Goal: Task Accomplishment & Management: Manage account settings

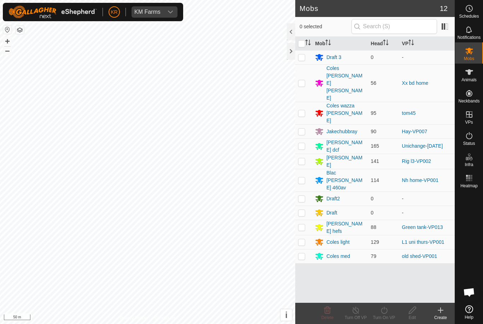
click at [347, 69] on div "Coles Hawley lonergan" at bounding box center [345, 83] width 39 height 37
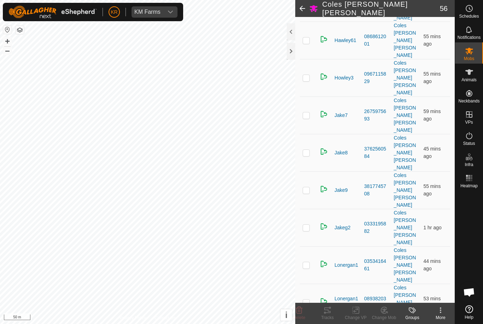
scroll to position [405, 0]
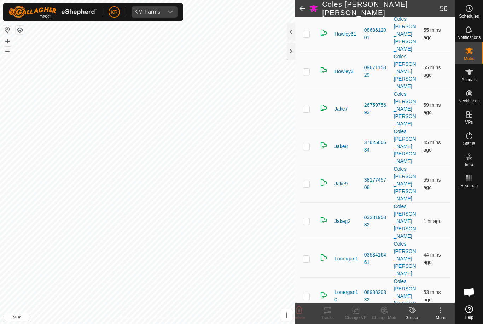
click at [300, 310] on icon at bounding box center [299, 310] width 7 height 7
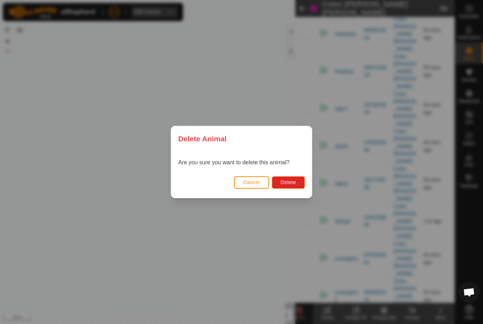
click at [292, 182] on span "Delete" at bounding box center [288, 183] width 15 height 6
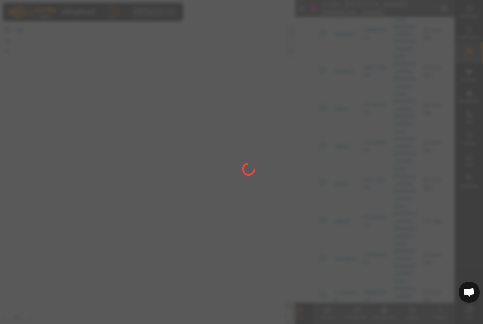
checkbox input "false"
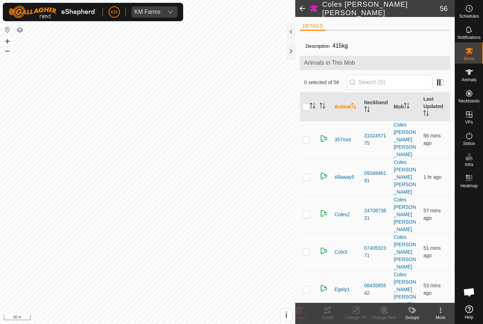
scroll to position [0, 0]
click at [398, 81] on input "text" at bounding box center [390, 82] width 86 height 15
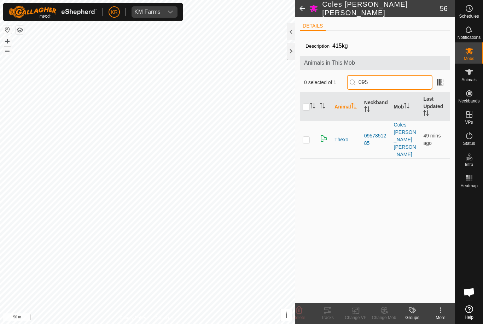
type input "095"
click at [305, 137] on p-checkbox at bounding box center [306, 140] width 7 height 6
checkbox input "true"
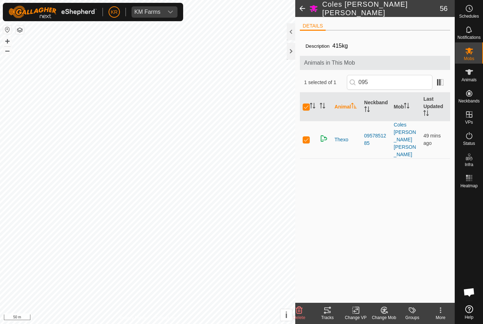
click at [300, 309] on icon at bounding box center [299, 310] width 7 height 7
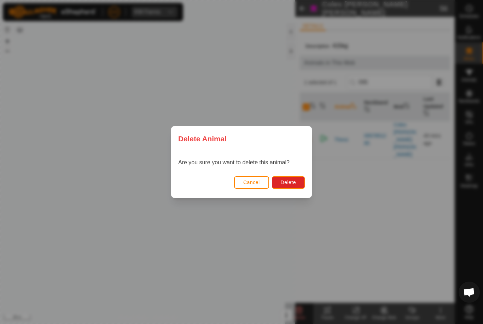
click at [292, 180] on span "Delete" at bounding box center [288, 183] width 15 height 6
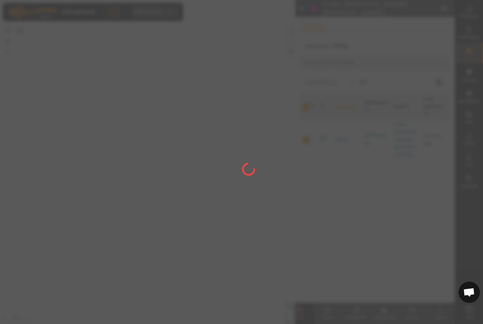
checkbox input "false"
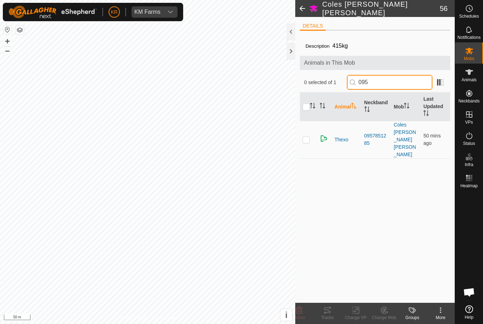
click at [401, 85] on input "095" at bounding box center [390, 82] width 86 height 15
type input "0"
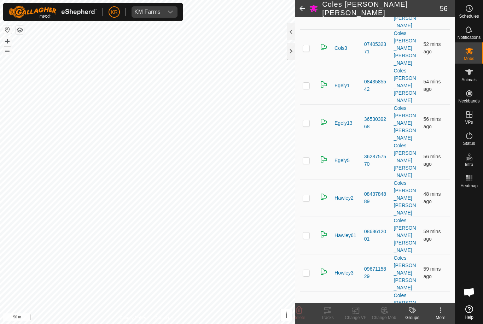
scroll to position [204, 0]
click at [309, 270] on p-checkbox at bounding box center [306, 273] width 7 height 6
click at [303, 312] on icon at bounding box center [299, 310] width 8 height 8
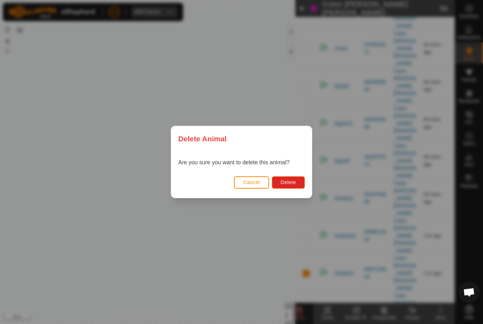
click at [291, 181] on span "Delete" at bounding box center [288, 183] width 15 height 6
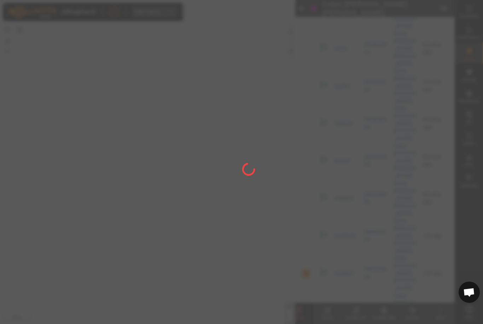
checkbox input "false"
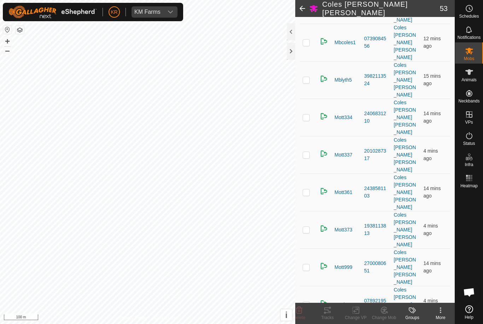
scroll to position [932, 0]
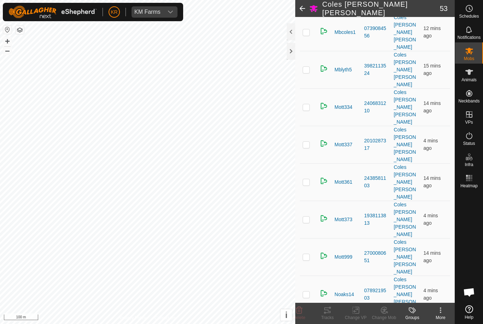
click at [304, 310] on delete-svg-icon at bounding box center [299, 310] width 28 height 8
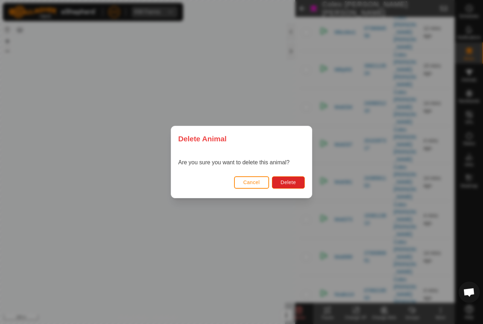
click at [292, 188] on button "Delete" at bounding box center [288, 182] width 33 height 12
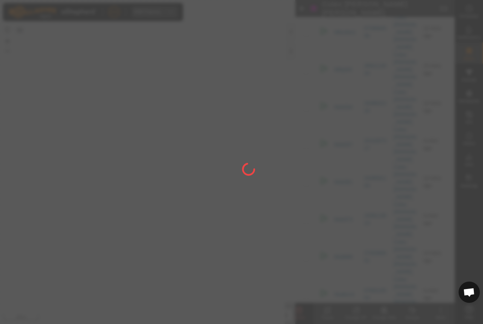
checkbox input "false"
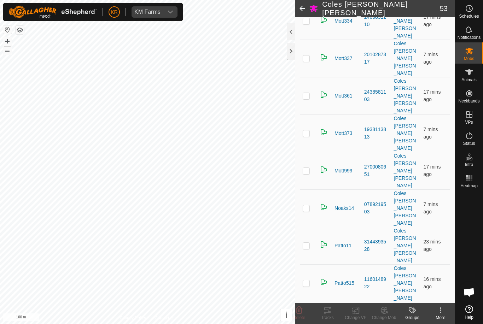
scroll to position [1018, 0]
click at [298, 307] on icon at bounding box center [299, 310] width 7 height 7
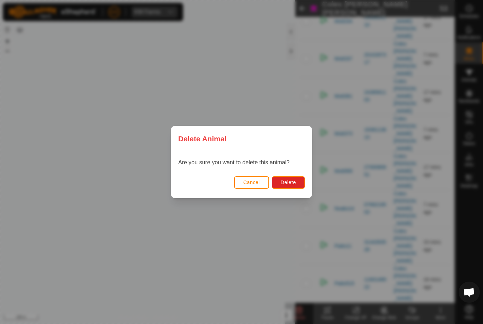
click at [291, 183] on span "Delete" at bounding box center [288, 183] width 15 height 6
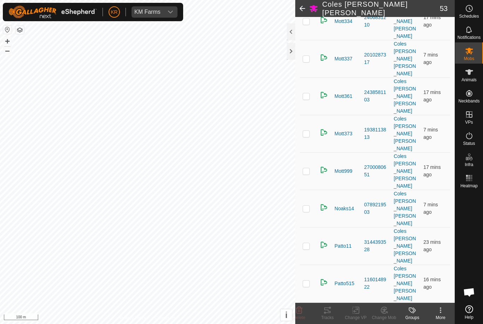
click at [300, 309] on icon at bounding box center [299, 310] width 7 height 7
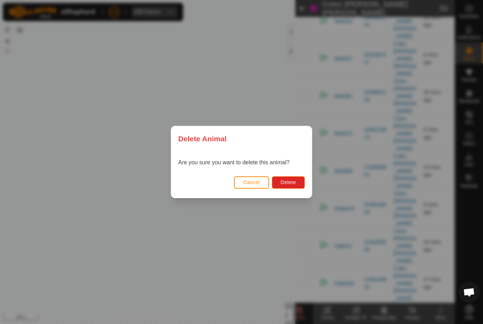
click at [295, 178] on button "Delete" at bounding box center [288, 182] width 33 height 12
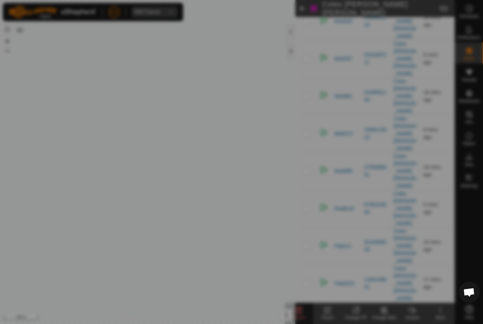
checkbox input "false"
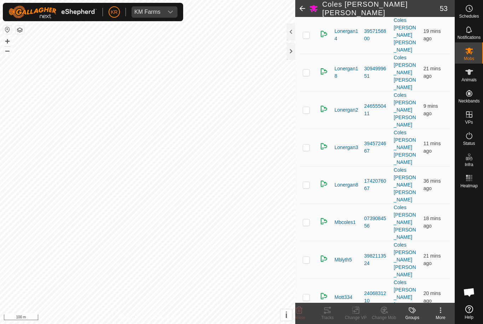
scroll to position [741, 0]
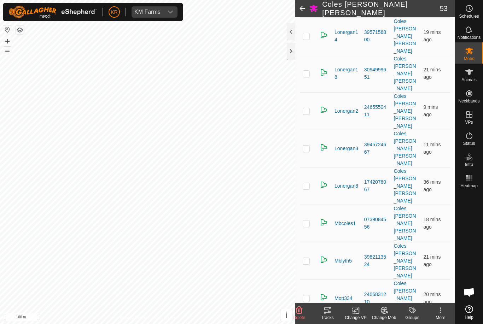
click at [298, 310] on icon at bounding box center [299, 310] width 7 height 7
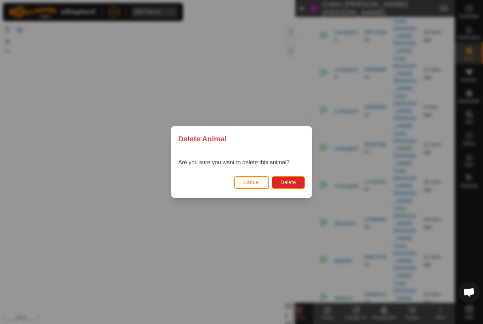
click at [294, 182] on span "Delete" at bounding box center [288, 183] width 15 height 6
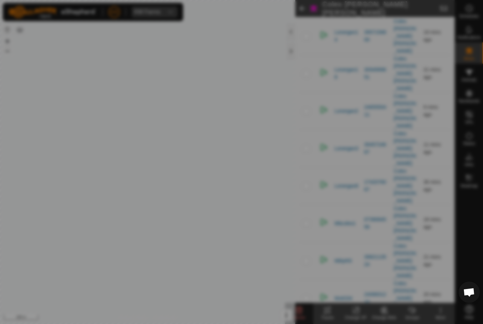
checkbox input "false"
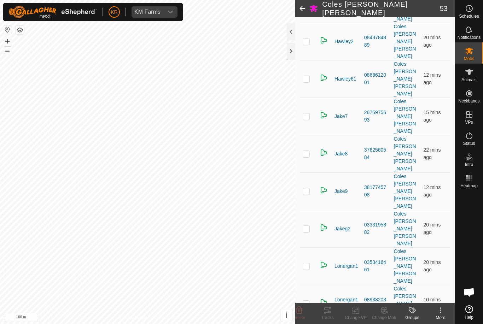
scroll to position [363, 0]
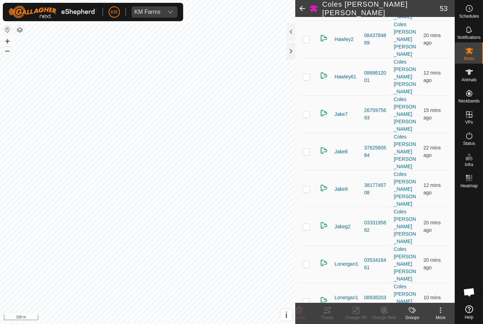
click at [298, 313] on icon at bounding box center [299, 310] width 8 height 8
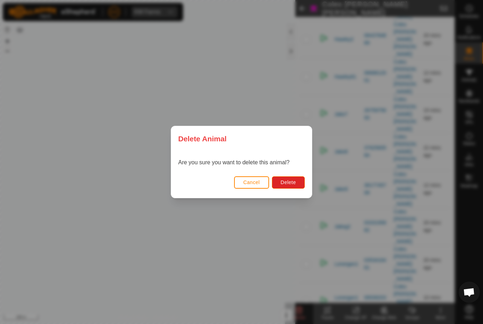
click at [292, 187] on button "Delete" at bounding box center [288, 182] width 33 height 12
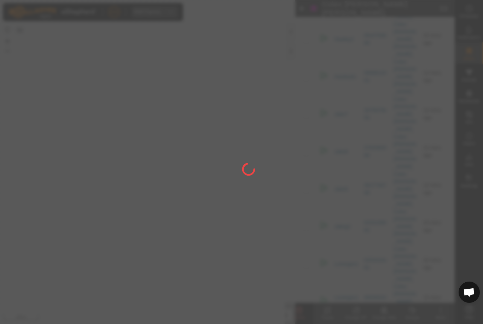
checkbox input "false"
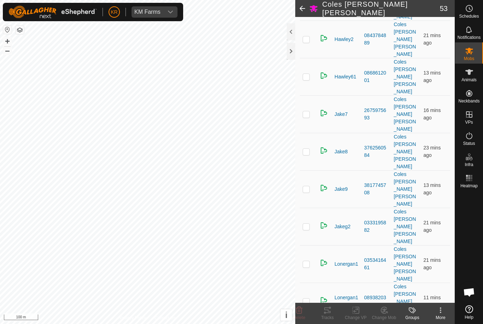
click at [304, 299] on p-checkbox at bounding box center [306, 302] width 7 height 6
click at [307, 305] on div "Delete" at bounding box center [299, 313] width 28 height 21
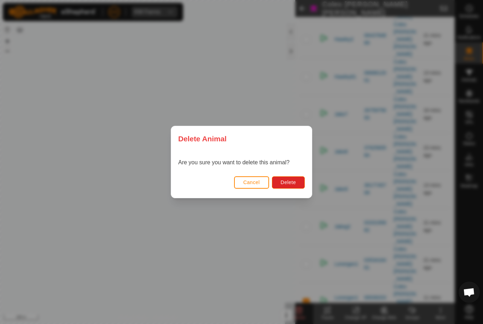
click at [293, 181] on span "Delete" at bounding box center [288, 183] width 15 height 6
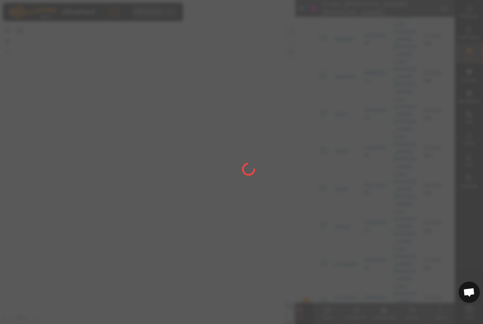
checkbox input "false"
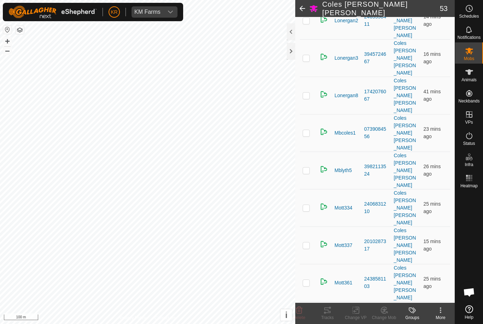
scroll to position [831, 0]
click at [300, 311] on icon at bounding box center [299, 310] width 7 height 7
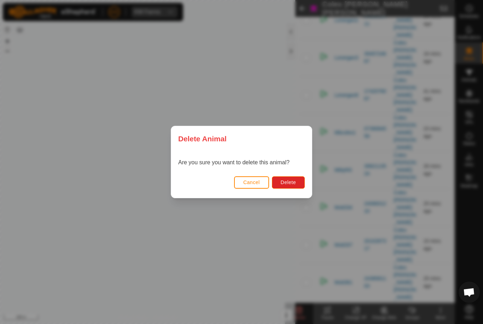
click at [291, 182] on span "Delete" at bounding box center [288, 183] width 15 height 6
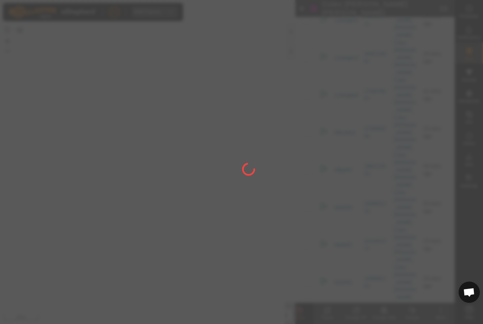
checkbox input "false"
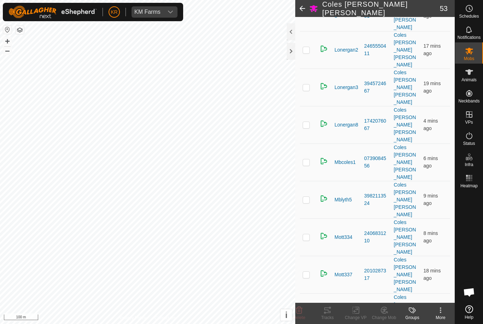
scroll to position [803, 0]
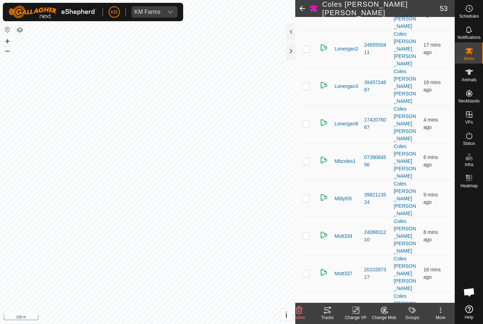
click at [306, 309] on delete-svg-icon at bounding box center [299, 310] width 28 height 8
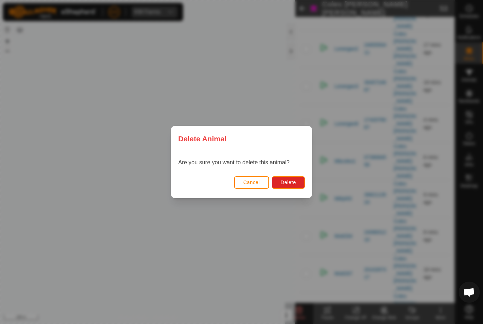
click at [294, 181] on span "Delete" at bounding box center [288, 183] width 15 height 6
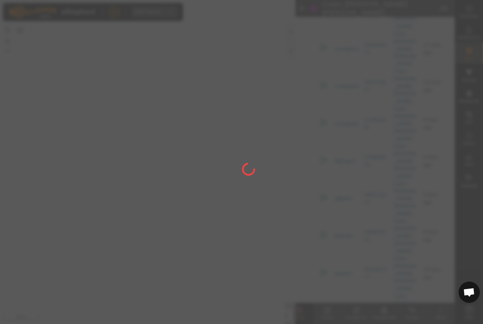
checkbox input "false"
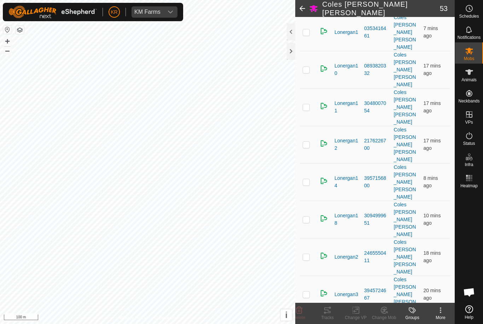
scroll to position [599, 0]
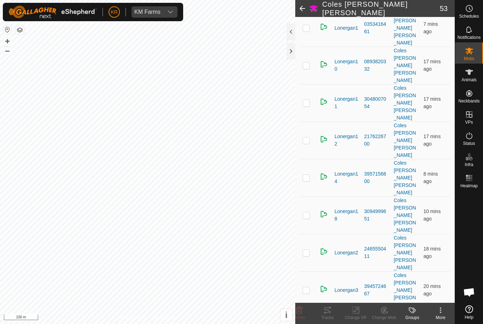
click at [299, 308] on icon at bounding box center [299, 310] width 7 height 7
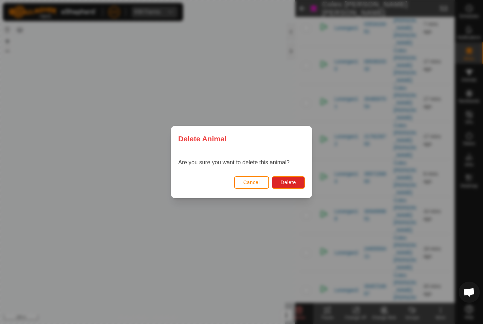
click at [293, 182] on span "Delete" at bounding box center [288, 183] width 15 height 6
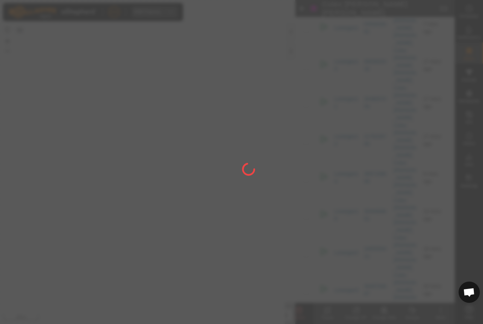
checkbox input "false"
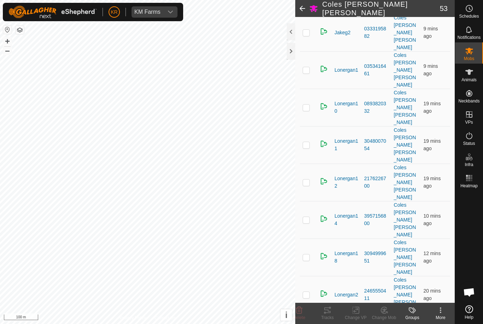
scroll to position [559, 0]
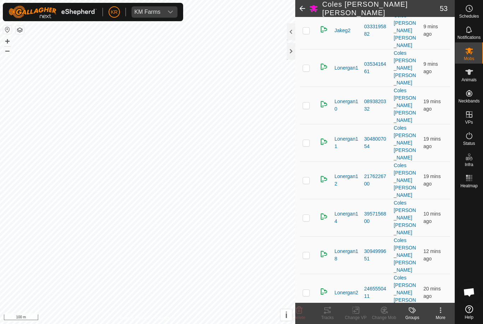
click at [303, 313] on icon at bounding box center [299, 310] width 8 height 8
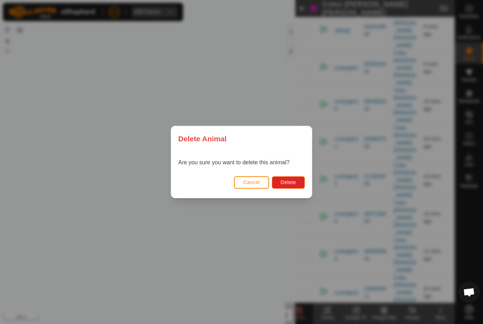
click at [296, 181] on span "Delete" at bounding box center [288, 183] width 15 height 6
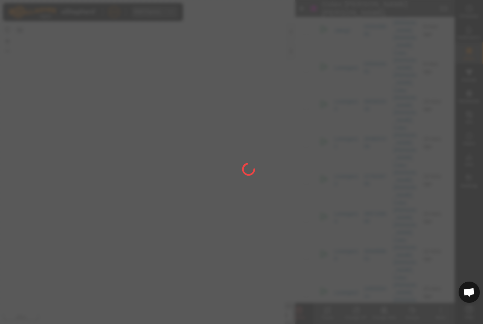
checkbox input "false"
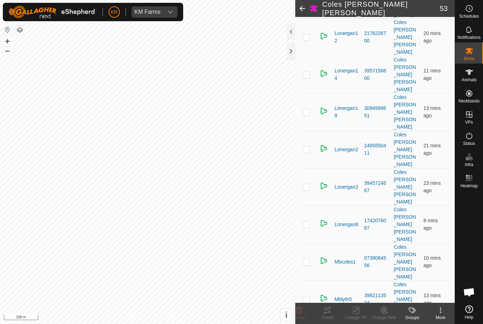
scroll to position [726, 0]
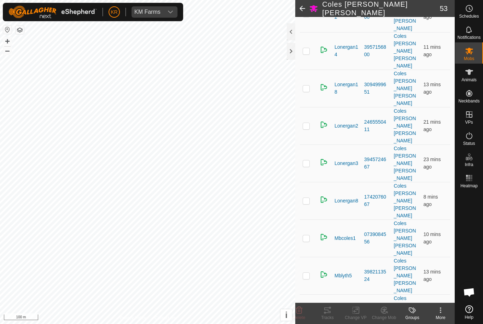
click at [301, 313] on icon at bounding box center [299, 310] width 7 height 7
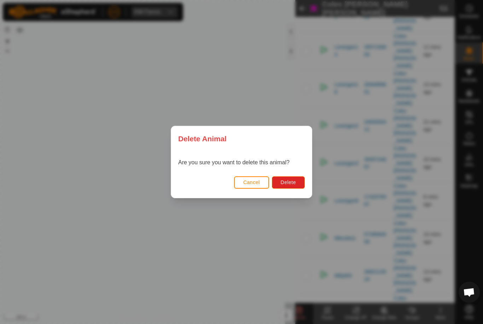
click at [287, 180] on span "Delete" at bounding box center [288, 183] width 15 height 6
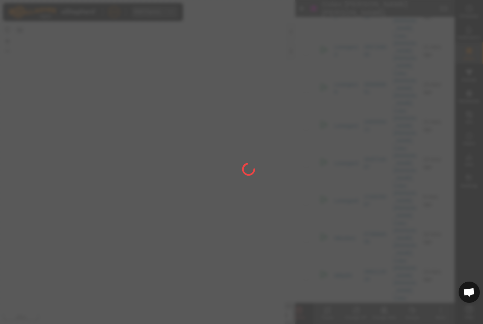
checkbox input "false"
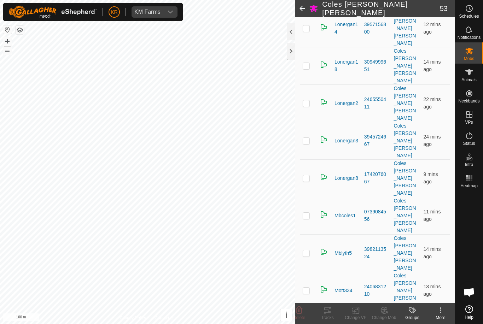
scroll to position [749, 0]
click at [303, 312] on icon at bounding box center [299, 310] width 8 height 8
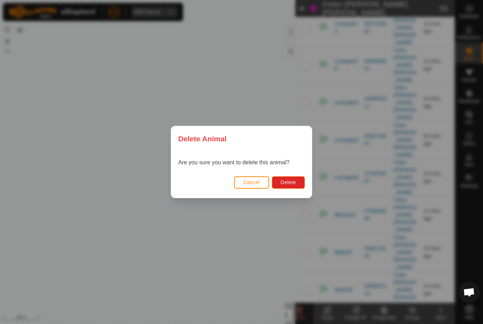
click at [290, 180] on span "Delete" at bounding box center [288, 183] width 15 height 6
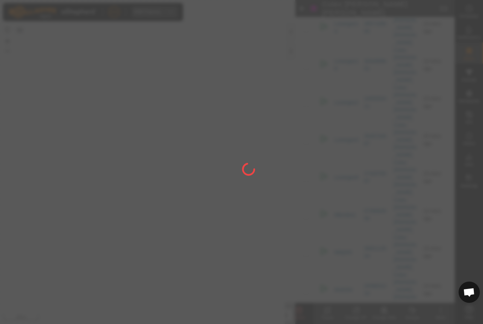
checkbox input "false"
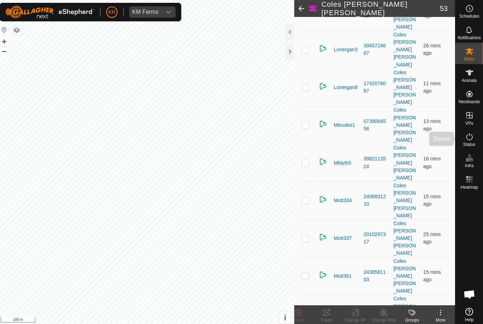
scroll to position [783, 0]
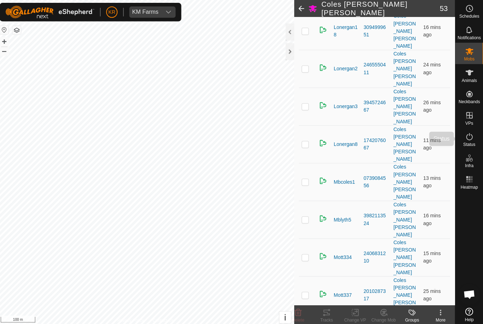
click at [463, 130] on es-activation-svg-icon at bounding box center [469, 135] width 13 height 11
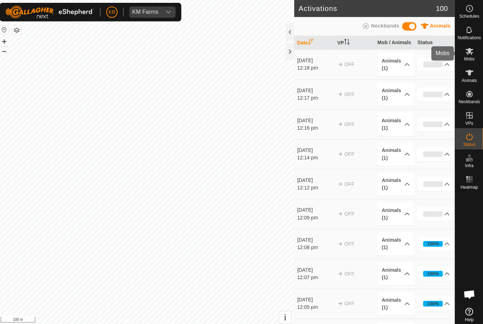
click at [471, 51] on es-mob-svg-icon at bounding box center [469, 50] width 13 height 11
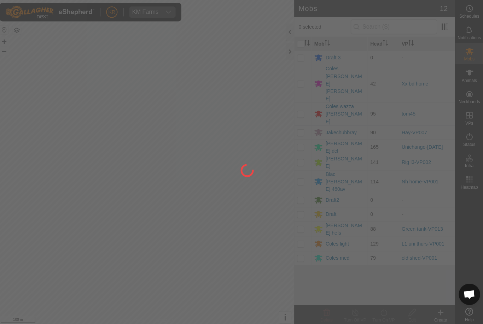
click at [345, 71] on div at bounding box center [241, 162] width 483 height 324
click at [348, 72] on div at bounding box center [241, 162] width 483 height 324
click at [345, 72] on div at bounding box center [241, 162] width 483 height 324
click at [351, 72] on div at bounding box center [241, 162] width 483 height 324
click at [337, 71] on div at bounding box center [241, 162] width 483 height 324
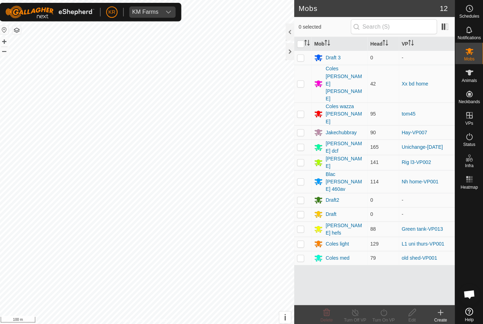
click at [341, 74] on div "Coles Hawley lonergan" at bounding box center [345, 83] width 39 height 37
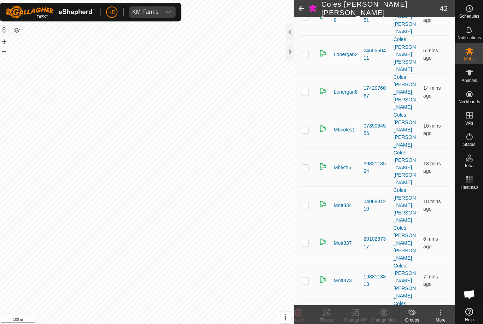
scroll to position [759, 0]
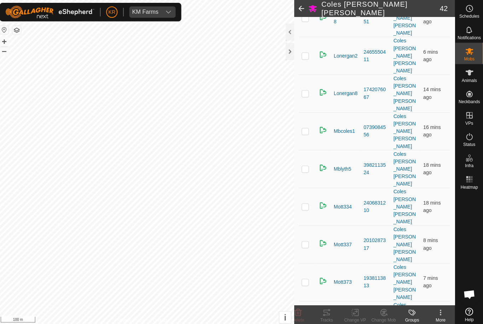
click at [299, 310] on icon at bounding box center [299, 310] width 7 height 7
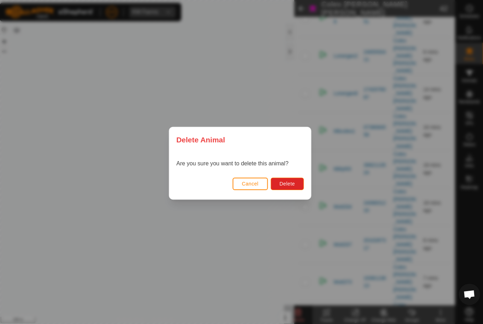
click at [290, 183] on span "Delete" at bounding box center [288, 183] width 15 height 6
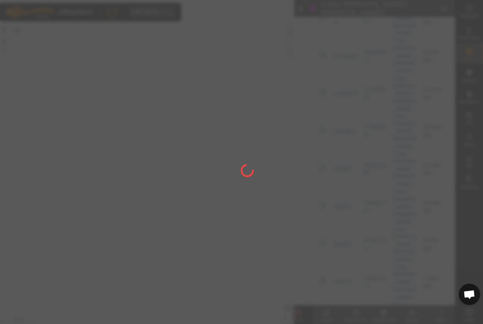
checkbox input "false"
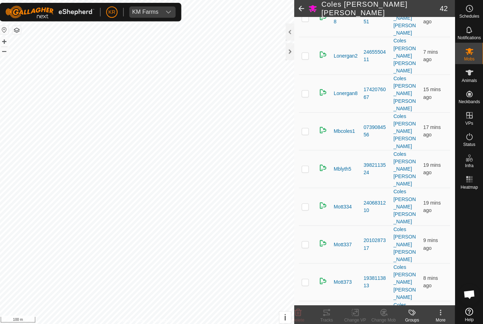
click at [299, 310] on icon at bounding box center [299, 310] width 7 height 7
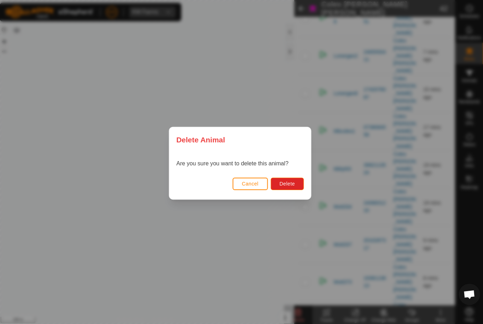
click at [286, 186] on button "Delete" at bounding box center [288, 182] width 33 height 12
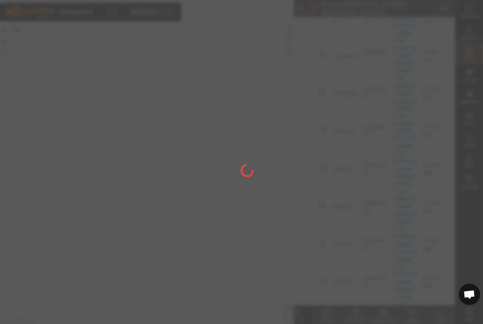
checkbox input "false"
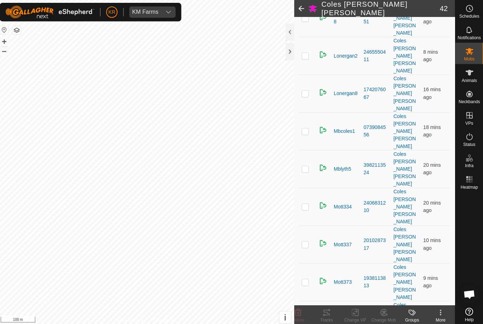
click at [300, 308] on delete-svg-icon at bounding box center [299, 310] width 28 height 8
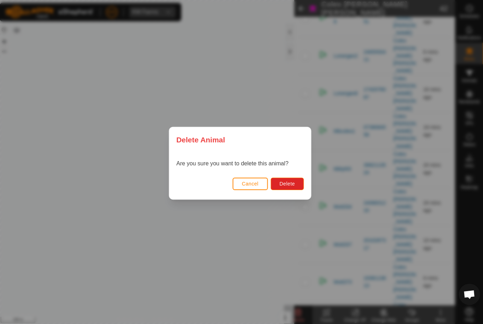
click at [292, 185] on span "Delete" at bounding box center [288, 183] width 15 height 6
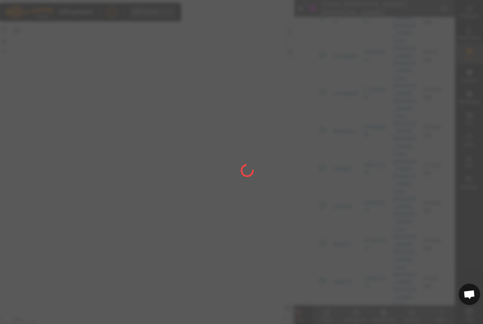
checkbox input "false"
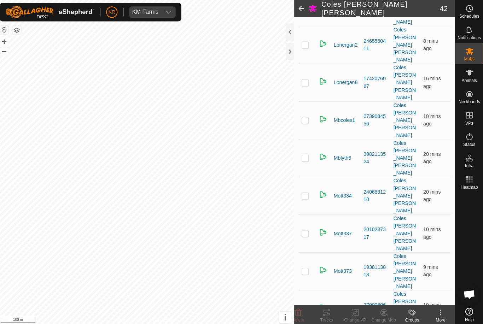
scroll to position [769, 0]
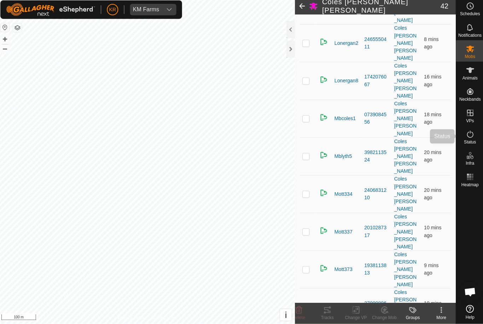
click at [478, 133] on div "Status" at bounding box center [469, 137] width 28 height 21
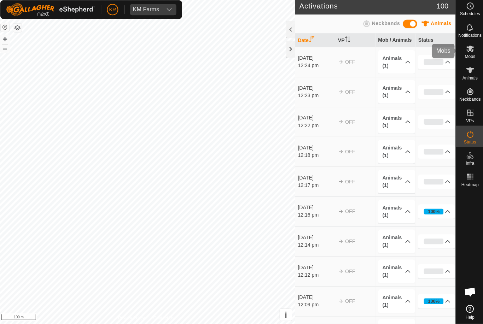
click at [474, 52] on div "Mobs" at bounding box center [469, 52] width 28 height 21
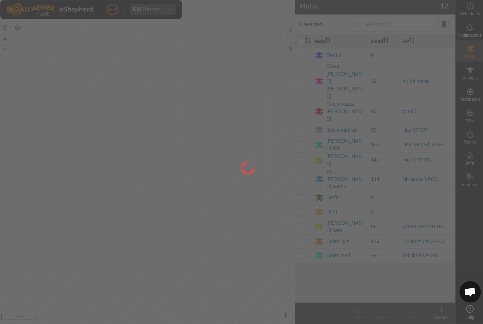
click at [345, 67] on div at bounding box center [241, 162] width 483 height 324
click at [342, 67] on div at bounding box center [241, 162] width 483 height 324
click at [344, 68] on div at bounding box center [241, 162] width 483 height 324
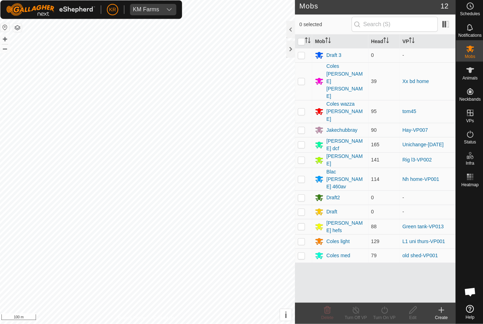
click at [344, 68] on div "Coles Hawley lonergan" at bounding box center [345, 83] width 39 height 37
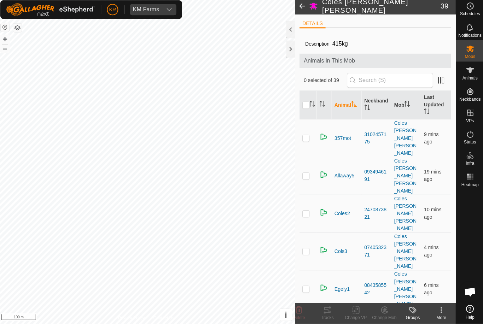
click at [304, 158] on td at bounding box center [308, 176] width 17 height 37
click at [299, 307] on icon at bounding box center [299, 310] width 7 height 7
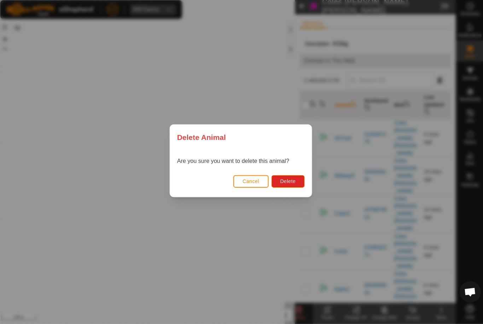
click at [295, 176] on button "Delete" at bounding box center [288, 182] width 33 height 12
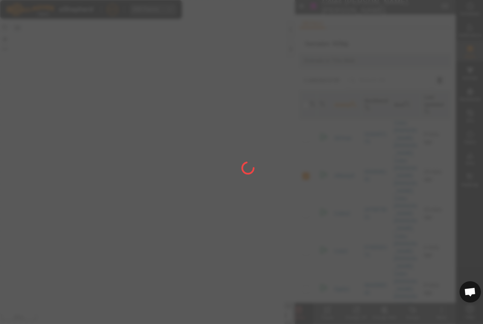
checkbox input "false"
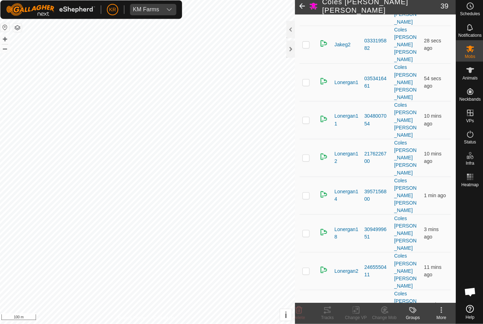
scroll to position [547, 0]
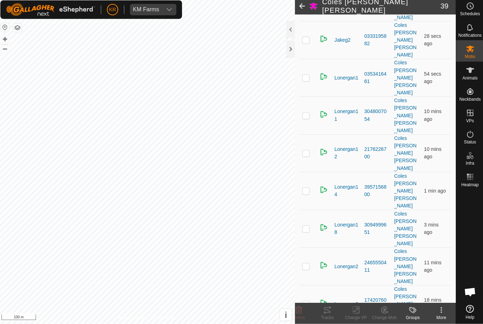
click at [305, 315] on div "Delete" at bounding box center [299, 318] width 28 height 6
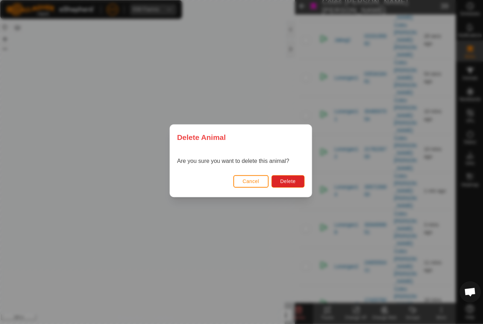
click at [292, 176] on button "Delete" at bounding box center [288, 182] width 33 height 12
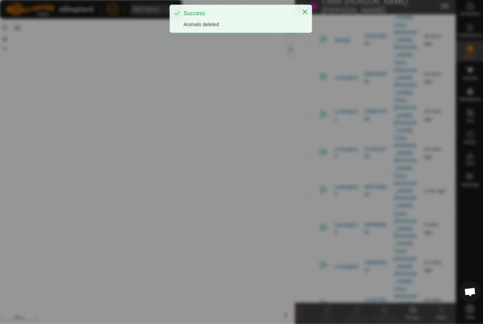
checkbox input "false"
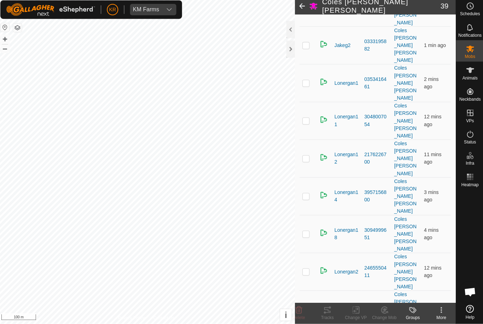
scroll to position [544, 0]
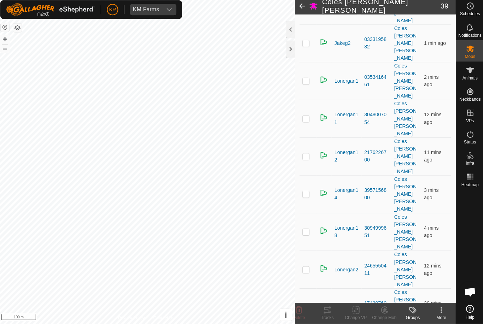
click at [295, 308] on icon at bounding box center [299, 310] width 8 height 8
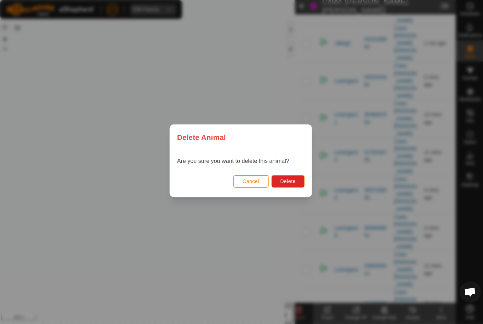
click at [288, 180] on span "Delete" at bounding box center [288, 183] width 15 height 6
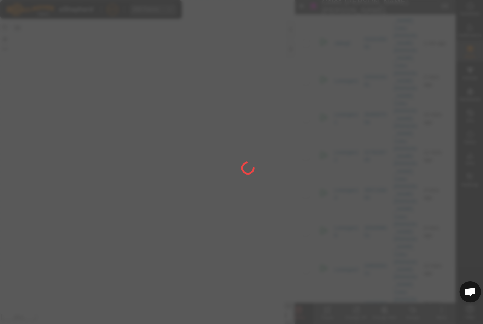
checkbox input "false"
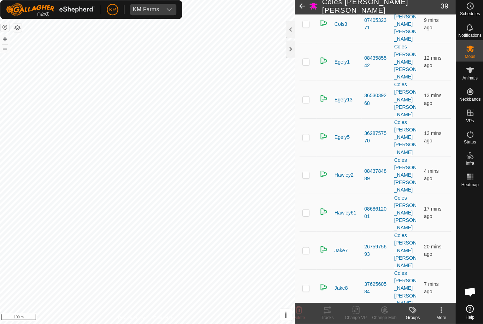
scroll to position [229, 0]
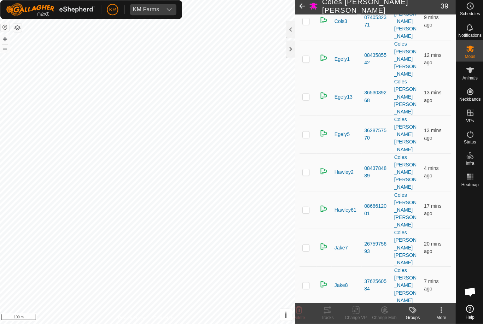
click at [310, 154] on td at bounding box center [308, 172] width 17 height 37
click at [300, 306] on icon at bounding box center [299, 310] width 8 height 8
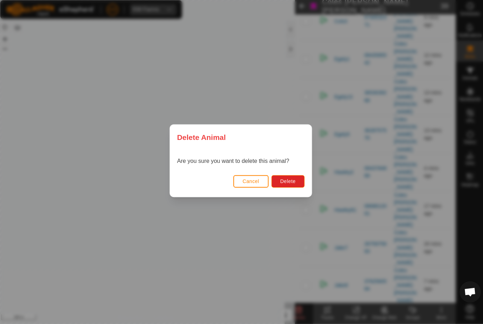
click at [286, 176] on button "Delete" at bounding box center [288, 182] width 33 height 12
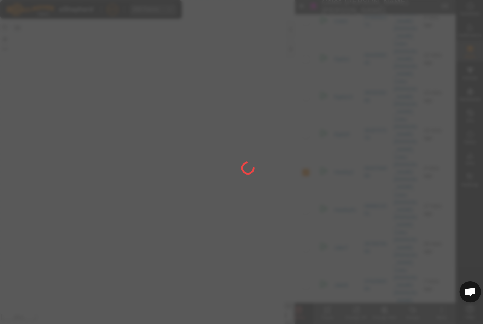
checkbox input "false"
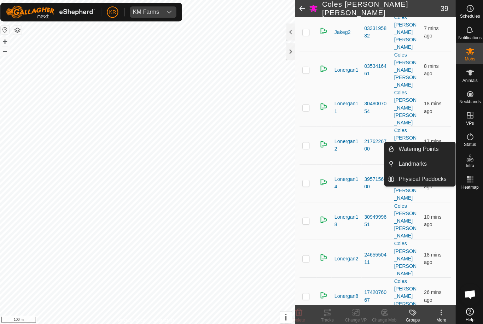
scroll to position [558, 0]
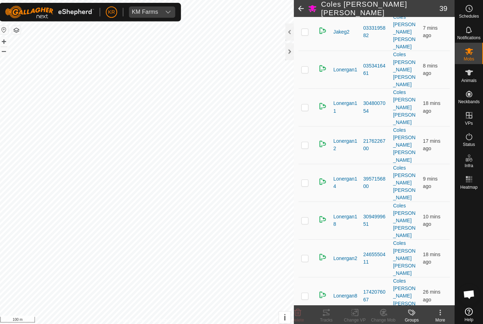
click at [304, 307] on delete-svg-icon at bounding box center [299, 310] width 28 height 8
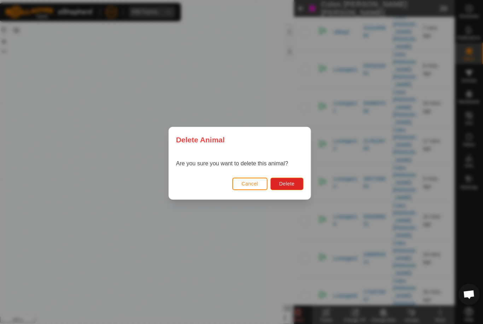
click at [284, 181] on span "Delete" at bounding box center [288, 183] width 15 height 6
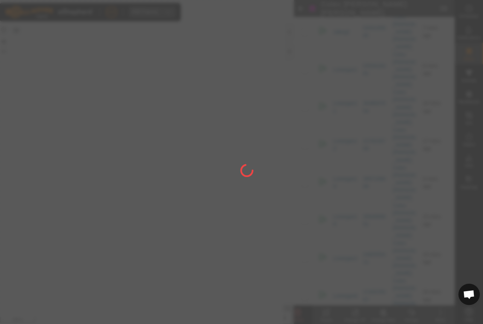
checkbox input "false"
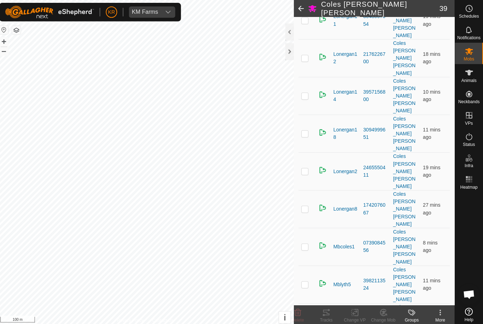
scroll to position [647, 0]
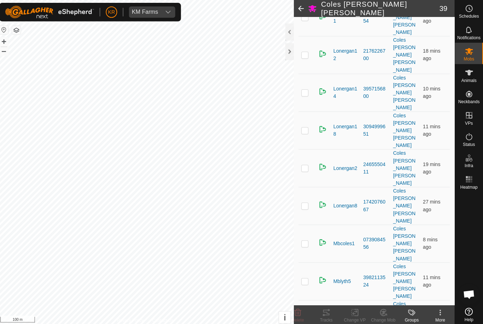
click at [295, 309] on icon at bounding box center [299, 310] width 8 height 8
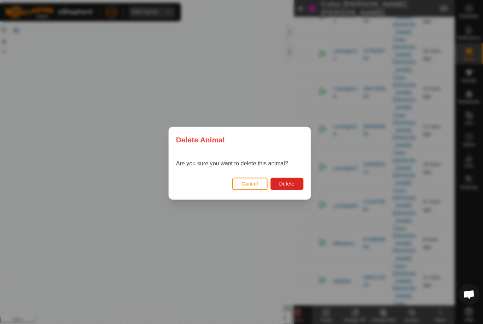
click at [293, 179] on button "Delete" at bounding box center [288, 182] width 33 height 12
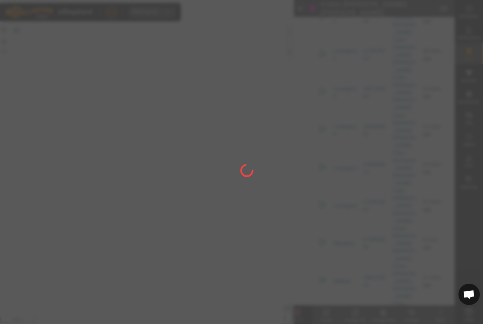
checkbox input "false"
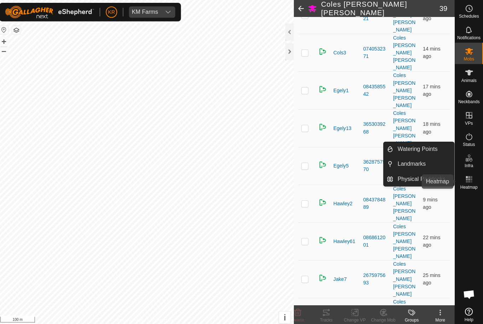
scroll to position [195, 0]
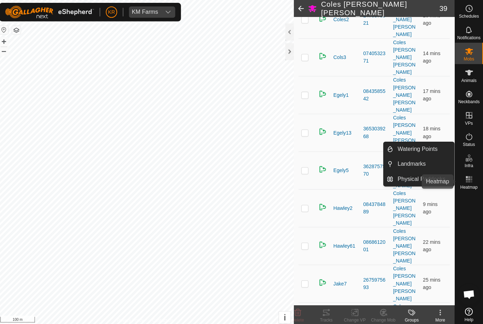
click at [463, 183] on es-heatmap-svg-icon at bounding box center [469, 178] width 13 height 11
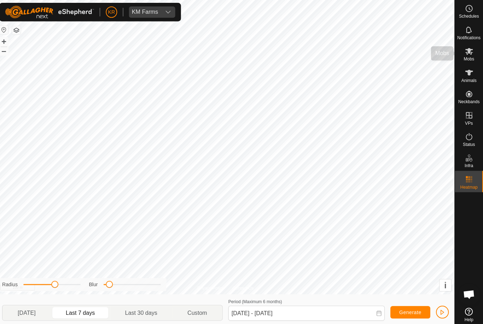
click at [470, 58] on span "Mobs" at bounding box center [469, 59] width 10 height 4
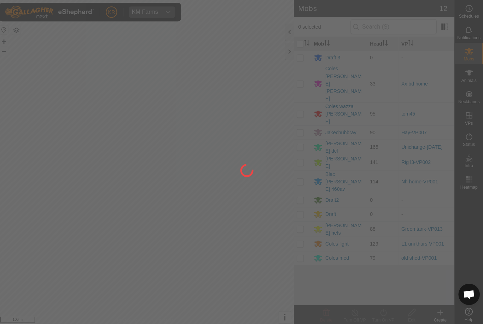
click at [343, 75] on div at bounding box center [241, 162] width 483 height 324
click at [341, 75] on div at bounding box center [241, 162] width 483 height 324
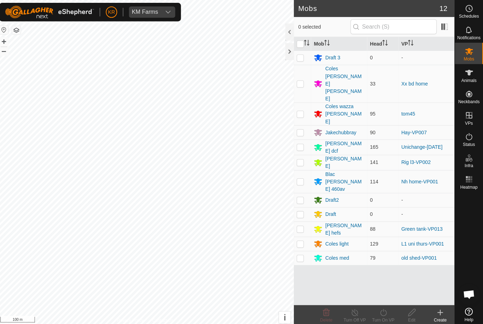
click at [343, 76] on div "Coles Hawley lonergan" at bounding box center [345, 83] width 39 height 37
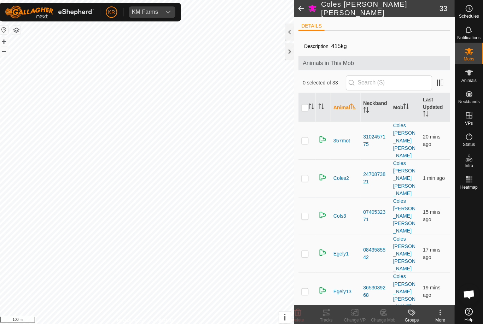
click at [306, 308] on td at bounding box center [308, 326] width 17 height 37
click at [296, 311] on icon at bounding box center [299, 310] width 7 height 7
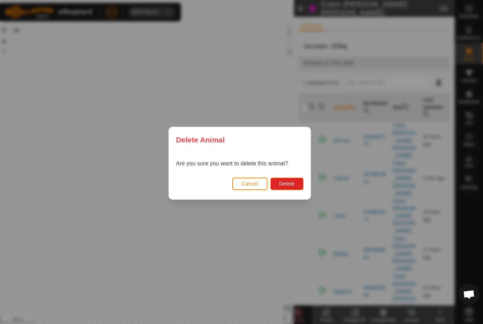
click at [288, 185] on span "Delete" at bounding box center [288, 183] width 15 height 6
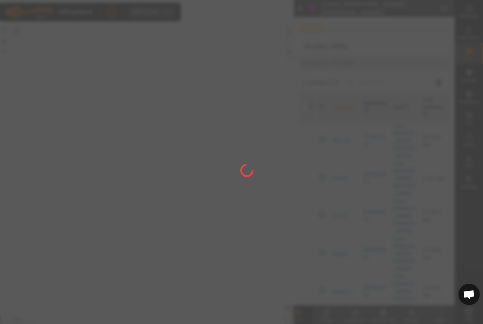
checkbox input "false"
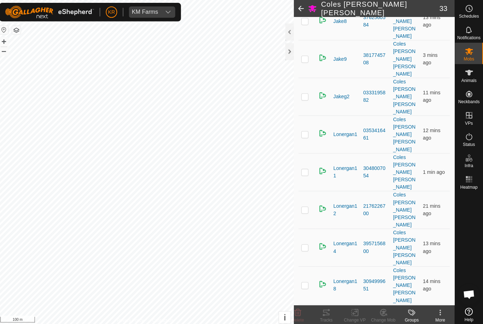
scroll to position [419, 0]
click at [300, 309] on delete-svg-icon at bounding box center [299, 310] width 28 height 8
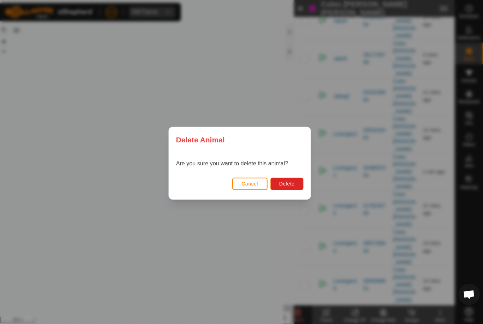
click at [290, 183] on span "Delete" at bounding box center [288, 183] width 15 height 6
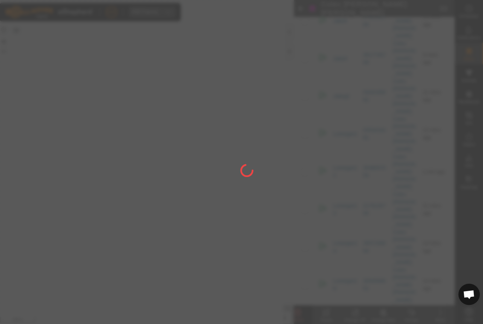
checkbox input "false"
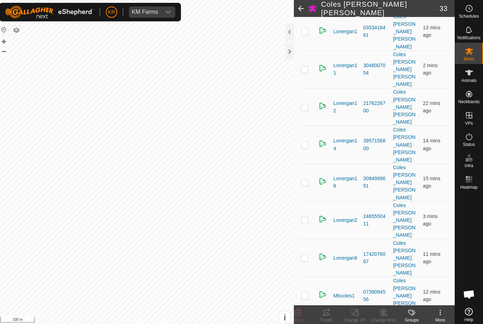
scroll to position [522, 0]
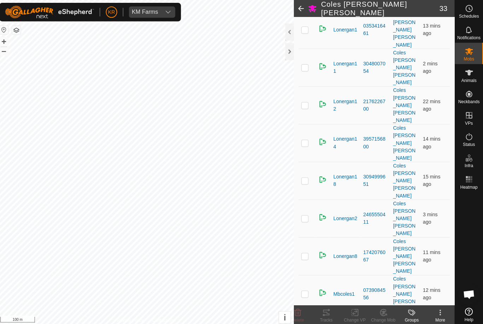
click at [305, 311] on delete-svg-icon at bounding box center [299, 310] width 28 height 8
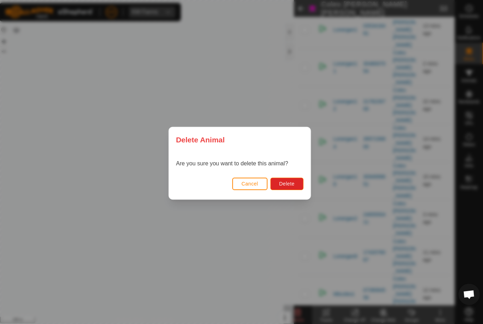
click at [292, 186] on button "Delete" at bounding box center [288, 182] width 33 height 12
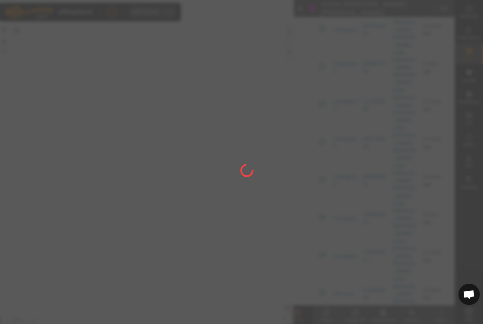
checkbox input "false"
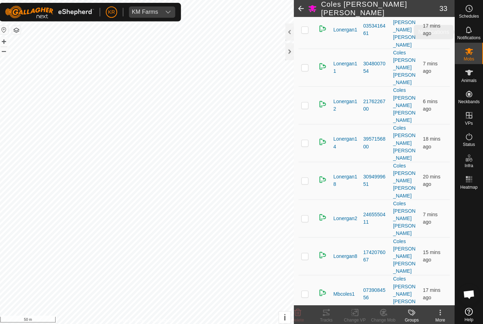
click at [471, 34] on es-notification-svg-icon at bounding box center [469, 29] width 13 height 11
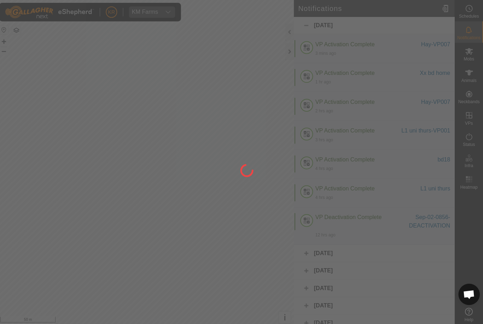
click at [468, 50] on div at bounding box center [241, 162] width 483 height 324
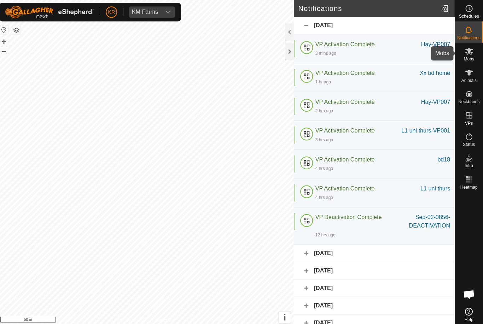
click at [469, 53] on icon at bounding box center [469, 51] width 8 height 8
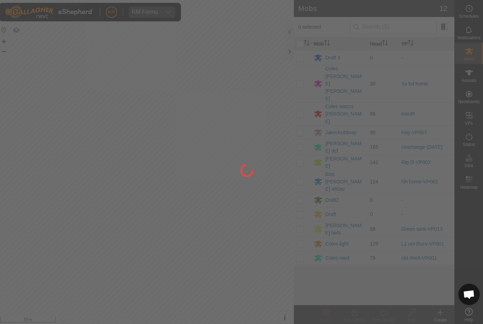
click at [340, 144] on div at bounding box center [241, 162] width 483 height 324
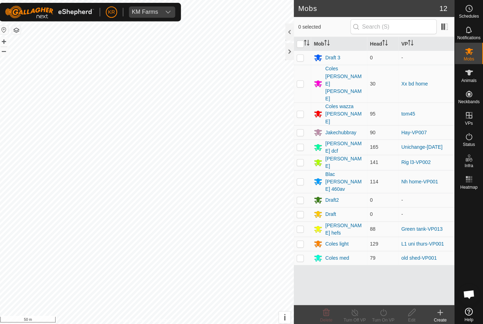
click at [341, 169] on div "Blac [PERSON_NAME] 460av" at bounding box center [345, 180] width 39 height 22
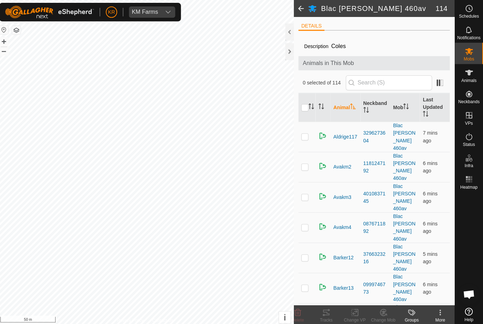
click at [305, 163] on p-checkbox at bounding box center [306, 166] width 7 height 6
click at [304, 163] on p-checkbox at bounding box center [306, 166] width 7 height 6
checkbox input "false"
click at [303, 133] on p-checkbox at bounding box center [306, 136] width 7 height 6
click at [304, 133] on p-checkbox at bounding box center [306, 136] width 7 height 6
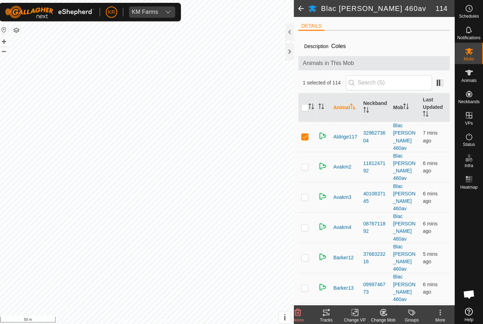
checkbox input "false"
click at [305, 193] on p-checkbox at bounding box center [306, 196] width 7 height 6
click at [303, 193] on p-checkbox at bounding box center [306, 196] width 7 height 6
checkbox input "false"
click at [305, 223] on p-checkbox at bounding box center [306, 226] width 7 height 6
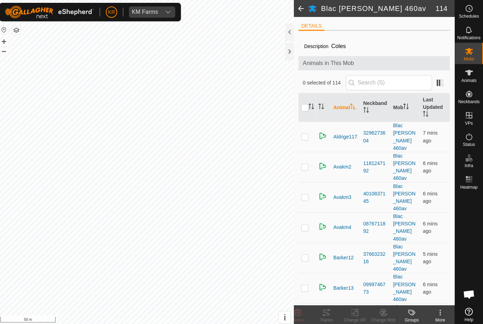
checkbox input "true"
click at [305, 253] on p-checkbox at bounding box center [306, 256] width 7 height 6
click at [303, 253] on p-checkbox at bounding box center [306, 256] width 7 height 6
checkbox input "false"
click at [305, 283] on p-checkbox at bounding box center [306, 286] width 7 height 6
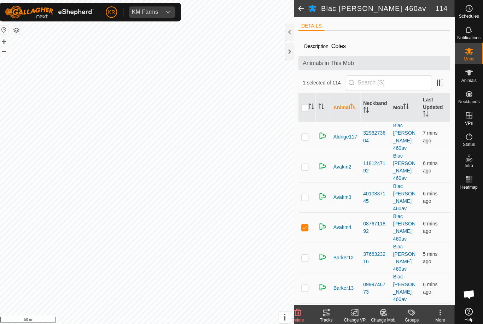
checkbox input "true"
click at [304, 313] on p-checkbox at bounding box center [306, 316] width 7 height 6
checkbox input "true"
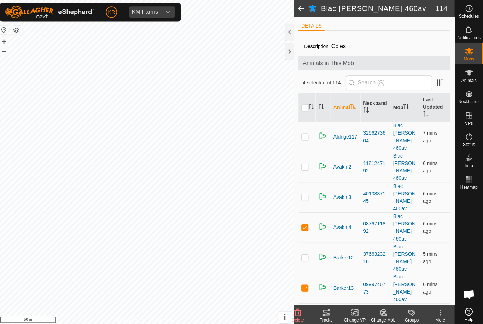
checkbox input "true"
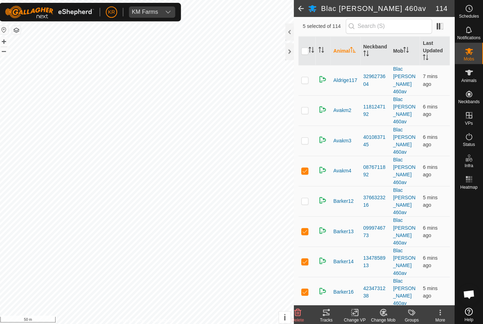
scroll to position [62, 0]
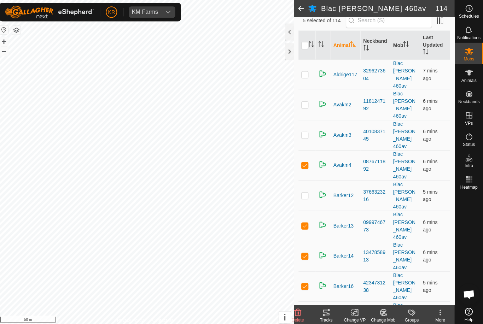
checkbox input "false"
checkbox input "true"
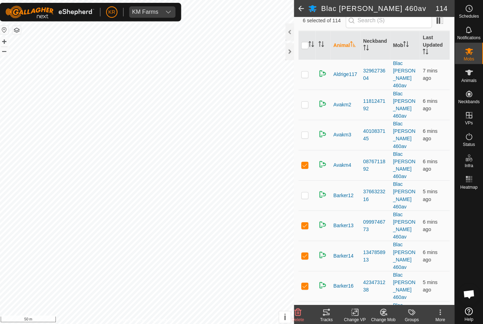
checkbox input "false"
click at [382, 312] on icon at bounding box center [383, 312] width 2 height 2
click at [407, 280] on span "Choose Mob..." at bounding box center [404, 280] width 37 height 8
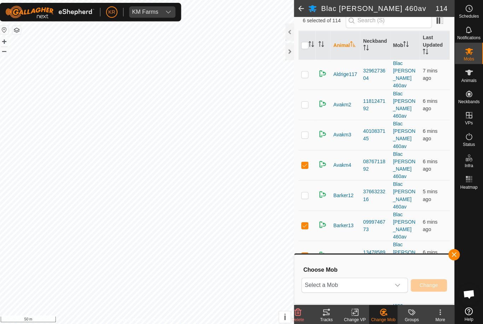
click at [381, 282] on span "Select a Mob" at bounding box center [347, 283] width 88 height 14
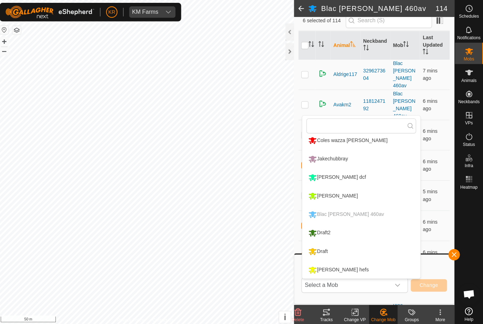
scroll to position [43, 0]
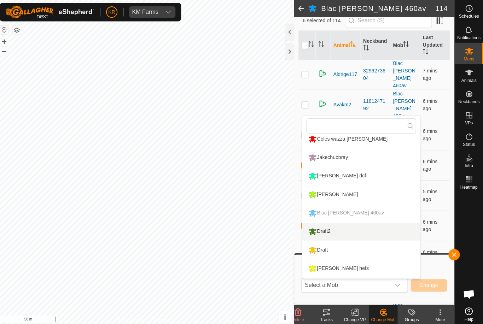
click at [328, 231] on div "Draft2" at bounding box center [320, 230] width 25 height 12
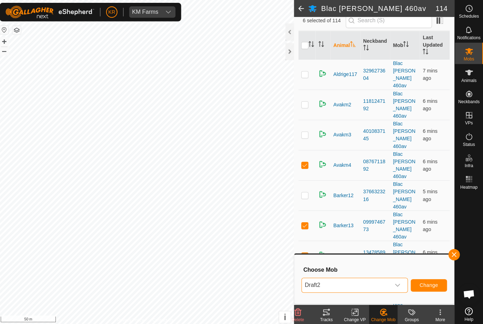
click at [426, 281] on span "Change" at bounding box center [429, 284] width 18 height 6
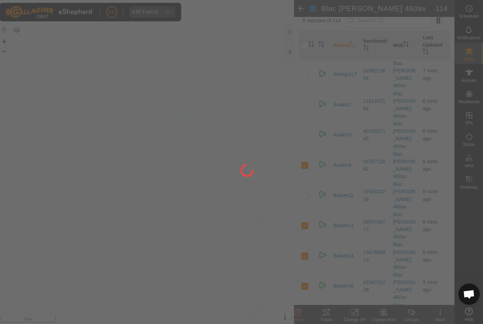
checkbox input "false"
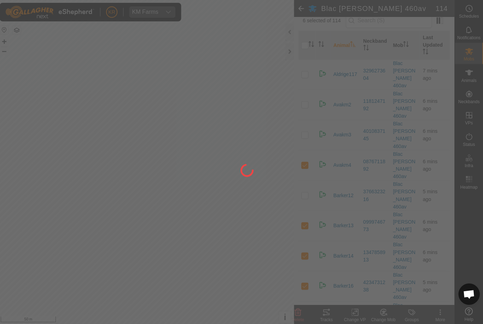
checkbox input "false"
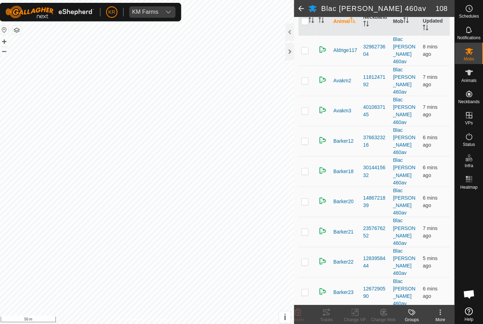
scroll to position [115, 0]
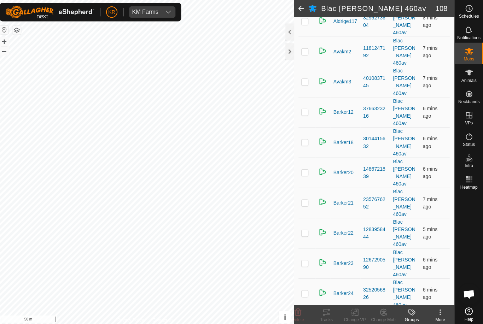
click at [304, 199] on p-checkbox at bounding box center [306, 202] width 7 height 6
checkbox input "true"
click at [303, 229] on p-checkbox at bounding box center [306, 232] width 7 height 6
checkbox input "true"
click at [305, 259] on p-checkbox at bounding box center [306, 262] width 7 height 6
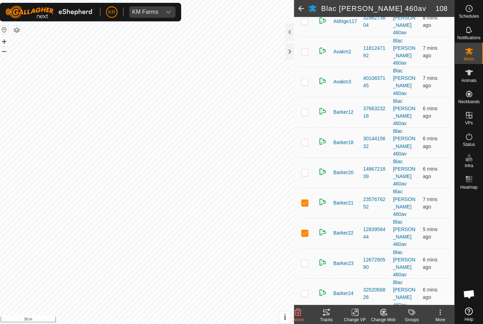
checkbox input "true"
click at [303, 289] on p-checkbox at bounding box center [306, 292] width 7 height 6
click at [305, 289] on p-checkbox at bounding box center [306, 292] width 7 height 6
checkbox input "false"
click at [303, 319] on p-checkbox at bounding box center [306, 322] width 7 height 6
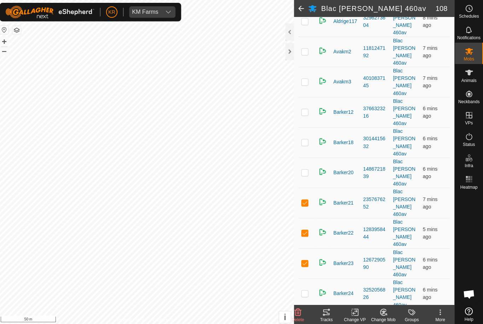
checkbox input "true"
checkbox input "false"
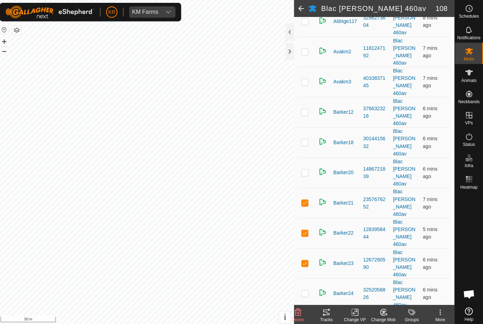
checkbox input "false"
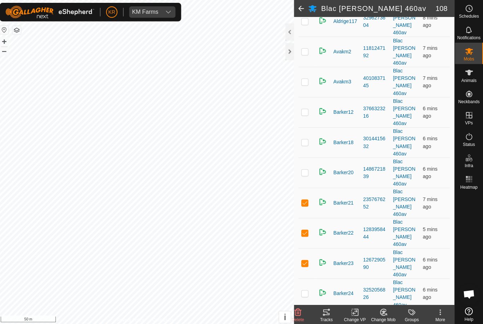
checkbox input "true"
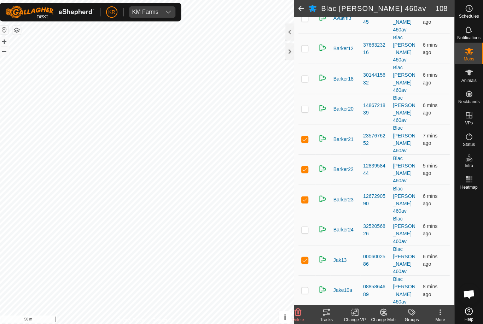
scroll to position [177, 0]
checkbox input "false"
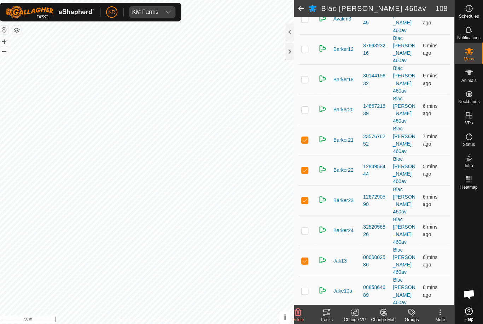
checkbox input "true"
checkbox input "false"
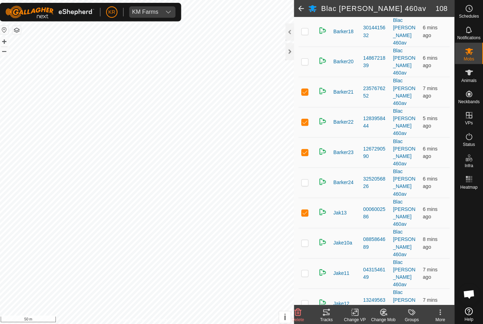
scroll to position [224, 0]
checkbox input "true"
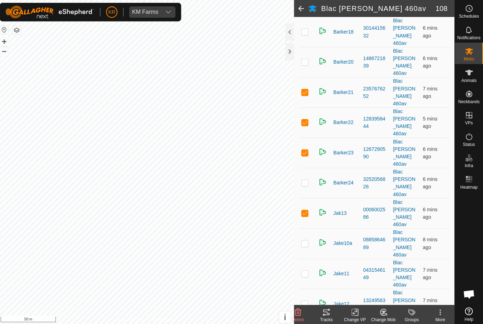
checkbox input "true"
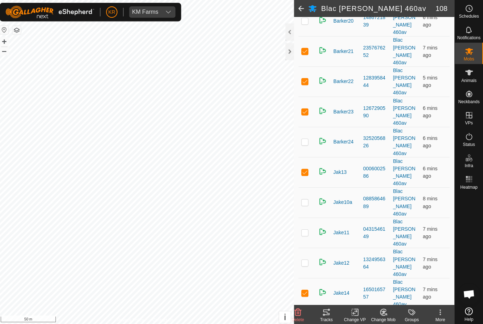
scroll to position [277, 0]
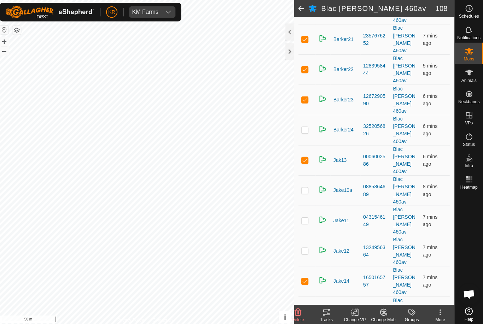
click at [383, 312] on icon at bounding box center [384, 310] width 9 height 8
click at [407, 281] on span "Choose Mob..." at bounding box center [404, 280] width 37 height 8
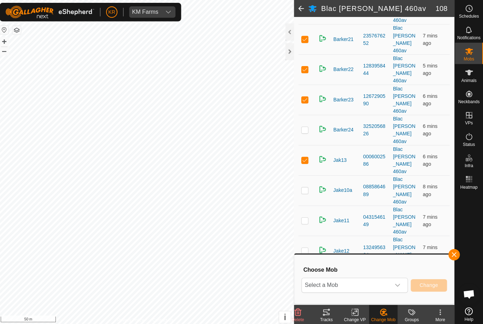
click at [386, 282] on span "Select a Mob" at bounding box center [347, 283] width 88 height 14
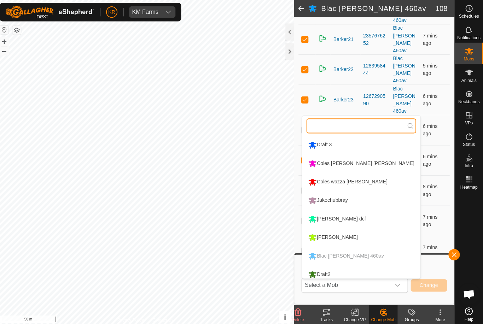
scroll to position [5, 0]
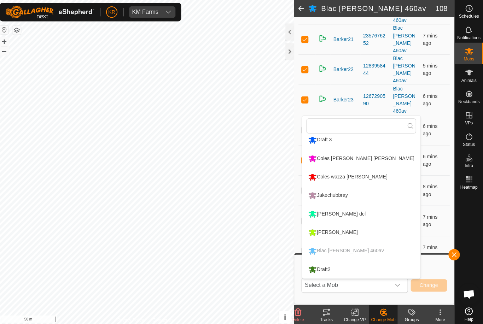
click at [329, 270] on div "Draft2" at bounding box center [320, 268] width 25 height 12
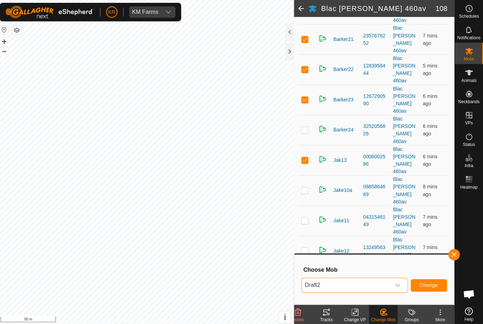
click at [428, 281] on span "Change" at bounding box center [429, 284] width 18 height 6
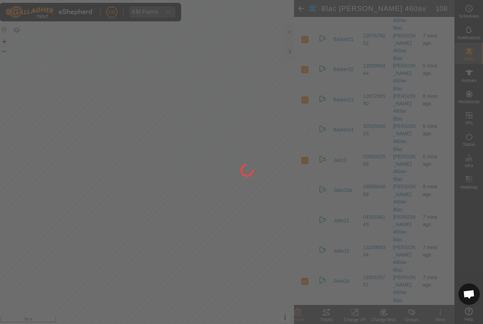
checkbox input "false"
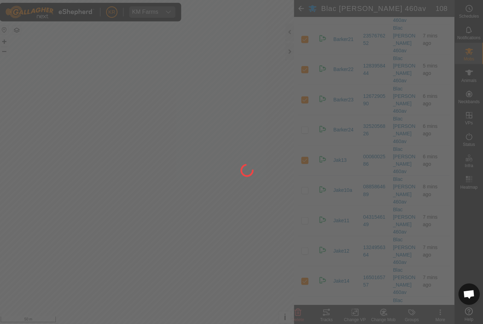
checkbox input "false"
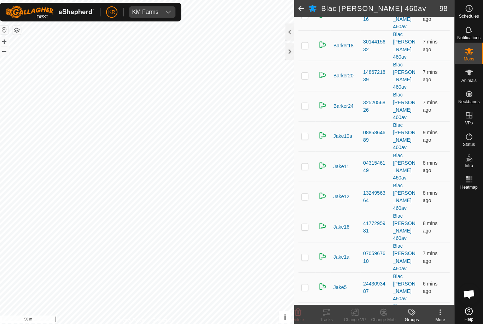
scroll to position [194, 0]
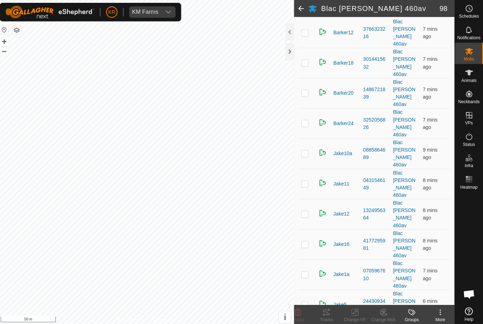
click at [305, 300] on p-checkbox at bounding box center [306, 303] width 7 height 6
checkbox input "true"
click at [303, 270] on p-checkbox at bounding box center [306, 273] width 7 height 6
click at [305, 270] on p-checkbox at bounding box center [306, 273] width 7 height 6
checkbox input "false"
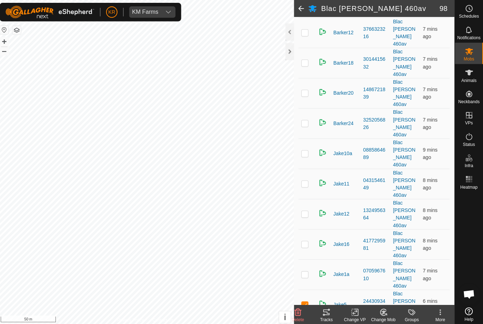
checkbox input "true"
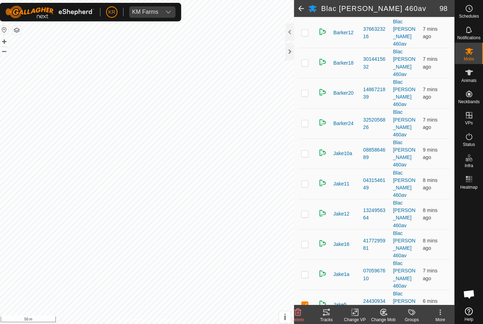
checkbox input "true"
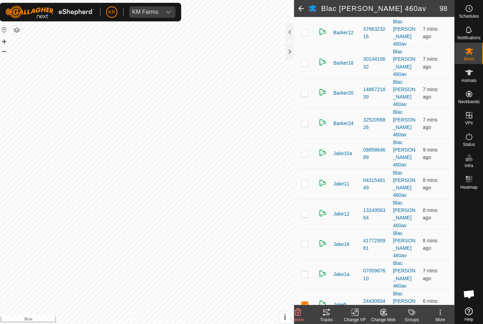
checkbox input "false"
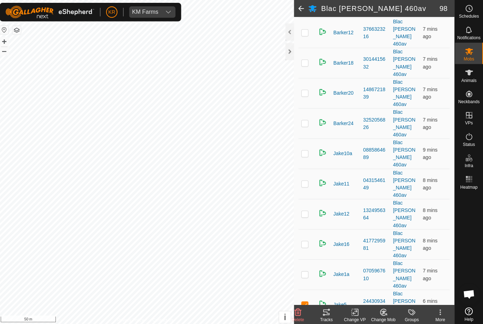
checkbox input "false"
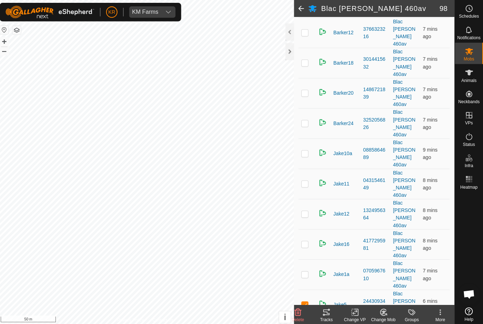
checkbox input "false"
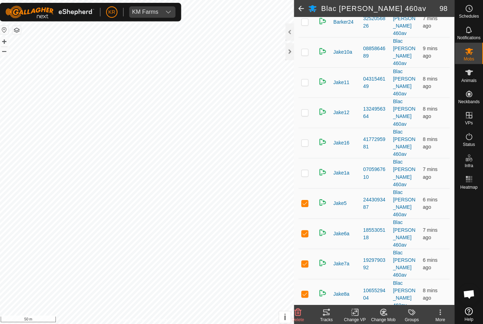
scroll to position [294, 0]
checkbox input "false"
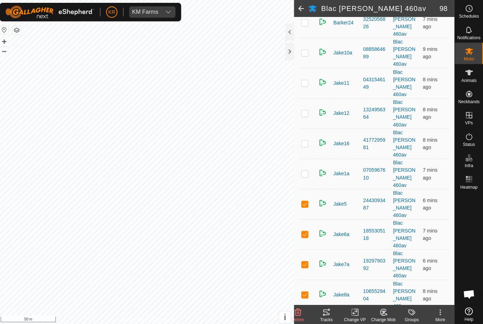
checkbox input "false"
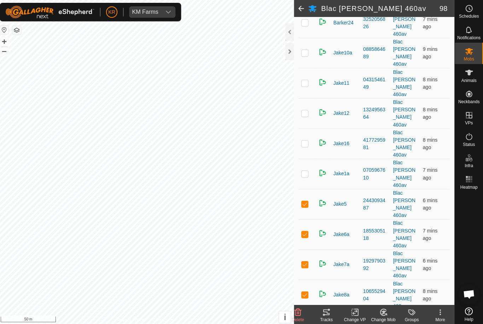
checkbox input "false"
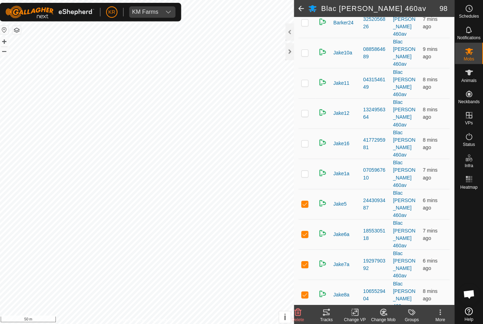
checkbox input "false"
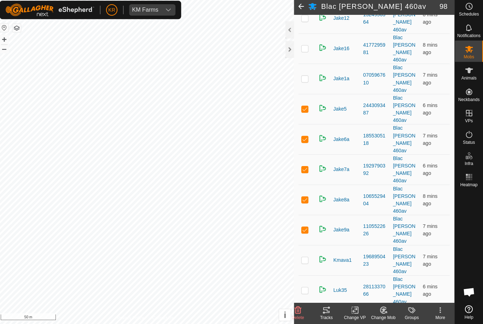
scroll to position [390, 0]
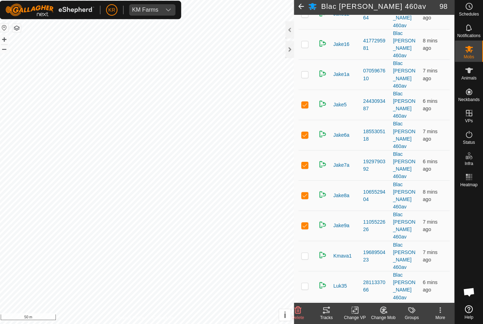
checkbox input "false"
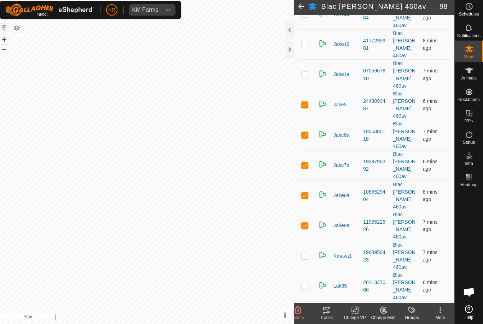
checkbox input "false"
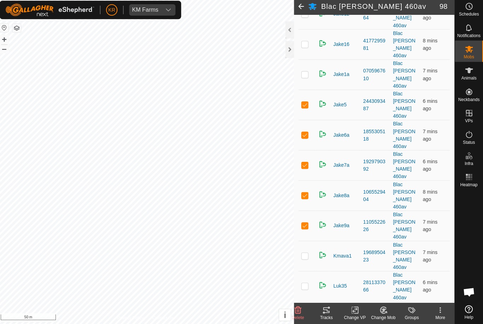
checkbox input "false"
checkbox input "true"
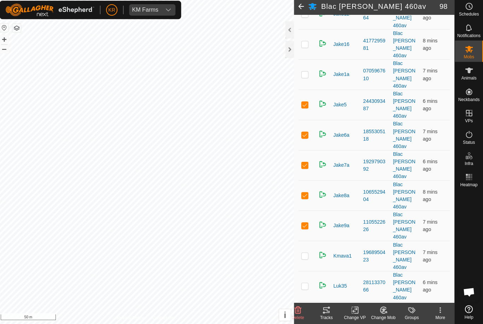
checkbox input "false"
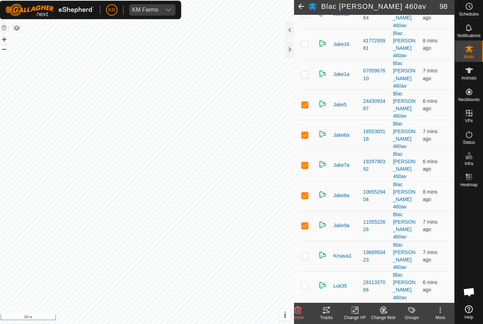
checkbox input "false"
click at [382, 309] on icon at bounding box center [384, 311] width 5 height 4
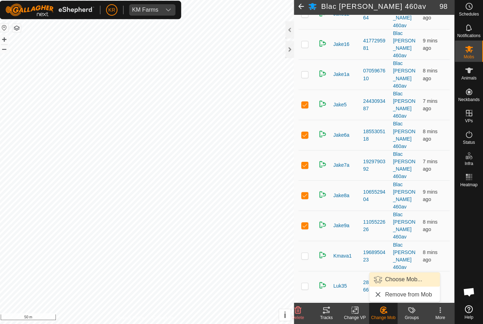
click at [407, 279] on span "Choose Mob..." at bounding box center [404, 280] width 37 height 8
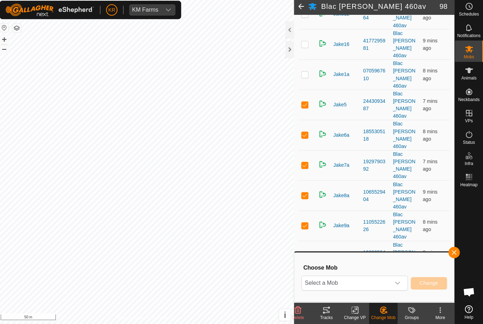
click at [397, 282] on icon "dropdown trigger" at bounding box center [398, 284] width 6 height 6
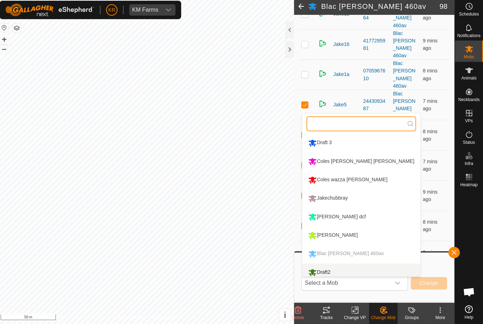
scroll to position [5, 0]
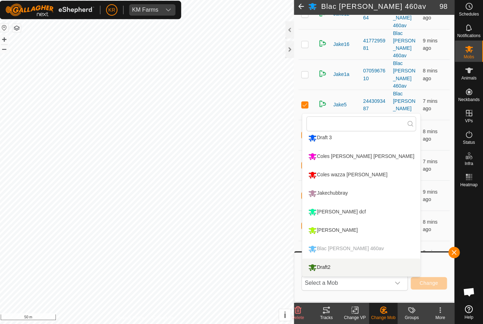
click at [329, 269] on div "Draft2" at bounding box center [320, 268] width 25 height 12
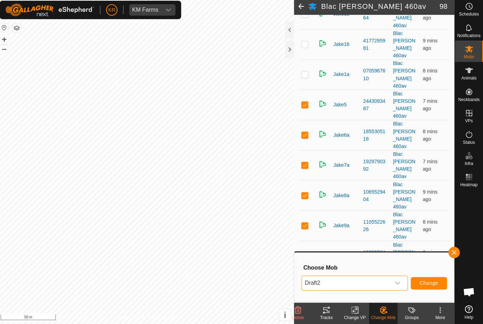
click at [426, 281] on span "Change" at bounding box center [429, 284] width 18 height 6
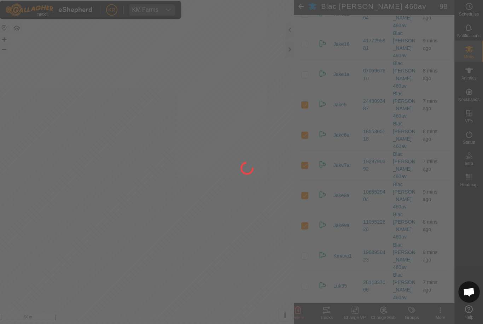
checkbox input "false"
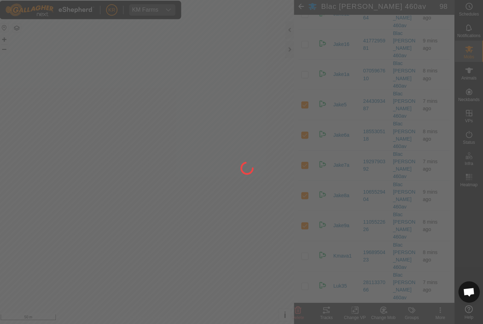
checkbox input "false"
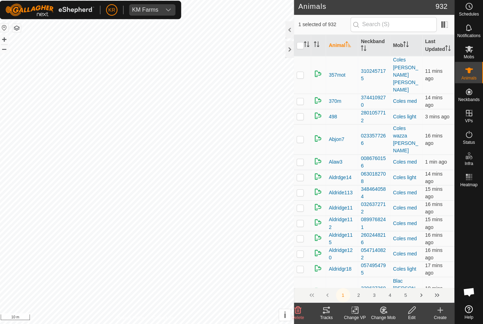
click at [382, 310] on icon at bounding box center [384, 310] width 9 height 8
click at [401, 282] on link "Choose Mob..." at bounding box center [405, 280] width 70 height 14
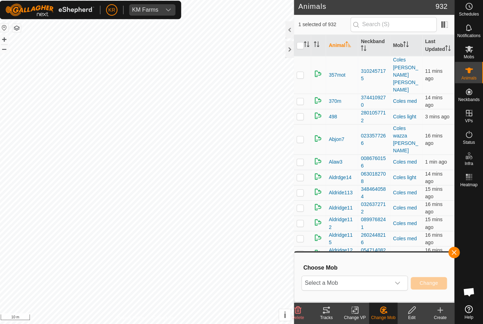
click at [384, 280] on span "Select a Mob" at bounding box center [347, 283] width 88 height 14
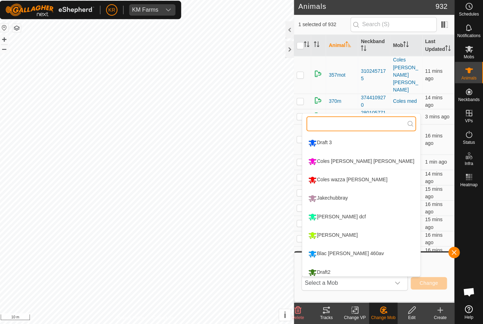
scroll to position [5, 0]
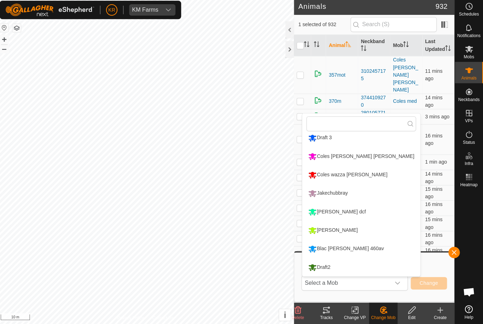
click at [327, 268] on div "Draft2" at bounding box center [320, 268] width 25 height 12
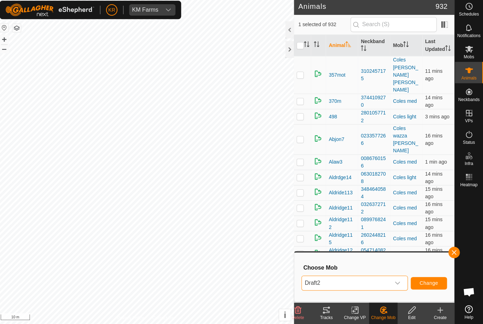
click at [426, 281] on span "Change" at bounding box center [429, 284] width 18 height 6
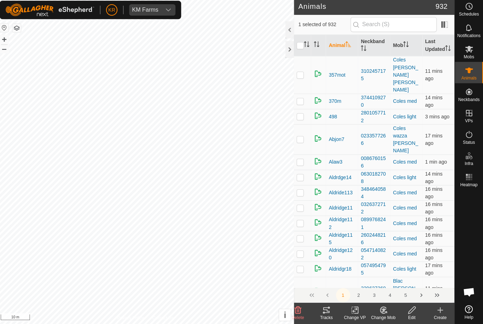
click at [381, 311] on icon at bounding box center [384, 310] width 6 height 6
click at [405, 281] on span "Choose Mob..." at bounding box center [404, 280] width 37 height 8
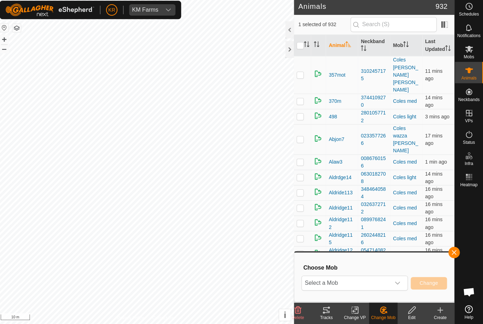
click at [395, 282] on icon "dropdown trigger" at bounding box center [398, 284] width 6 height 6
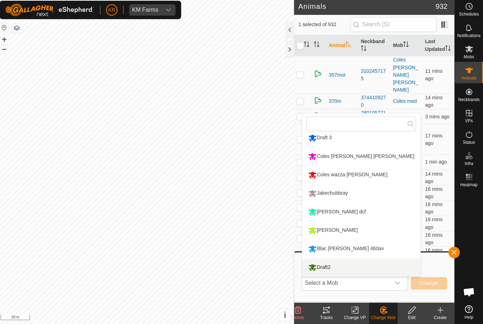
click at [331, 267] on div "Draft2" at bounding box center [320, 268] width 25 height 12
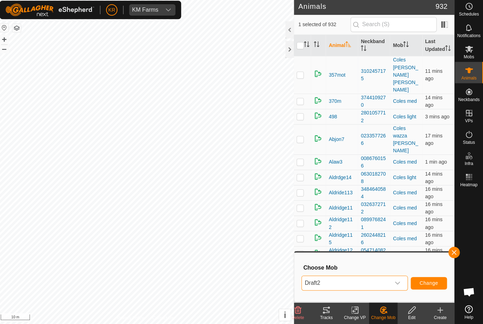
click at [428, 284] on span "Change" at bounding box center [429, 284] width 18 height 6
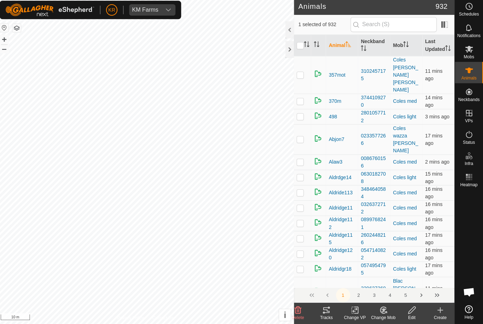
click at [380, 312] on icon at bounding box center [384, 310] width 9 height 8
click at [406, 279] on span "Choose Mob..." at bounding box center [404, 280] width 37 height 8
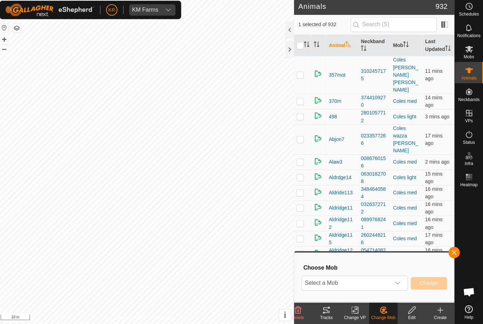
click at [379, 282] on span "Select a Mob" at bounding box center [347, 283] width 88 height 14
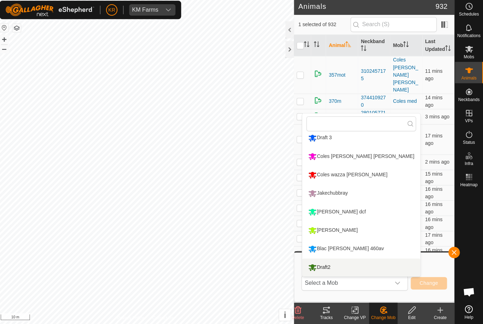
click at [331, 269] on div "Draft2" at bounding box center [320, 268] width 25 height 12
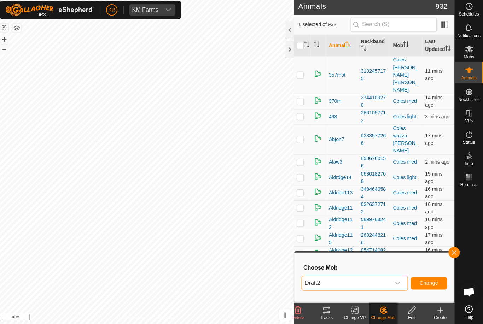
click at [428, 283] on span "Change" at bounding box center [429, 284] width 18 height 6
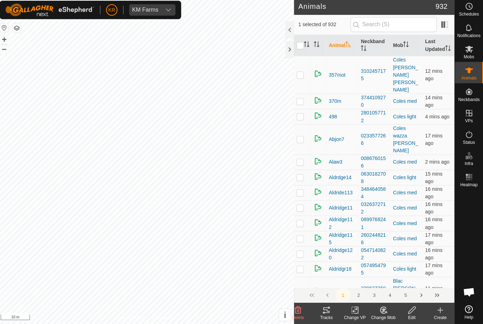
click at [381, 311] on icon at bounding box center [384, 310] width 9 height 8
click at [394, 278] on span "Choose Mob..." at bounding box center [404, 280] width 37 height 8
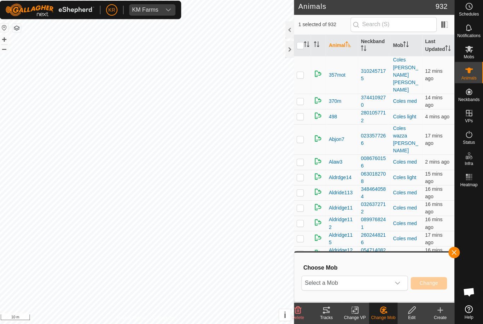
click at [381, 282] on span "Select a Mob" at bounding box center [347, 283] width 88 height 14
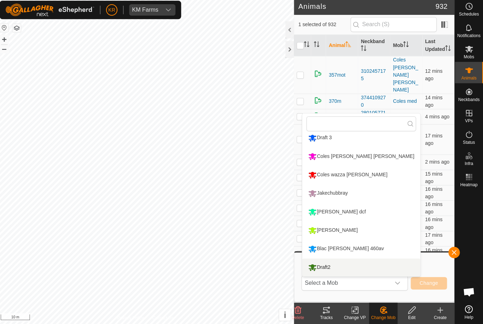
click at [332, 265] on div "Draft2" at bounding box center [320, 268] width 25 height 12
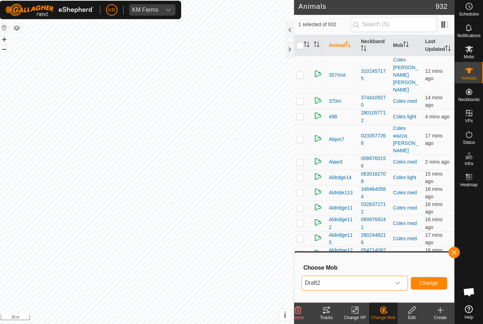
click at [431, 284] on span "Change" at bounding box center [429, 284] width 18 height 6
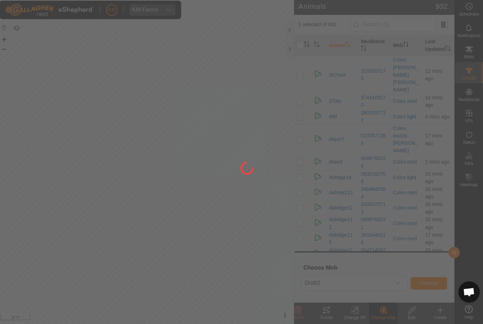
checkbox input "false"
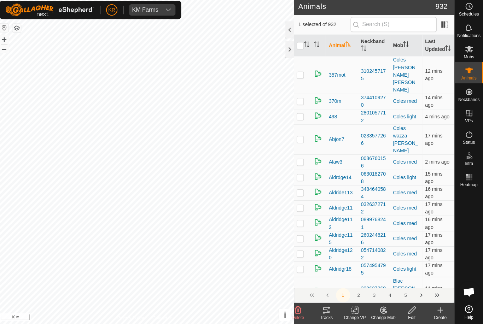
click at [386, 312] on icon at bounding box center [386, 312] width 1 height 1
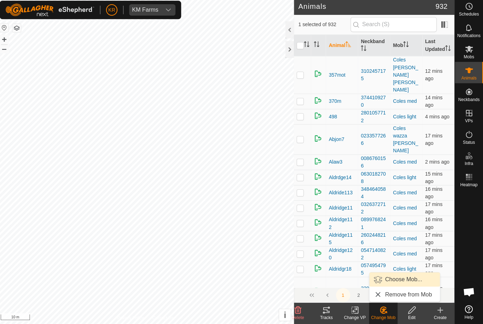
click at [400, 279] on span "Choose Mob..." at bounding box center [404, 280] width 37 height 8
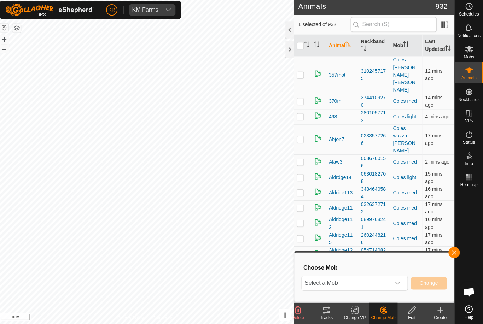
click at [386, 280] on span "Select a Mob" at bounding box center [347, 283] width 88 height 14
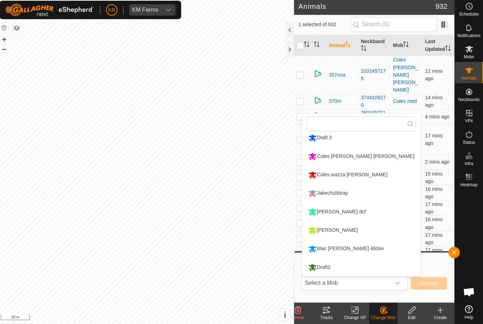
click at [338, 268] on li "Draft2" at bounding box center [361, 268] width 117 height 18
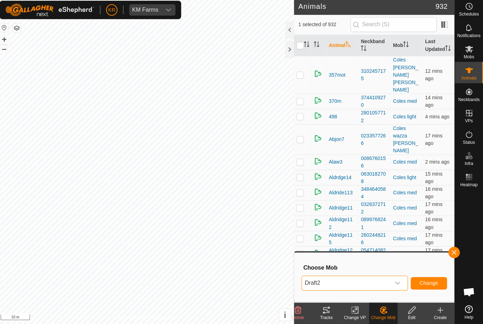
click at [426, 281] on span "Change" at bounding box center [429, 284] width 18 height 6
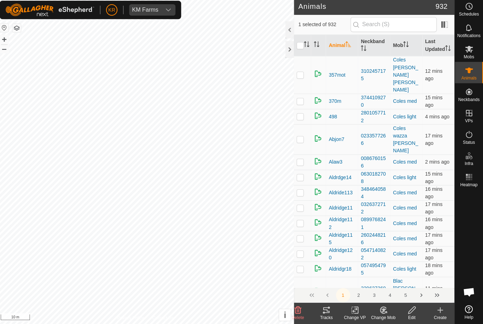
click at [385, 311] on change-mob-svg-icon at bounding box center [384, 310] width 28 height 8
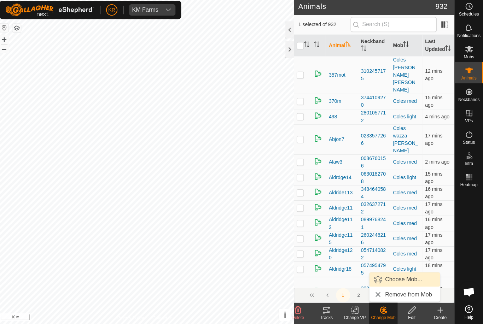
click at [404, 278] on span "Choose Mob..." at bounding box center [404, 280] width 37 height 8
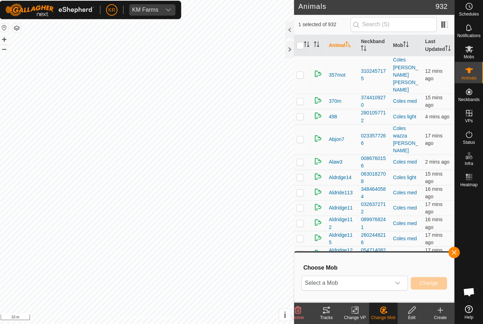
click at [370, 282] on span "Select a Mob" at bounding box center [347, 283] width 88 height 14
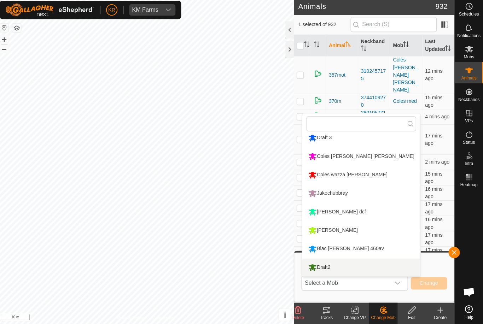
click at [329, 268] on div "Draft2" at bounding box center [320, 268] width 25 height 12
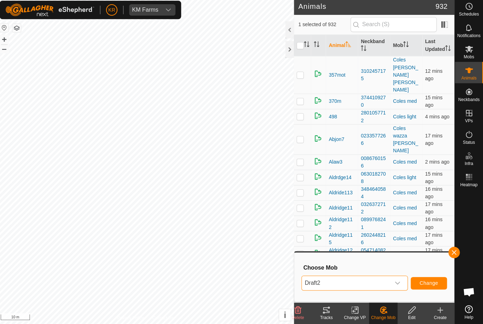
click at [426, 281] on span "Change" at bounding box center [429, 284] width 18 height 6
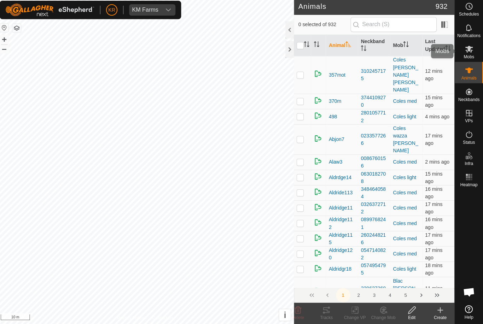
click at [469, 53] on es-mob-svg-icon at bounding box center [469, 50] width 13 height 11
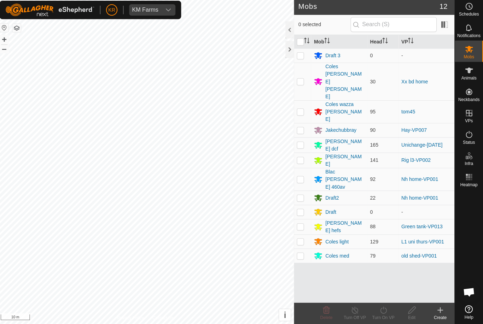
click at [334, 195] on div "Draft2" at bounding box center [332, 198] width 13 height 7
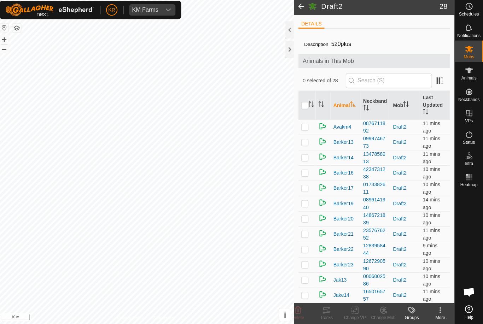
click at [437, 307] on icon at bounding box center [440, 310] width 8 height 8
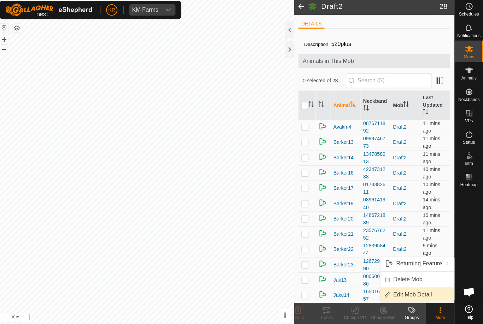
click at [415, 292] on span "Edit Mob Detail" at bounding box center [413, 295] width 39 height 8
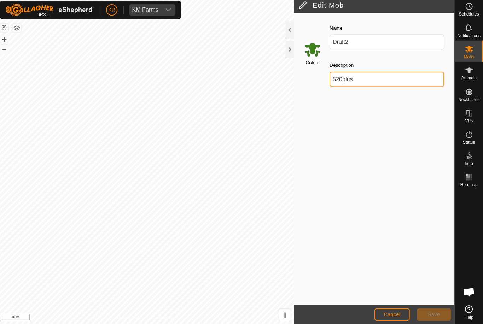
click at [364, 80] on input "520plus" at bounding box center [388, 81] width 114 height 15
type input "5"
type input "Under 430"
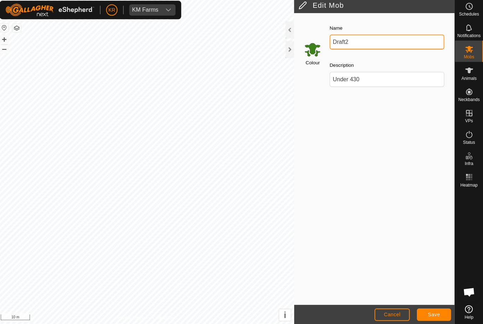
click at [371, 41] on input "Draft2" at bounding box center [388, 43] width 114 height 15
type input "D"
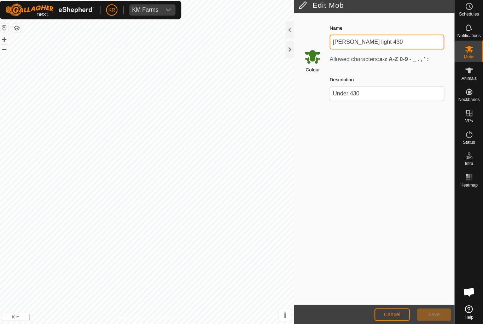
click at [346, 44] on input "Cole’s light 430" at bounding box center [388, 43] width 114 height 15
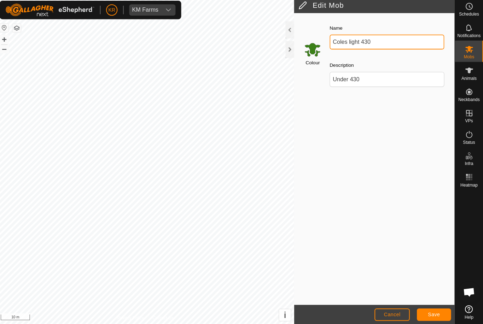
click at [386, 46] on input "Coles light 430" at bounding box center [388, 43] width 114 height 15
type input "Coles light 430 under"
click at [430, 309] on button "Save" at bounding box center [434, 315] width 34 height 12
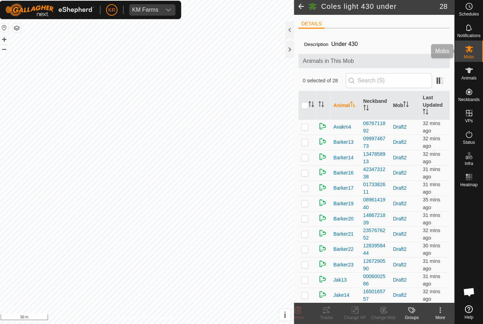
click at [471, 51] on es-mob-svg-icon at bounding box center [469, 50] width 13 height 11
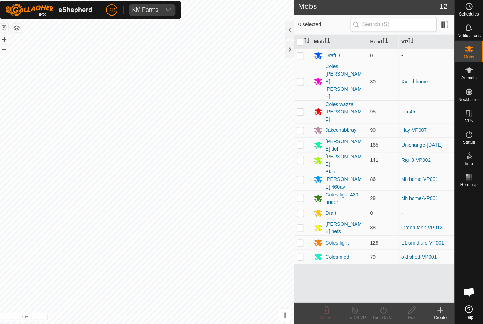
click at [345, 169] on div "Blac [PERSON_NAME] 460av" at bounding box center [345, 180] width 39 height 22
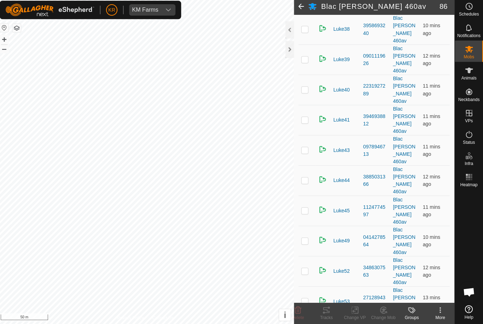
scroll to position [1126, 0]
checkbox input "false"
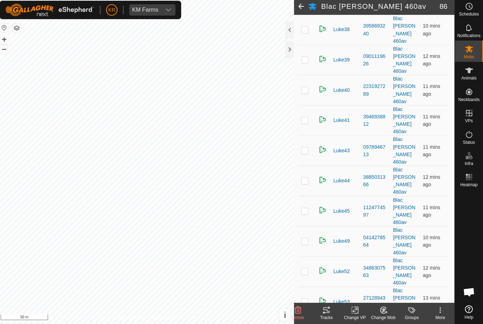
checkbox input "false"
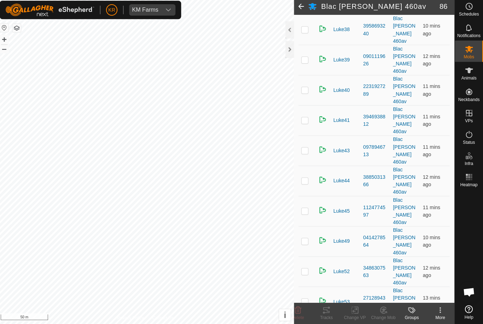
checkbox input "false"
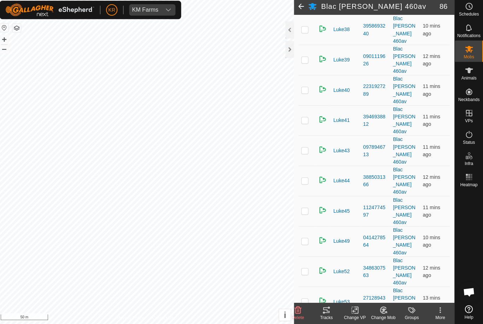
checkbox input "false"
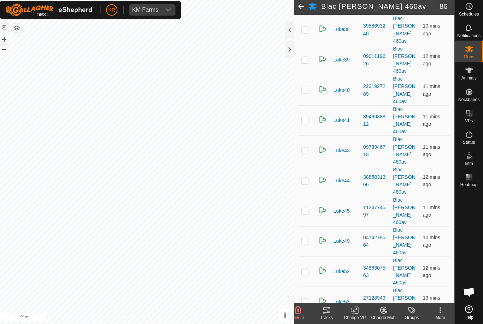
checkbox input "false"
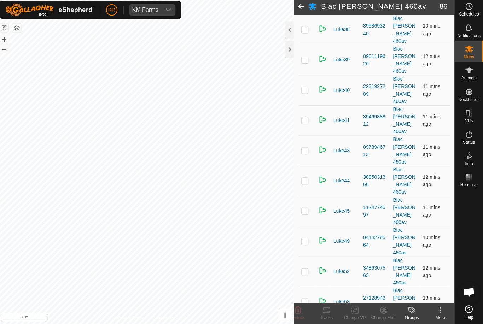
checkbox input "false"
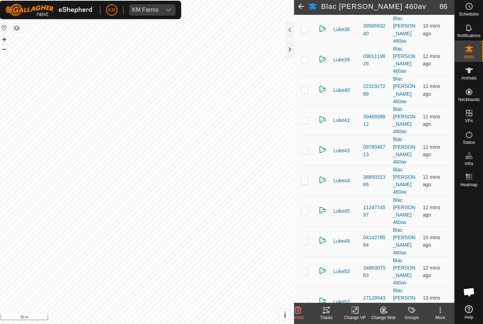
checkbox input "false"
checkbox input "true"
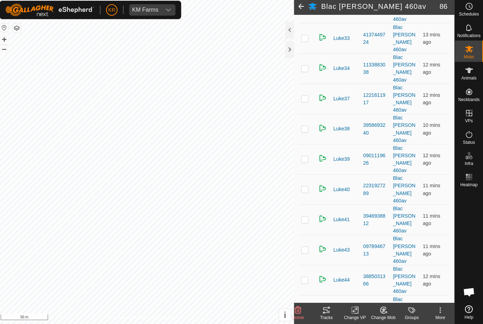
scroll to position [1021, 0]
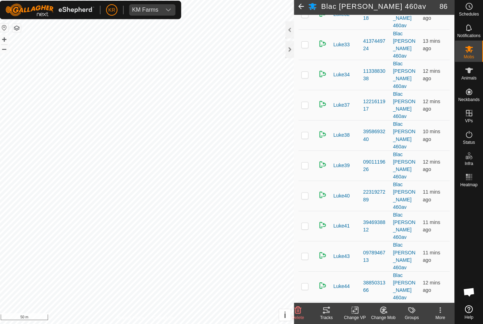
checkbox input "true"
checkbox input "false"
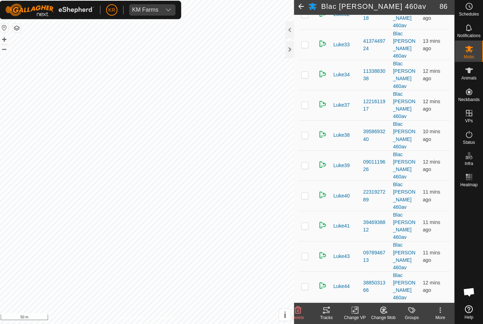
checkbox input "false"
checkbox input "true"
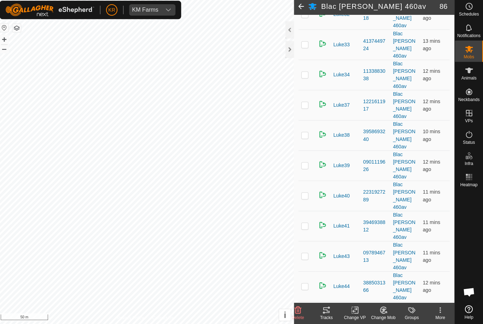
checkbox input "false"
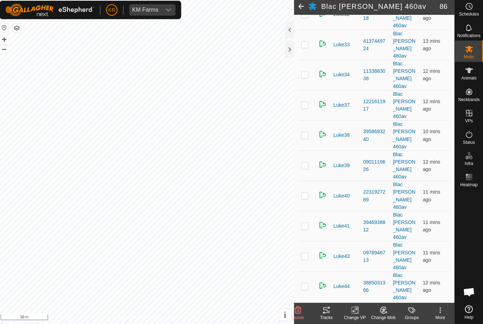
checkbox input "false"
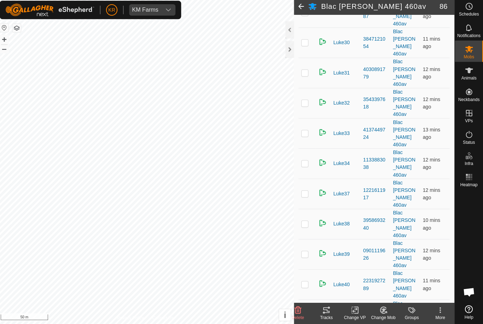
scroll to position [933, 0]
checkbox input "false"
checkbox input "true"
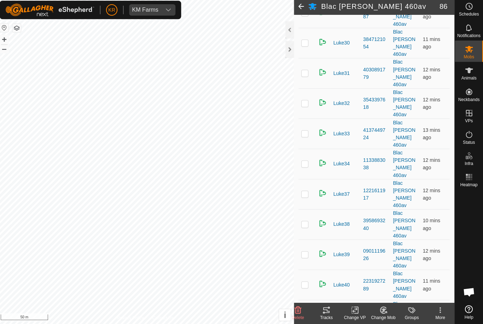
checkbox input "false"
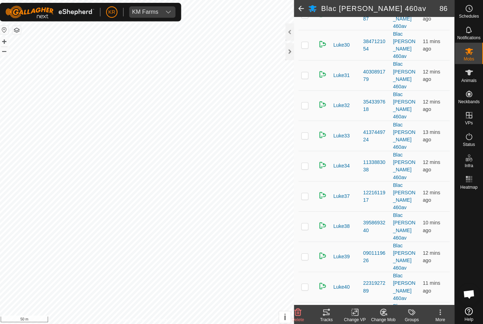
checkbox input "false"
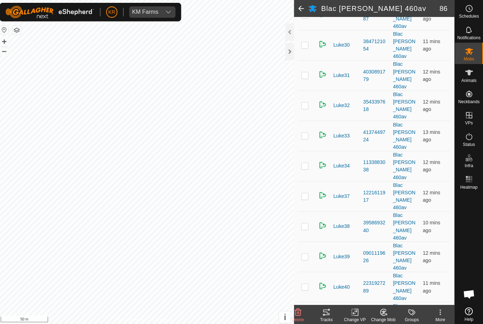
checkbox input "false"
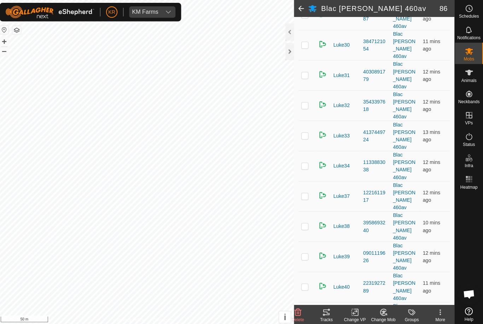
checkbox input "false"
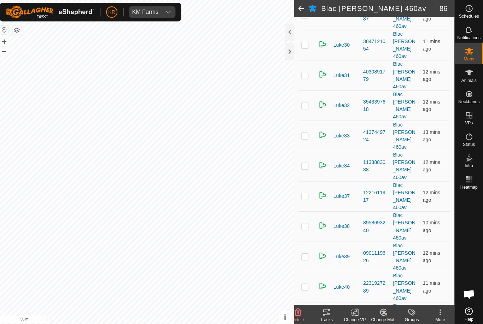
checkbox input "false"
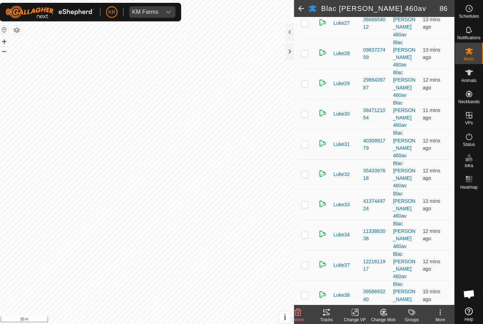
scroll to position [858, 0]
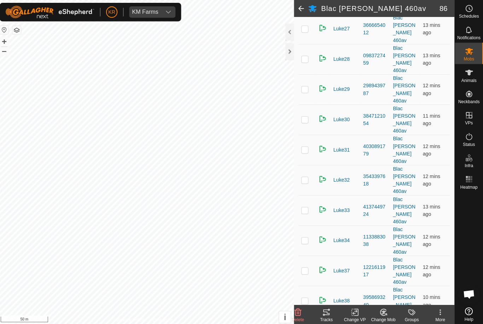
checkbox input "true"
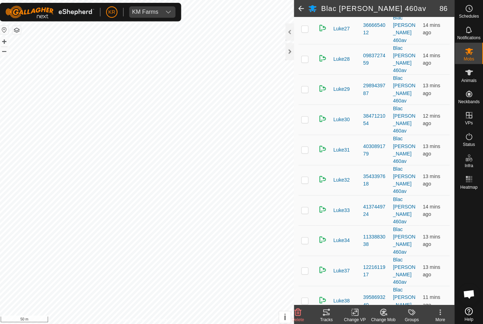
checkbox input "false"
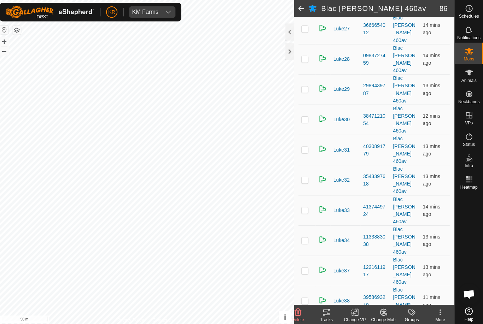
checkbox input "false"
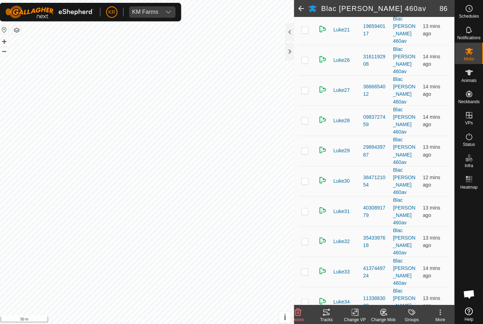
scroll to position [794, 0]
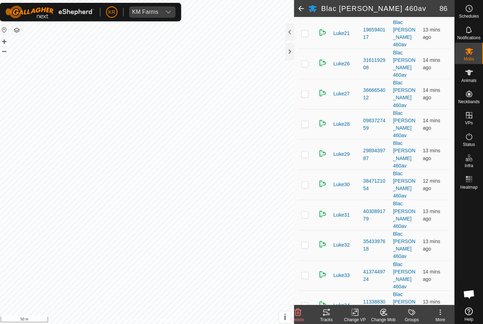
checkbox input "false"
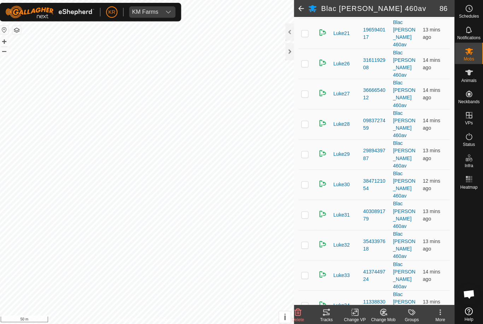
checkbox input "false"
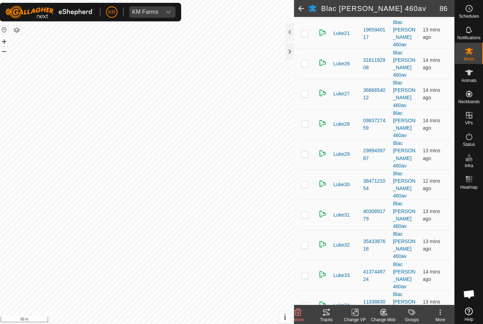
checkbox input "false"
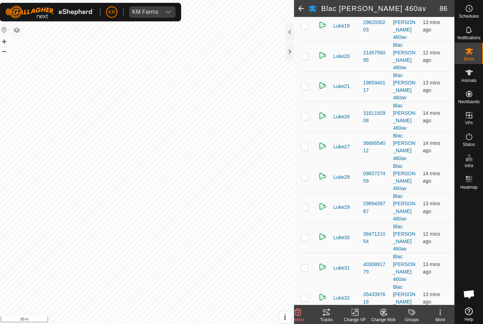
scroll to position [734, 0]
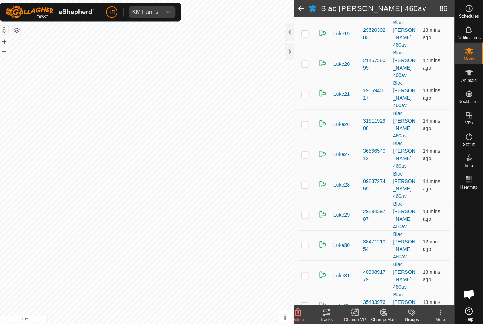
checkbox input "false"
checkbox input "true"
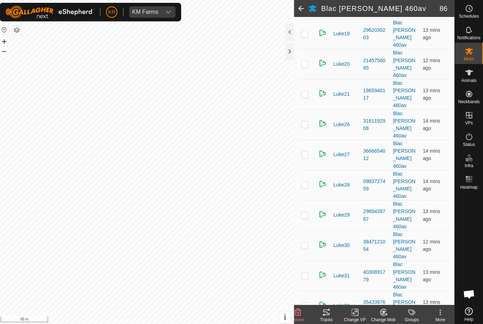
checkbox input "false"
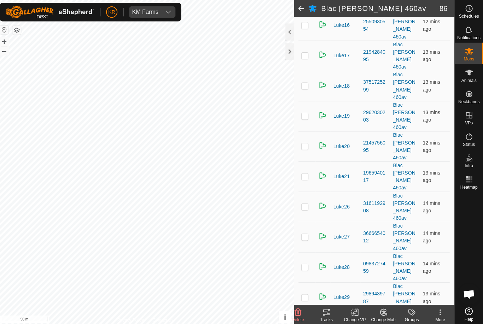
scroll to position [636, 0]
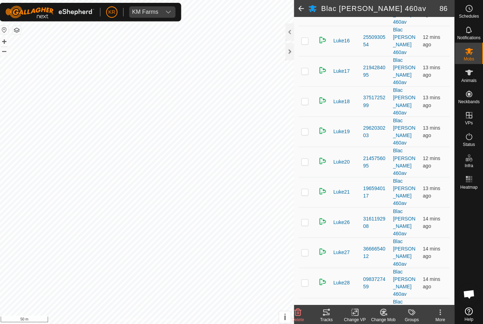
checkbox input "false"
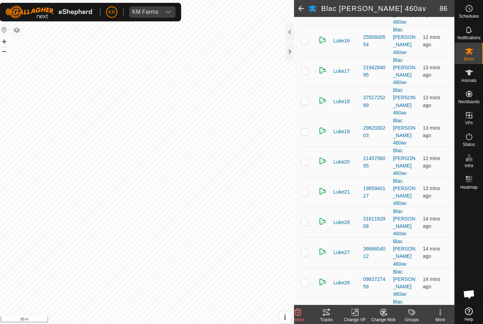
checkbox input "false"
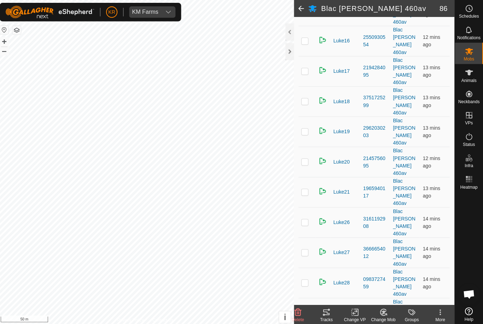
checkbox input "false"
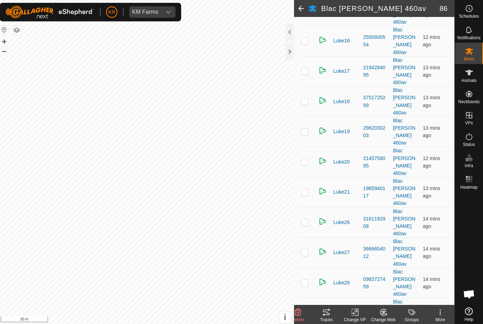
checkbox input "false"
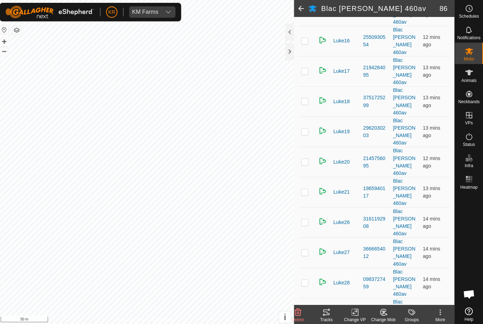
checkbox input "false"
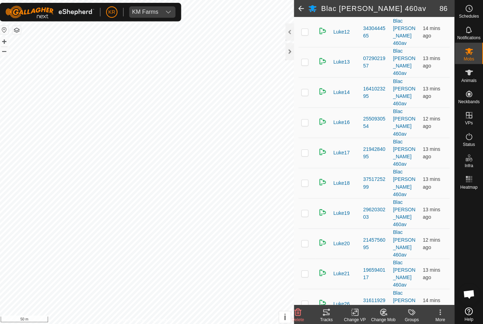
scroll to position [544, 0]
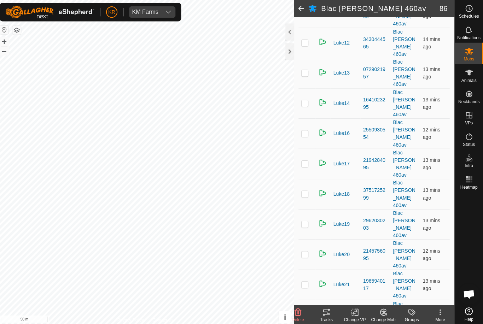
checkbox input "false"
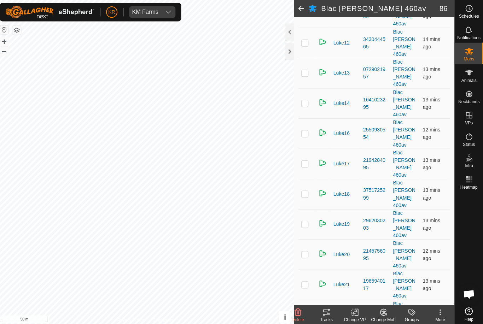
checkbox input "false"
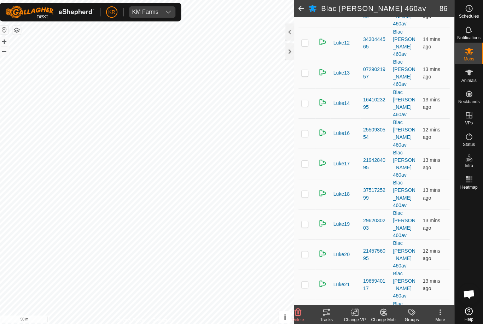
checkbox input "false"
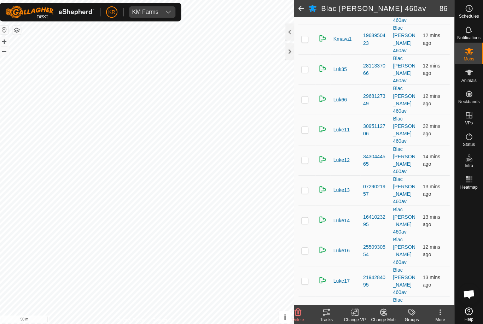
scroll to position [426, 0]
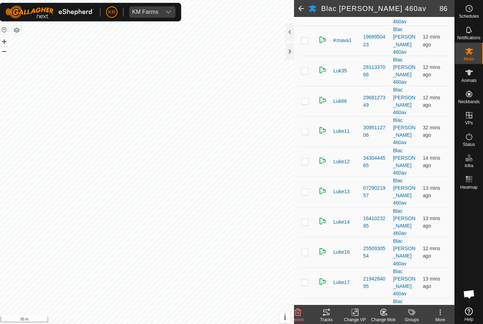
checkbox input "false"
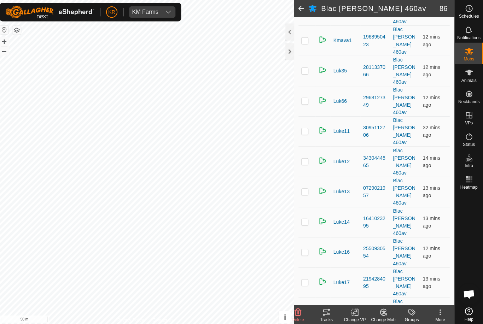
checkbox input "false"
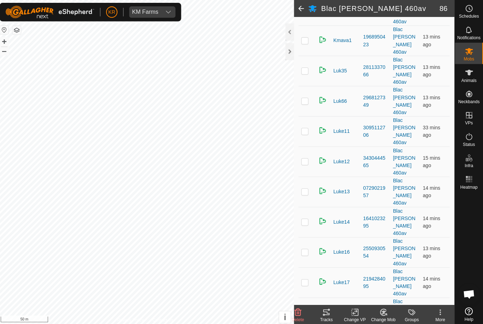
checkbox input "false"
checkbox input "true"
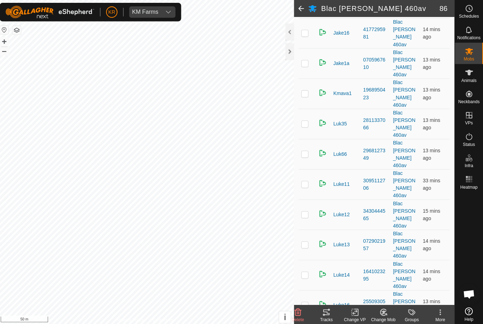
scroll to position [368, 0]
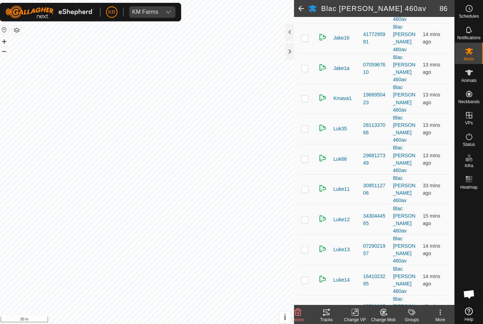
checkbox input "false"
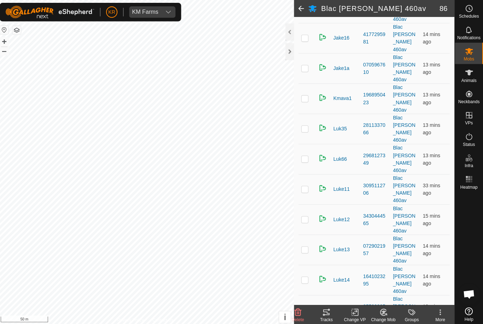
checkbox input "false"
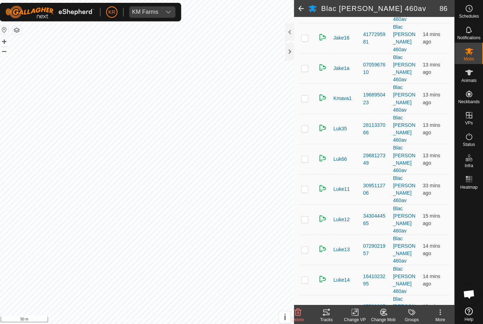
checkbox input "false"
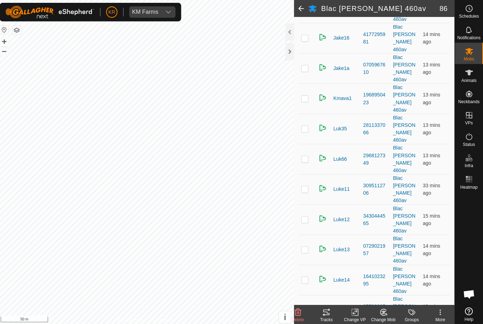
checkbox input "false"
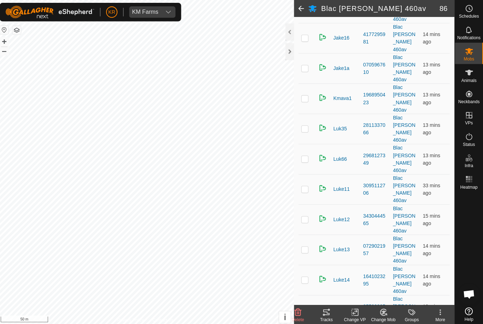
checkbox input "false"
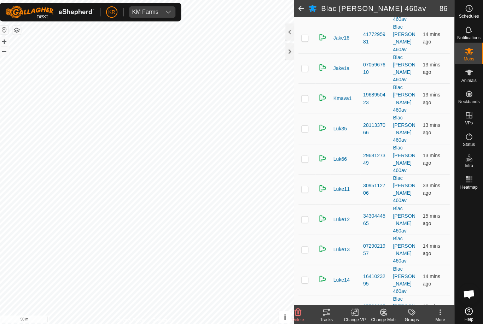
checkbox input "false"
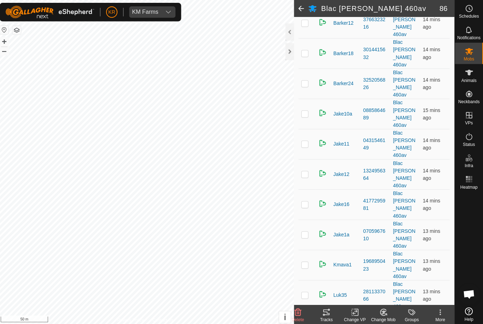
scroll to position [201, 0]
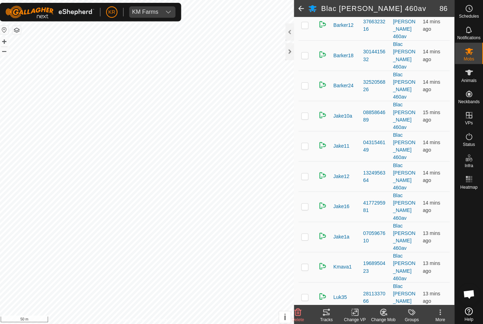
checkbox input "false"
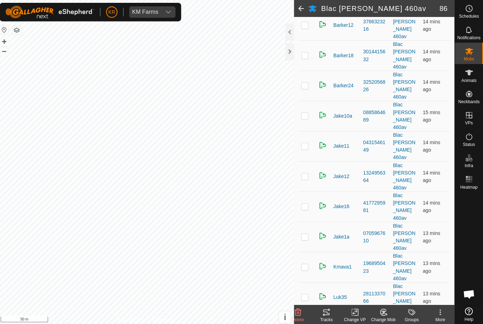
checkbox input "false"
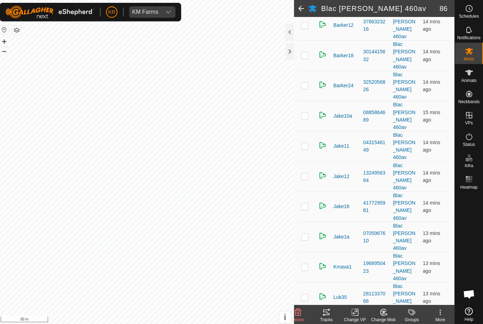
checkbox input "false"
click at [385, 311] on icon at bounding box center [384, 310] width 9 height 8
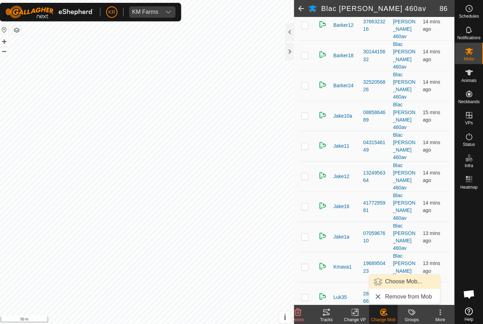
click at [408, 279] on span "Choose Mob..." at bounding box center [404, 280] width 37 height 8
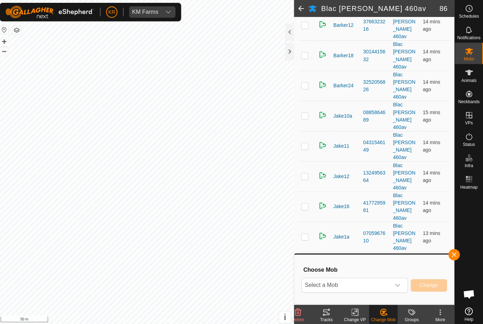
click at [387, 284] on span "Select a Mob" at bounding box center [347, 283] width 88 height 14
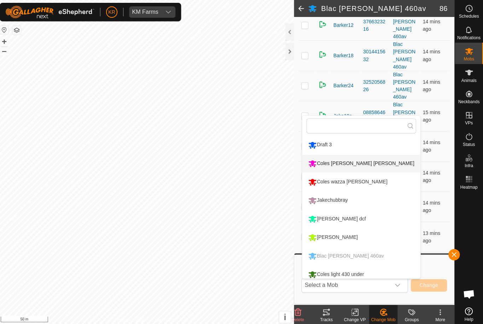
click at [340, 162] on div "Coles Hawley lonergan" at bounding box center [362, 163] width 109 height 12
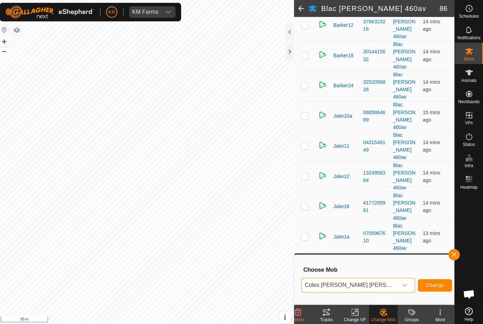
click at [426, 285] on span "Change" at bounding box center [435, 284] width 18 height 6
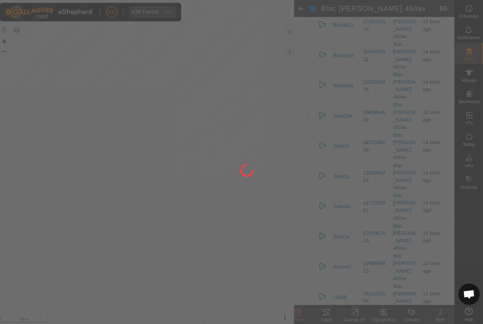
checkbox input "false"
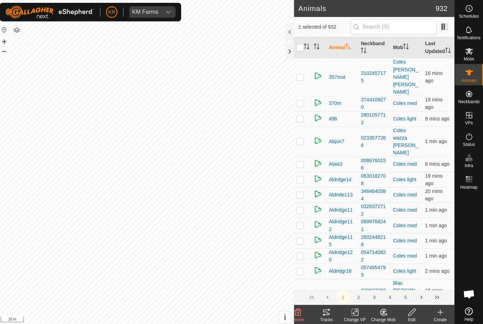
click at [382, 311] on icon at bounding box center [384, 311] width 5 height 4
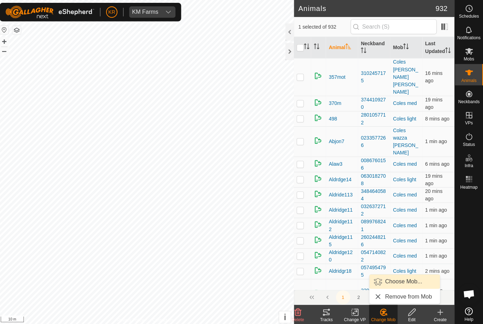
click at [401, 279] on span "Choose Mob..." at bounding box center [404, 280] width 37 height 8
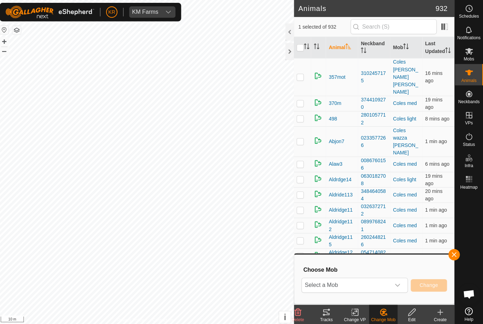
click at [364, 281] on span "Select a Mob" at bounding box center [347, 283] width 88 height 14
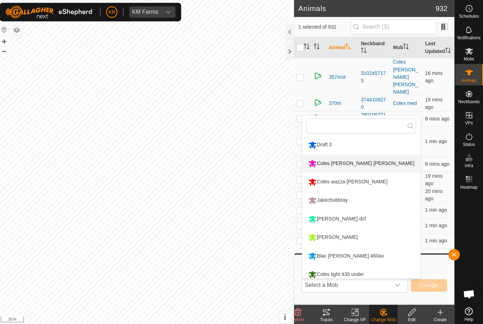
click at [352, 161] on div "Coles Hawley lonergan" at bounding box center [362, 163] width 109 height 12
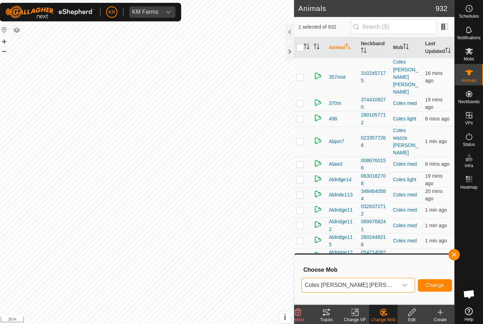
click at [433, 281] on span "Change" at bounding box center [435, 284] width 18 height 6
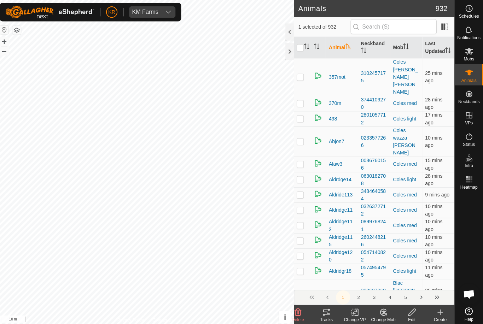
click at [296, 309] on icon at bounding box center [299, 310] width 7 height 7
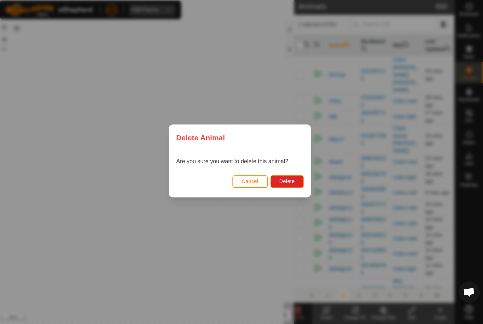
click at [291, 185] on button "Delete" at bounding box center [288, 182] width 33 height 12
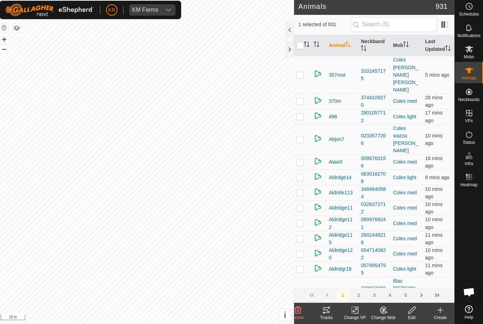
click at [302, 308] on delete-svg-icon at bounding box center [299, 310] width 28 height 8
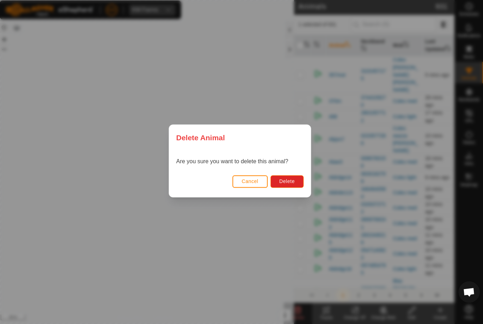
click at [290, 182] on span "Delete" at bounding box center [288, 183] width 15 height 6
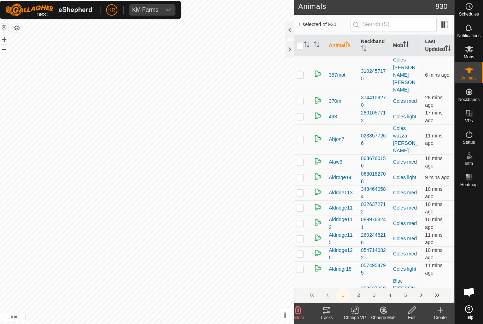
click at [299, 308] on icon at bounding box center [299, 310] width 8 height 8
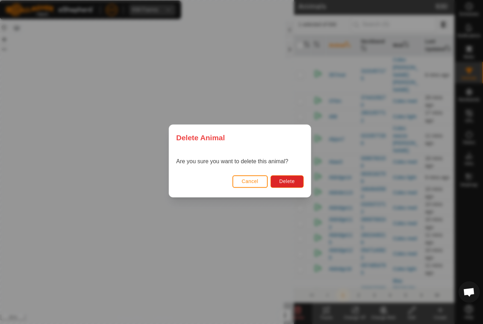
click at [286, 184] on button "Delete" at bounding box center [288, 182] width 33 height 12
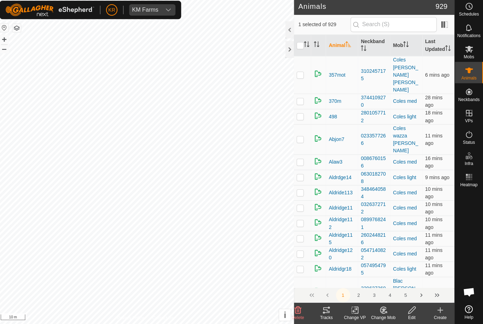
click at [300, 306] on icon at bounding box center [299, 310] width 8 height 8
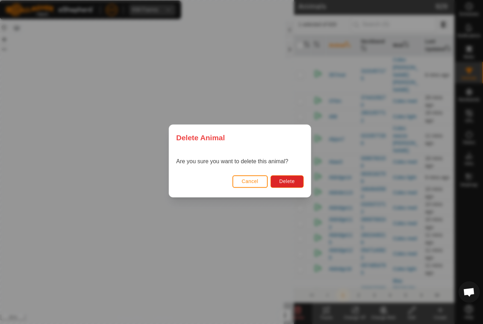
click at [285, 180] on span "Delete" at bounding box center [288, 183] width 15 height 6
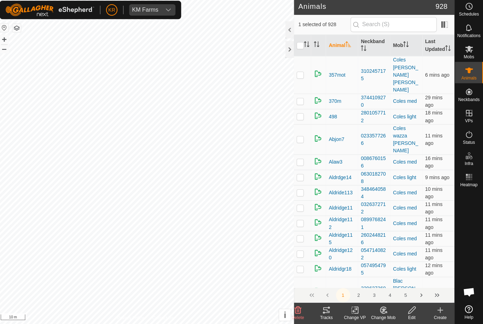
click at [301, 310] on delete-svg-icon at bounding box center [299, 310] width 28 height 8
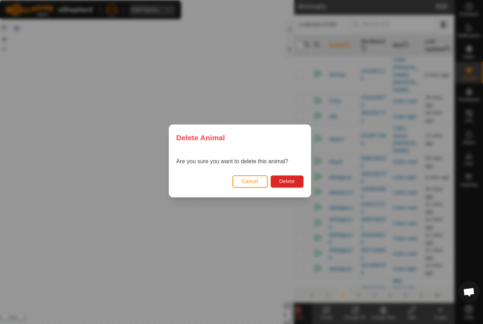
click at [290, 180] on span "Delete" at bounding box center [288, 183] width 15 height 6
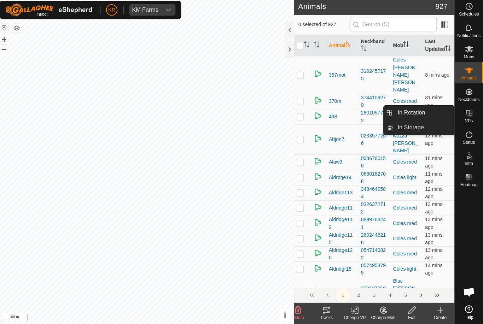
click at [414, 115] on span "In Rotation" at bounding box center [411, 114] width 27 height 8
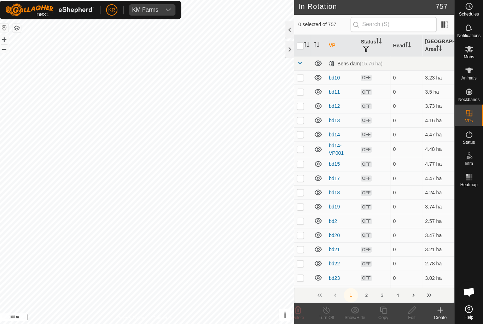
click at [440, 308] on icon at bounding box center [440, 310] width 8 height 8
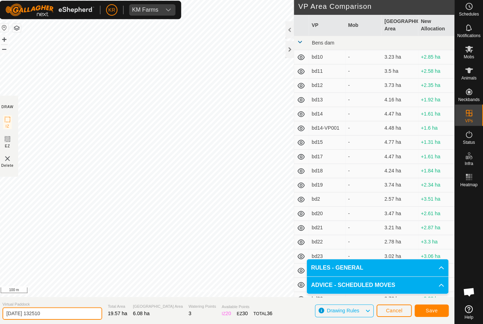
click at [60, 308] on input "2025-09-03 132510" at bounding box center [55, 314] width 99 height 12
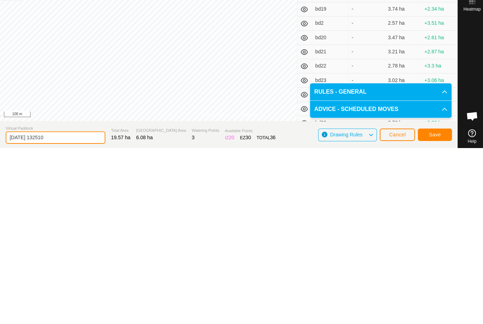
click at [62, 308] on input "2025-09-03 132510" at bounding box center [55, 314] width 99 height 12
type input "2"
type input "Snake"
click at [433, 308] on span "Save" at bounding box center [432, 311] width 12 height 6
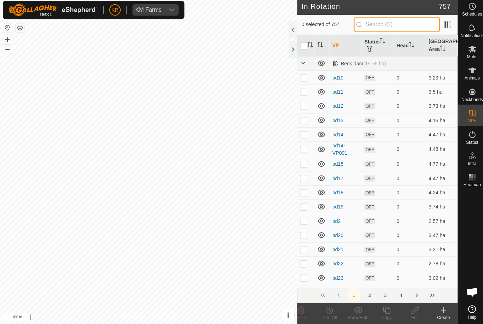
click at [398, 23] on input "text" at bounding box center [394, 26] width 86 height 15
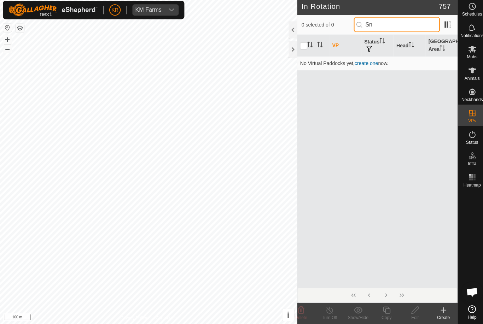
type input "S"
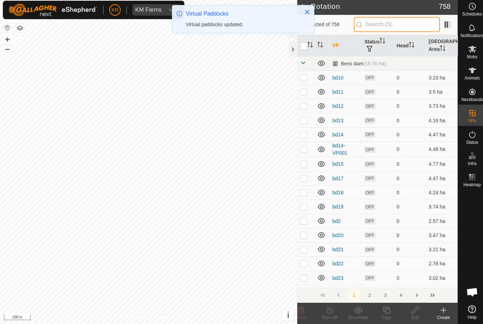
click at [395, 25] on input "text" at bounding box center [394, 26] width 86 height 15
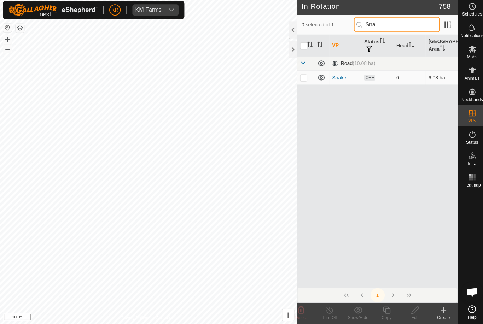
type input "Sna"
click at [299, 78] on p-checkbox at bounding box center [301, 79] width 7 height 6
checkbox input "true"
click at [410, 310] on icon at bounding box center [412, 310] width 9 height 8
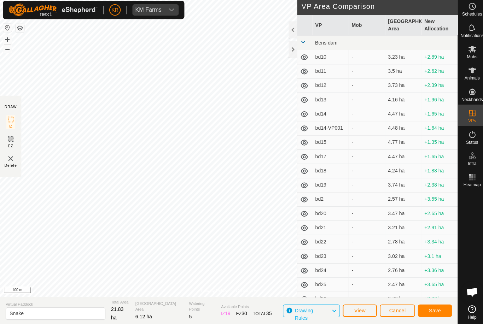
click at [431, 308] on span "Save" at bounding box center [432, 311] width 12 height 6
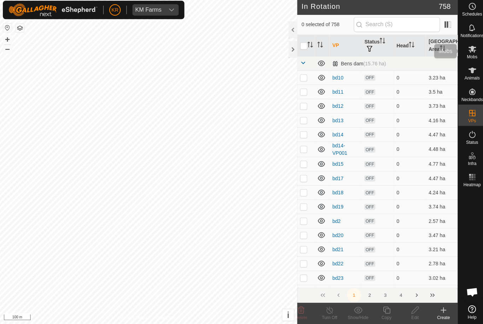
click at [472, 51] on icon at bounding box center [469, 51] width 8 height 8
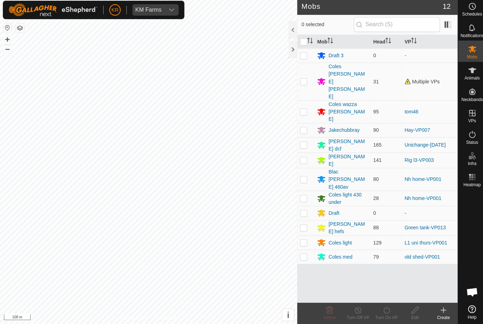
click at [304, 196] on p-checkbox at bounding box center [301, 199] width 7 height 6
checkbox input "true"
click at [383, 315] on div "Turn On VP" at bounding box center [384, 318] width 28 height 6
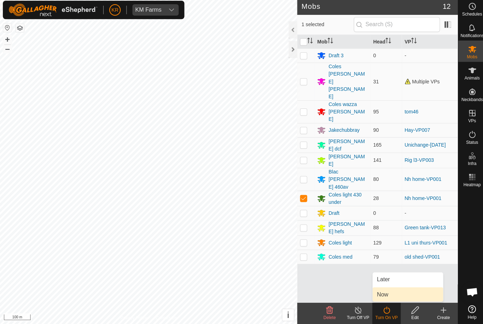
click at [389, 291] on link "Now" at bounding box center [405, 295] width 70 height 14
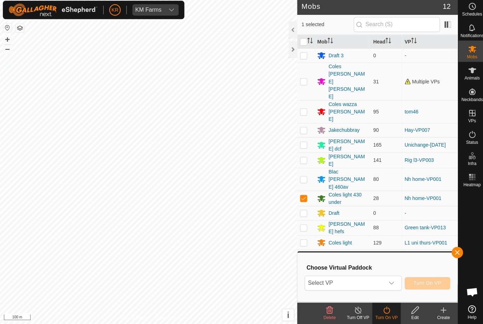
click at [365, 282] on span "Select VP" at bounding box center [342, 283] width 78 height 14
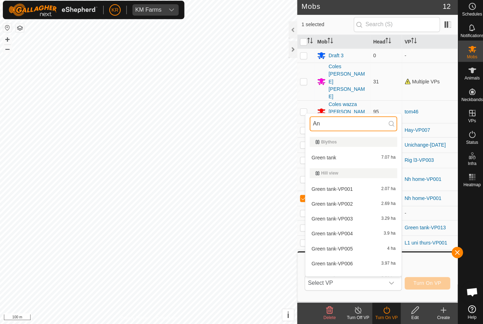
click at [352, 124] on input "An" at bounding box center [351, 125] width 87 height 15
type input "A"
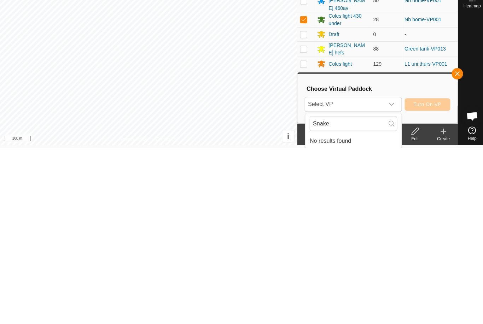
scroll to position [2, 0]
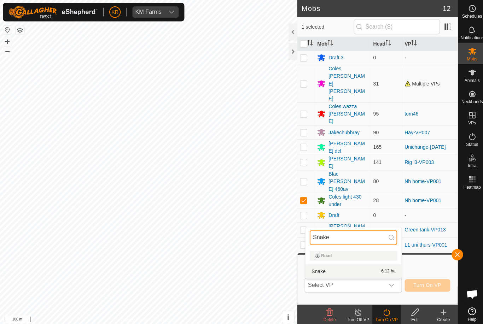
type input "Snake"
click at [358, 267] on div "Snake 6.12 ha" at bounding box center [351, 269] width 87 height 8
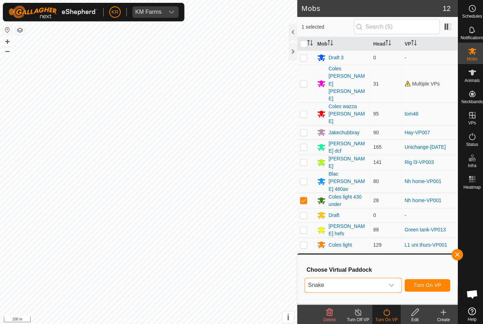
click at [428, 281] on span "Turn On VP" at bounding box center [425, 284] width 28 height 6
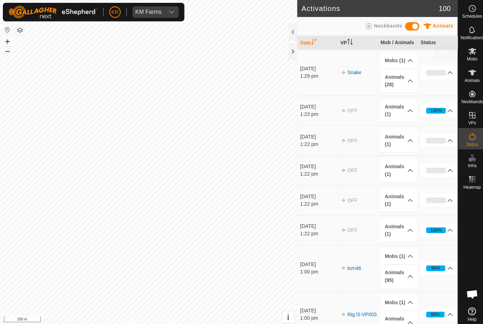
click at [472, 52] on icon at bounding box center [469, 51] width 8 height 8
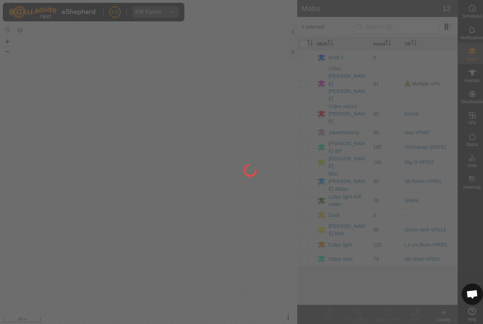
click at [345, 70] on div at bounding box center [241, 162] width 483 height 324
click at [348, 71] on div at bounding box center [241, 162] width 483 height 324
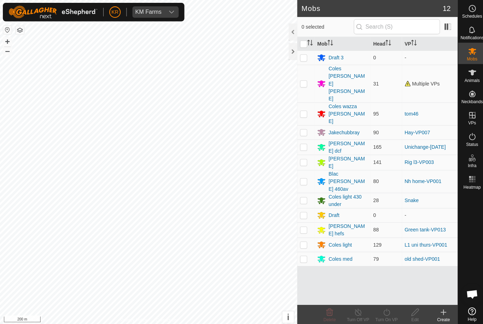
click at [350, 71] on div "Coles Hawley lonergan" at bounding box center [345, 83] width 39 height 37
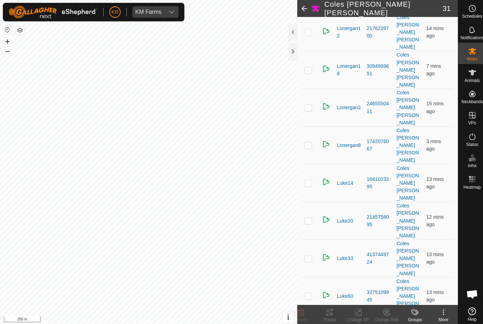
scroll to position [520, 0]
click at [438, 312] on icon at bounding box center [440, 310] width 8 height 8
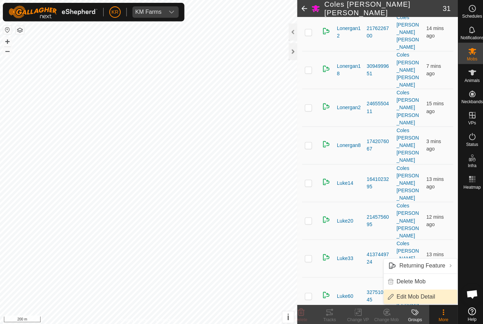
click at [422, 293] on span "Edit Mob Detail" at bounding box center [413, 295] width 39 height 8
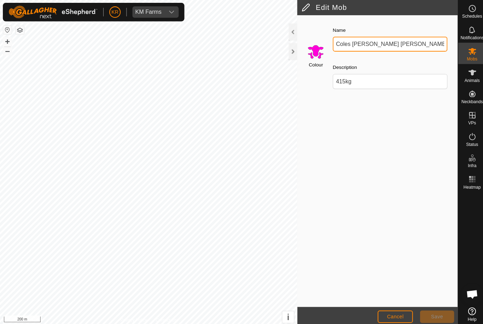
click at [401, 39] on input "Coles [PERSON_NAME] [PERSON_NAME]" at bounding box center [388, 43] width 114 height 15
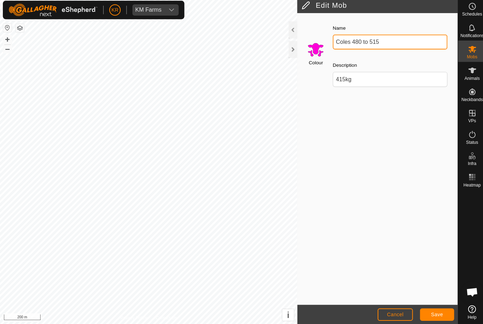
type input "Coles 480 to 515"
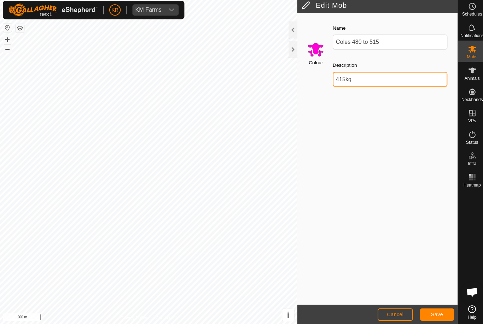
click at [374, 79] on input "415kg" at bounding box center [388, 81] width 114 height 15
type input "4"
click at [430, 309] on button "Save" at bounding box center [434, 315] width 34 height 12
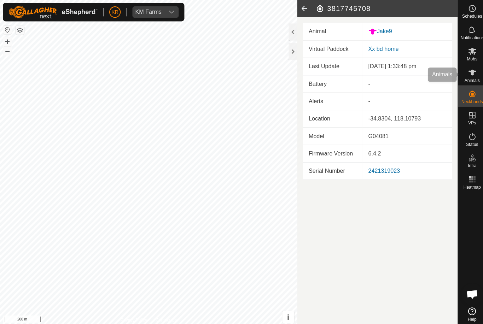
click at [469, 75] on icon at bounding box center [469, 72] width 8 height 8
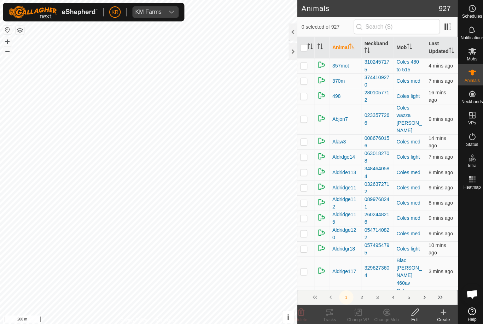
click at [438, 305] on div "Create" at bounding box center [440, 313] width 28 height 21
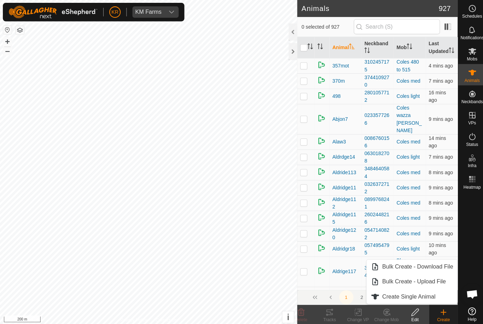
click at [430, 314] on create-svg-icon at bounding box center [440, 310] width 28 height 8
click at [431, 293] on span "Create Single Animal" at bounding box center [406, 295] width 53 height 8
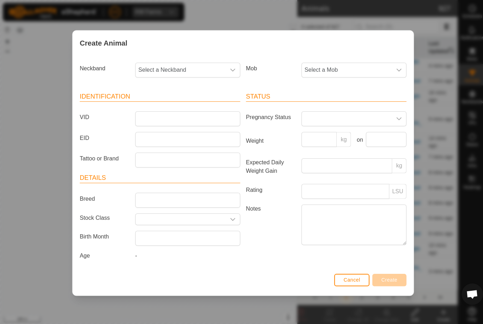
click at [368, 69] on span "Select a Mob" at bounding box center [344, 70] width 89 height 14
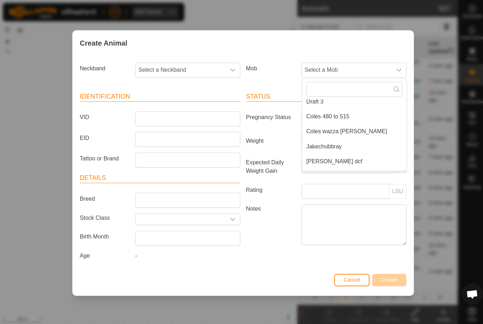
scroll to position [20, 0]
click at [343, 112] on span "Coles 480 to 515" at bounding box center [325, 115] width 43 height 8
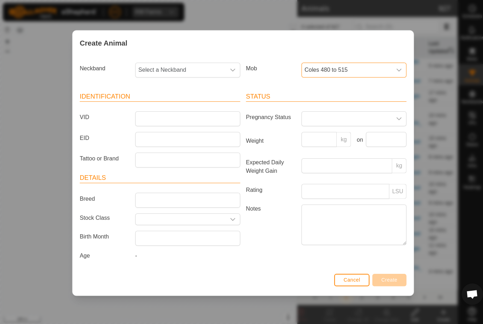
click at [215, 70] on span "Select a Neckband" at bounding box center [179, 70] width 89 height 14
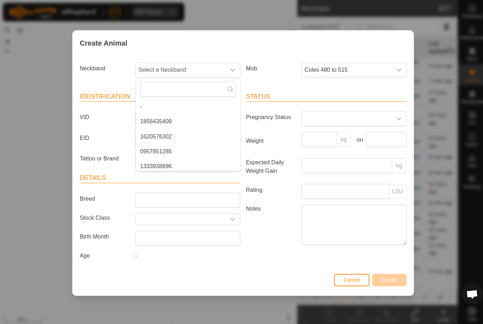
click at [440, 121] on div "Create Animal Neckband Select a Neckband - 1856435409 1620576302 0957851285 133…" at bounding box center [241, 162] width 483 height 324
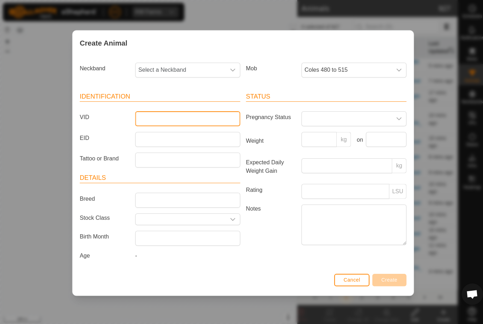
click at [195, 119] on input "VID" at bounding box center [186, 118] width 104 height 15
click at [200, 64] on span "Select a Neckband" at bounding box center [179, 70] width 89 height 14
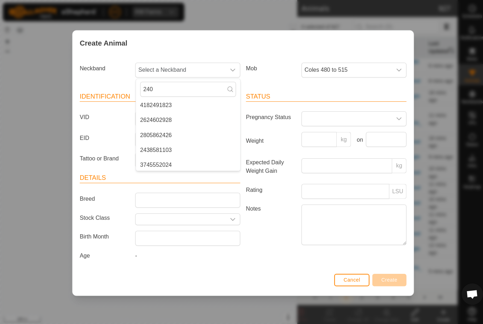
scroll to position [0, 0]
type input "240"
click at [166, 103] on span "2406831210" at bounding box center [154, 106] width 31 height 8
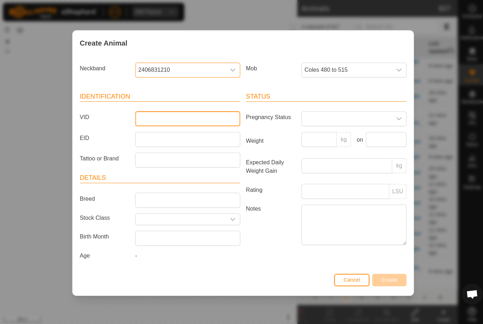
click at [200, 120] on input "VID" at bounding box center [186, 118] width 104 height 15
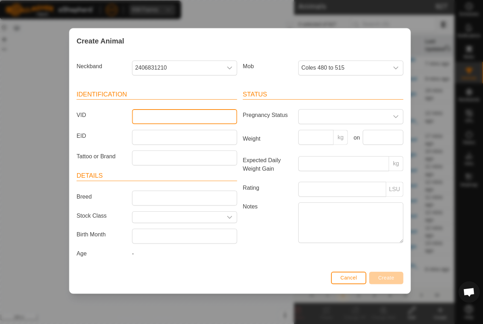
click at [202, 115] on input "VID" at bounding box center [186, 118] width 104 height 15
type input "Jake008"
click at [387, 274] on button "Create" at bounding box center [387, 278] width 34 height 12
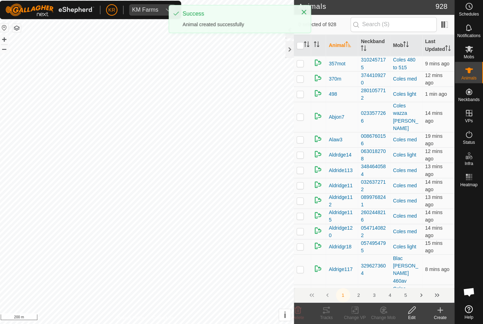
click at [436, 309] on icon at bounding box center [440, 310] width 8 height 8
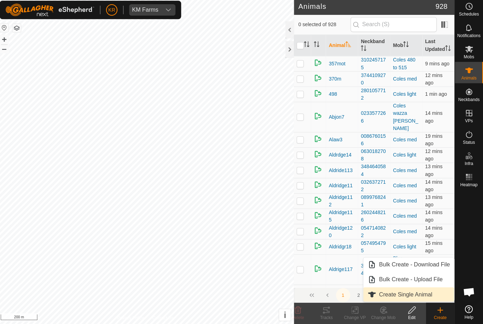
click at [421, 292] on span "Create Single Animal" at bounding box center [406, 295] width 53 height 8
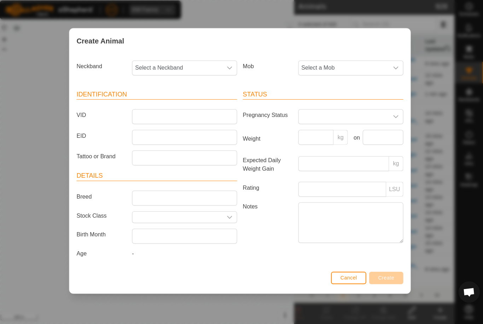
click at [370, 71] on span "Select a Mob" at bounding box center [344, 70] width 89 height 14
click at [341, 132] on span "Coles 480 to 515" at bounding box center [325, 136] width 43 height 8
click at [201, 116] on input "VID" at bounding box center [186, 118] width 104 height 15
click at [197, 68] on span "Select a Neckband" at bounding box center [179, 70] width 89 height 14
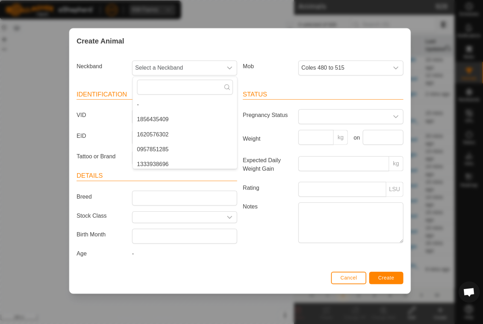
click at [275, 134] on label "Weight" at bounding box center [268, 140] width 55 height 18
click at [299, 134] on input "Weight" at bounding box center [316, 138] width 35 height 15
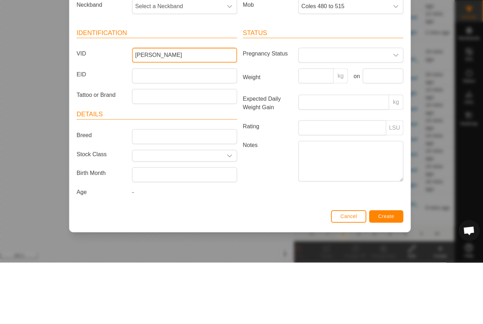
click at [186, 111] on input "Jim" at bounding box center [186, 118] width 104 height 15
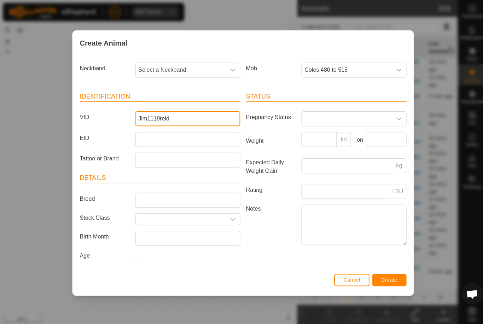
type input "Jim1119reid"
click at [202, 64] on span "Select a Neckband" at bounding box center [179, 70] width 89 height 14
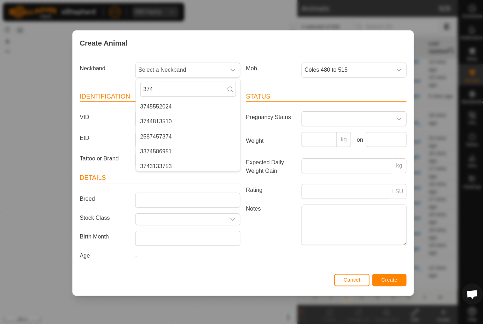
type input "374"
click at [187, 102] on li "3745552024" at bounding box center [187, 106] width 104 height 14
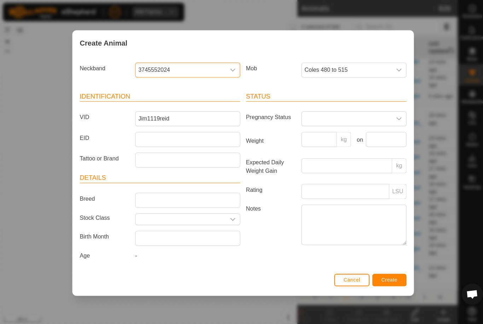
click at [389, 278] on span "Create" at bounding box center [387, 278] width 16 height 6
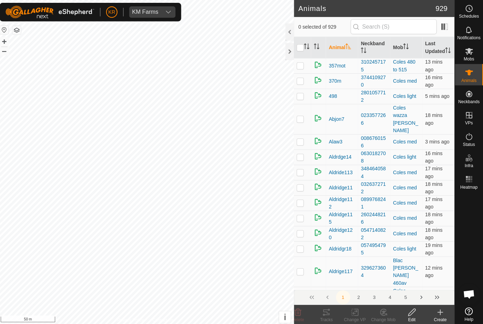
click at [440, 311] on icon at bounding box center [440, 310] width 0 height 5
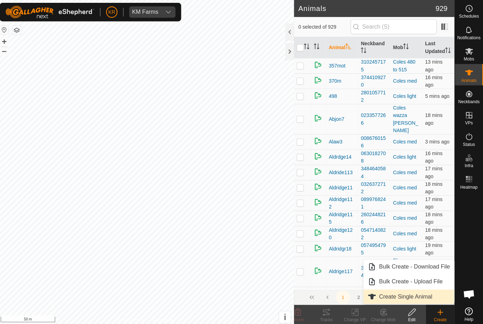
click at [426, 299] on span "Create Single Animal" at bounding box center [406, 295] width 53 height 8
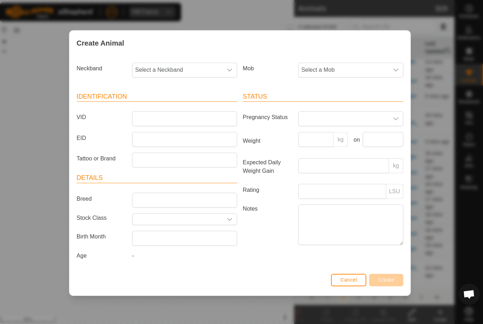
click at [365, 73] on span "Select a Mob" at bounding box center [344, 70] width 89 height 14
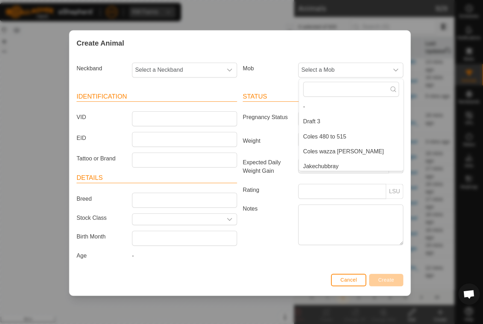
click at [345, 134] on li "Coles 480 to 515" at bounding box center [352, 136] width 104 height 14
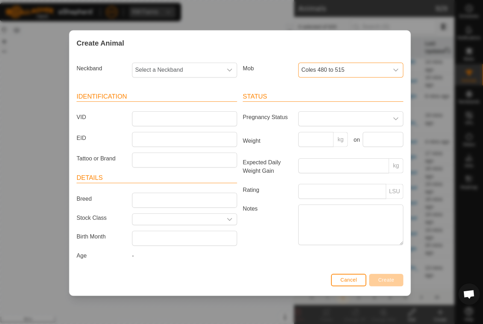
click at [199, 66] on span "Select a Neckband" at bounding box center [179, 70] width 89 height 14
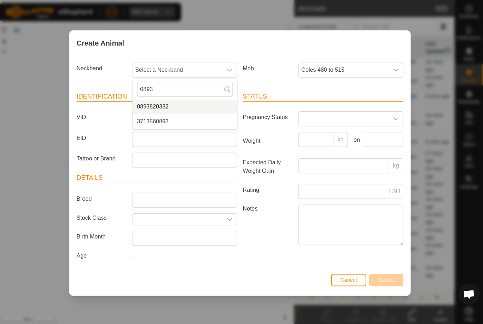
type input "0893"
click at [193, 107] on li "0893820332" at bounding box center [187, 106] width 104 height 14
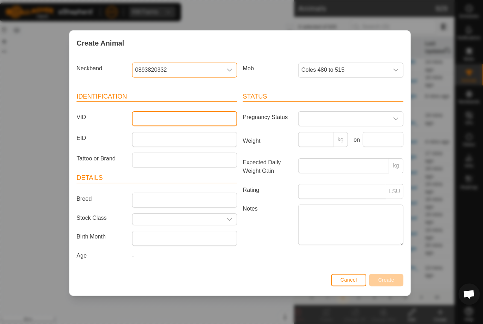
click at [215, 115] on input "VID" at bounding box center [186, 118] width 104 height 15
type input "Luke46"
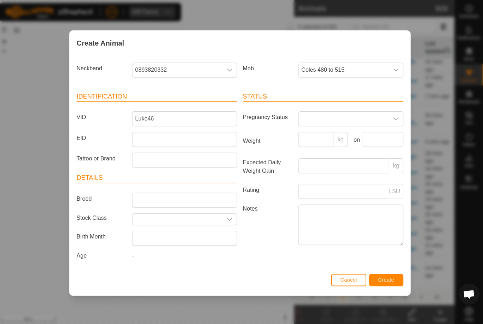
click at [386, 280] on span "Create" at bounding box center [387, 278] width 16 height 6
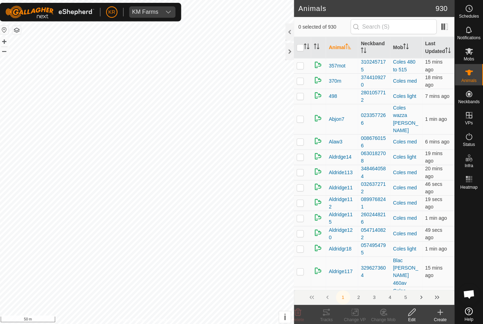
click at [438, 313] on icon at bounding box center [440, 310] width 8 height 8
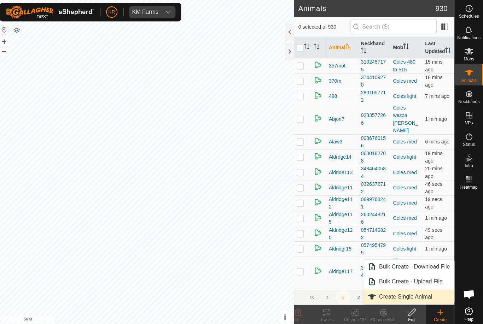
click at [420, 295] on span "Create Single Animal" at bounding box center [406, 295] width 53 height 8
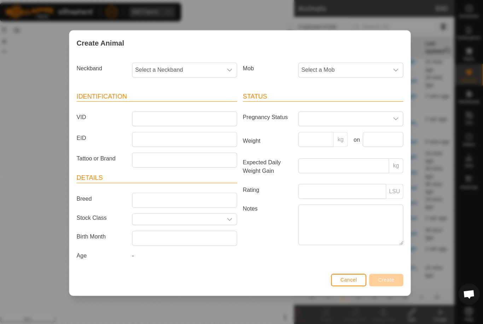
click at [330, 68] on span "Select a Mob" at bounding box center [344, 70] width 89 height 14
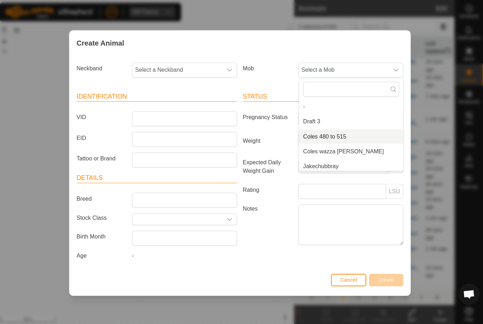
click at [348, 135] on li "Coles 480 to 515" at bounding box center [352, 136] width 104 height 14
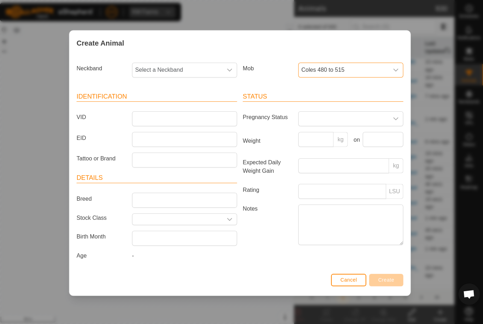
click at [189, 68] on span "Select a Neckband" at bounding box center [179, 70] width 89 height 14
type input "Luke48"
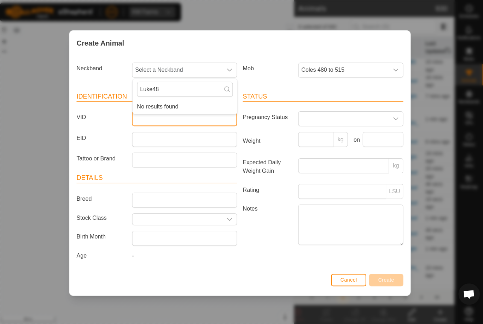
click at [199, 124] on input "VID" at bounding box center [186, 118] width 104 height 15
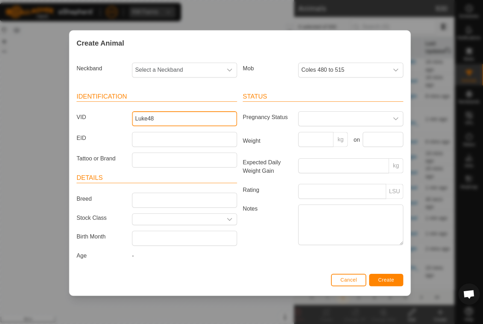
type input "Luke48"
click at [201, 74] on span "Select a Neckband" at bounding box center [179, 70] width 89 height 14
type input "L"
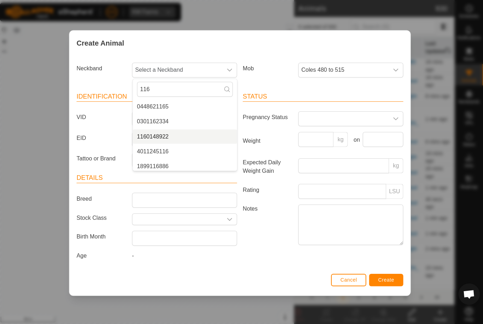
type input "116"
click at [186, 135] on li "1160148922" at bounding box center [187, 136] width 104 height 14
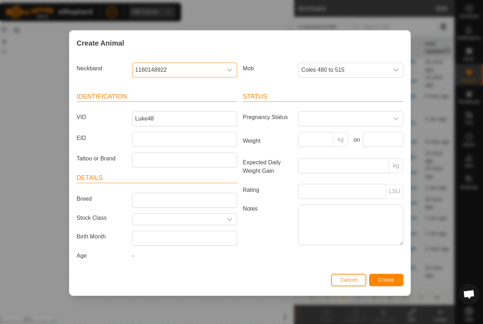
click at [388, 279] on span "Create" at bounding box center [387, 278] width 16 height 6
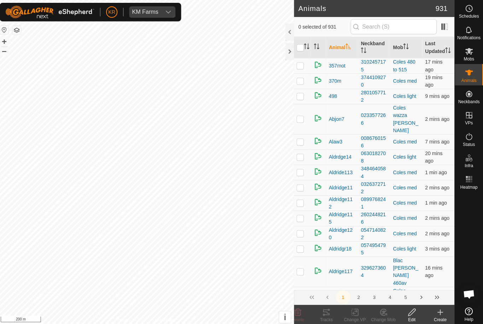
click at [442, 313] on create-svg-icon at bounding box center [440, 310] width 28 height 8
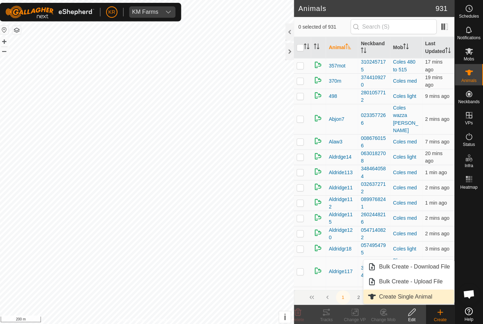
click at [424, 294] on span "Create Single Animal" at bounding box center [406, 295] width 53 height 8
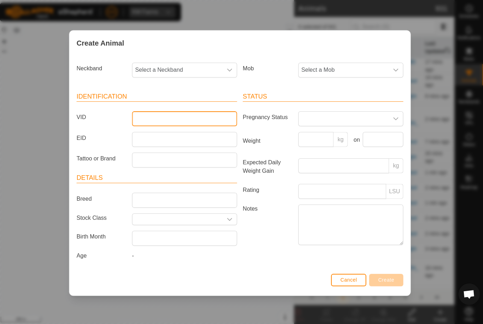
click at [220, 115] on input "VID" at bounding box center [186, 118] width 104 height 15
type input "Luke51"
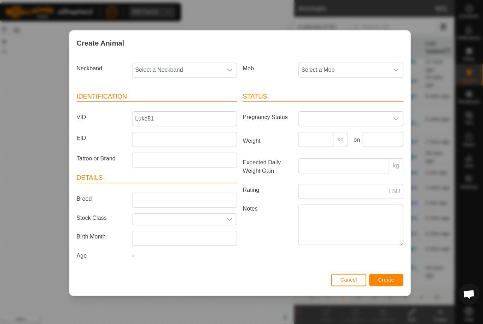
click at [357, 67] on span "Select a Mob" at bounding box center [344, 70] width 89 height 14
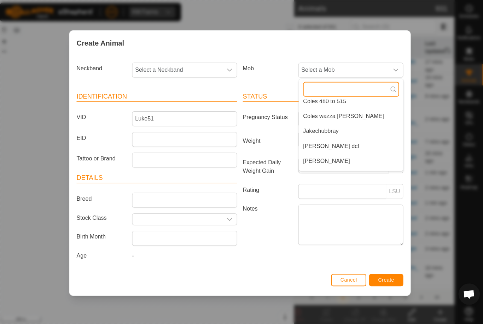
scroll to position [30, 0]
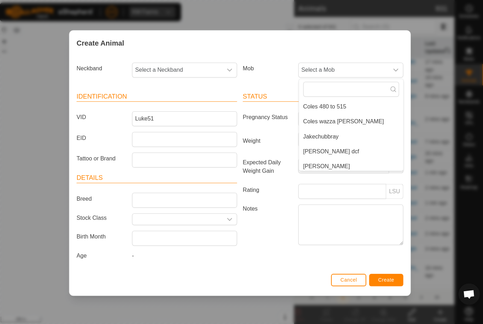
click at [343, 102] on span "Coles 480 to 515" at bounding box center [325, 106] width 43 height 8
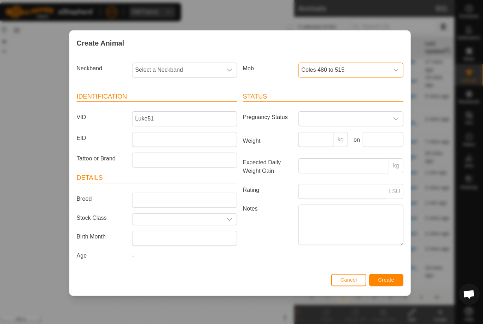
click at [185, 69] on span "Select a Neckband" at bounding box center [179, 70] width 89 height 14
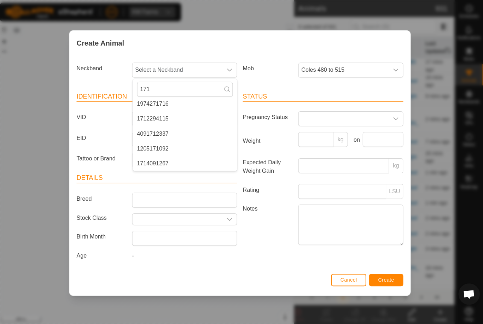
scroll to position [3, 0]
type input "171"
click at [185, 113] on li "1712294115" at bounding box center [187, 118] width 104 height 14
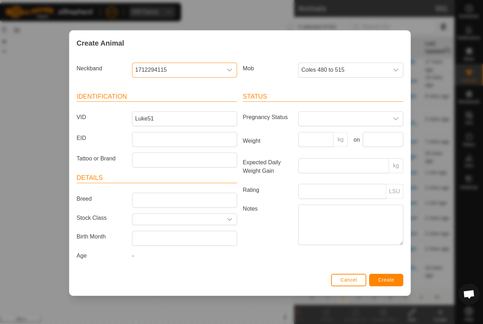
click at [389, 275] on button "Create" at bounding box center [387, 278] width 34 height 12
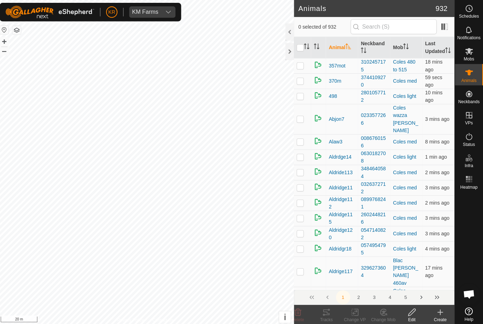
click at [438, 309] on icon at bounding box center [440, 310] width 8 height 8
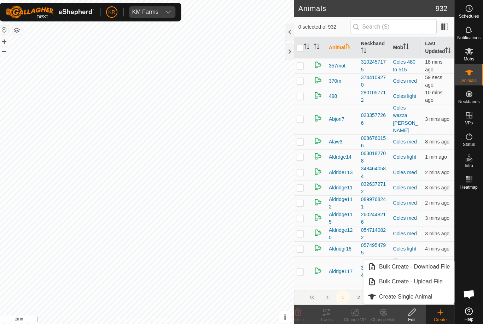
click at [421, 293] on span "Create Single Animal" at bounding box center [406, 295] width 53 height 8
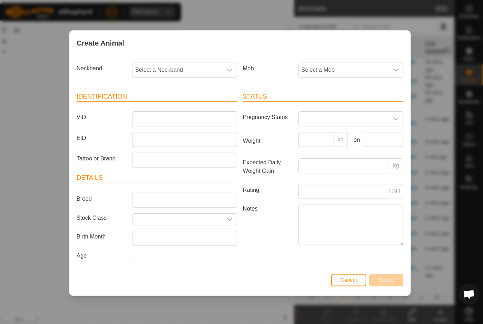
click at [379, 73] on span "Select a Mob" at bounding box center [344, 70] width 89 height 14
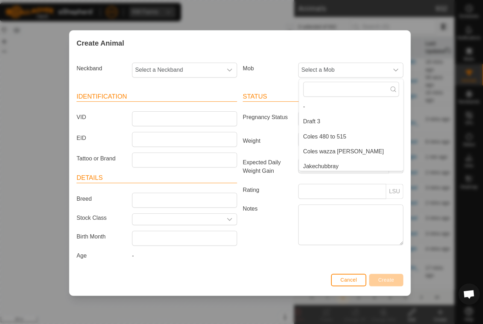
click at [346, 135] on li "Coles 480 to 515" at bounding box center [352, 136] width 104 height 14
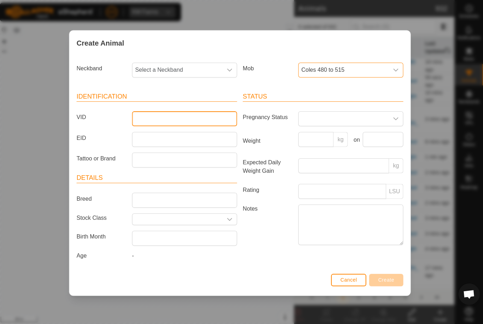
click at [188, 113] on input "VID" at bounding box center [186, 118] width 104 height 15
type input "Edgely8"
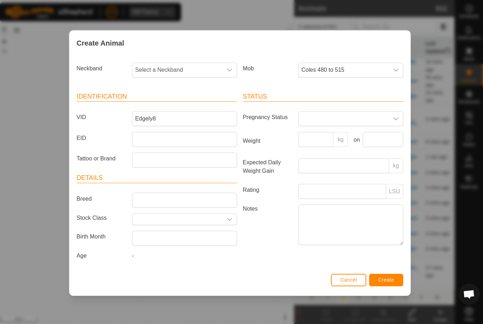
click at [197, 72] on span "Select a Neckband" at bounding box center [179, 70] width 89 height 14
type input "1938"
click at [191, 101] on li "1938113813" at bounding box center [187, 106] width 104 height 14
click at [381, 278] on span "Create" at bounding box center [387, 278] width 16 height 6
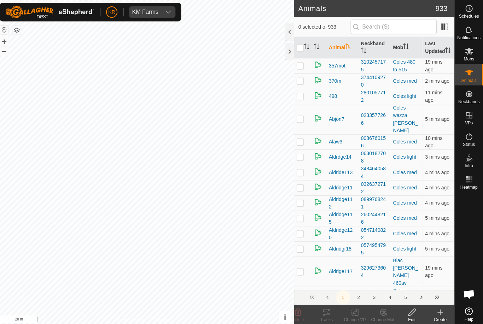
click at [436, 312] on icon at bounding box center [440, 310] width 8 height 8
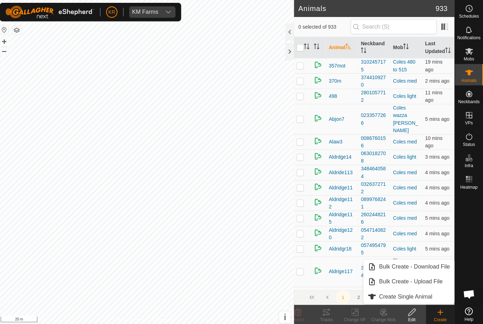
click at [423, 294] on span "Create Single Animal" at bounding box center [406, 295] width 53 height 8
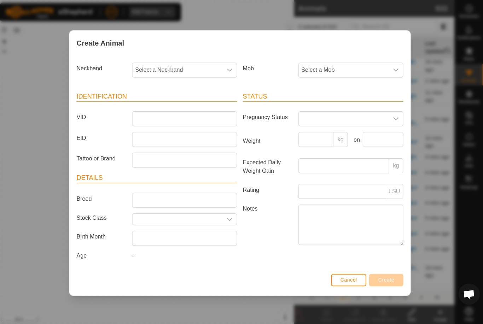
click at [368, 67] on span "Select a Mob" at bounding box center [344, 70] width 89 height 14
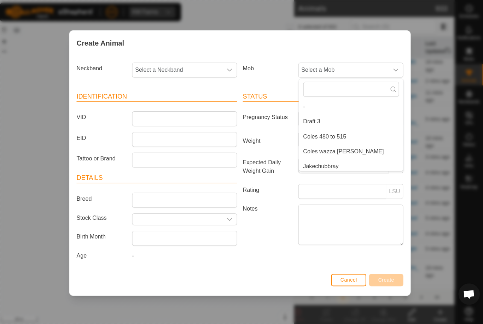
click at [347, 135] on li "Coles 480 to 515" at bounding box center [352, 136] width 104 height 14
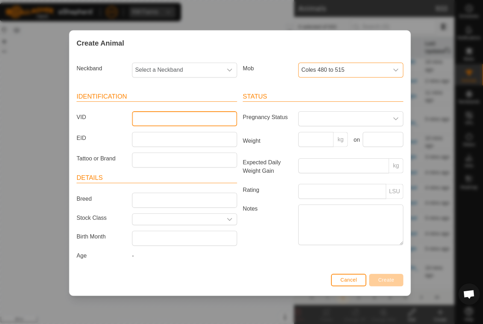
click at [216, 120] on input "VID" at bounding box center [186, 118] width 104 height 15
type input "Reid1117"
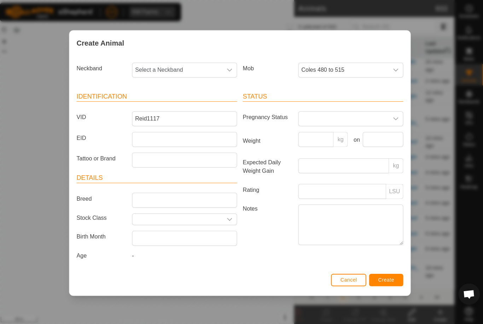
click at [195, 70] on span "Select a Neckband" at bounding box center [179, 70] width 89 height 14
type input "3144"
click at [178, 102] on li "3144393528" at bounding box center [187, 106] width 104 height 14
click at [383, 280] on span "Create" at bounding box center [387, 278] width 16 height 6
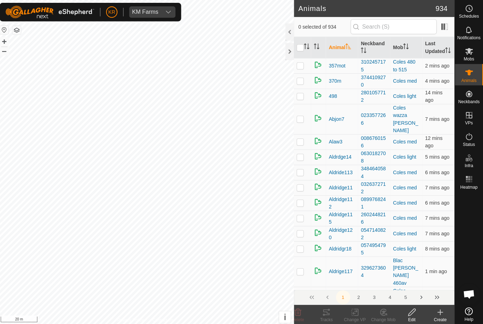
click at [432, 312] on create-svg-icon at bounding box center [440, 310] width 28 height 8
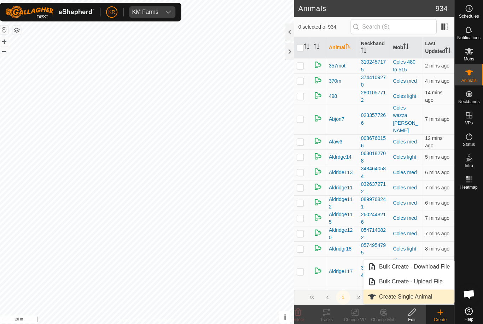
click at [416, 296] on span "Create Single Animal" at bounding box center [406, 295] width 53 height 8
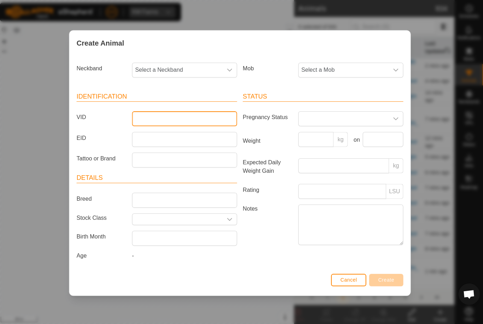
click at [170, 116] on input "VID" at bounding box center [186, 118] width 104 height 15
type input "Luke47"
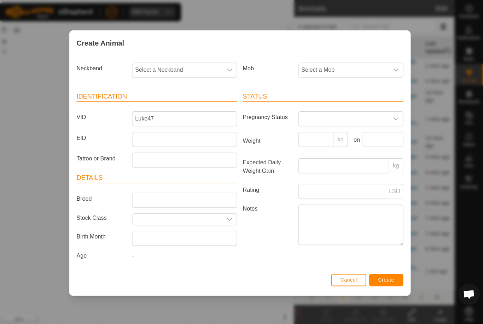
click at [359, 69] on span "Select a Mob" at bounding box center [344, 70] width 89 height 14
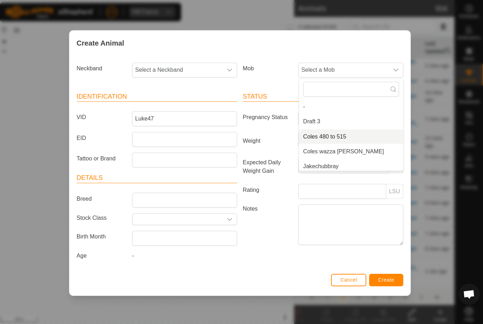
click at [344, 134] on span "Coles 480 to 515" at bounding box center [325, 136] width 43 height 8
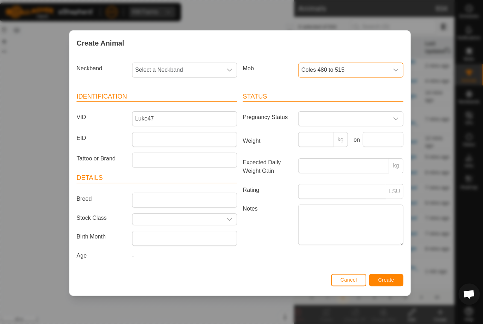
click at [214, 68] on span "Select a Neckband" at bounding box center [179, 70] width 89 height 14
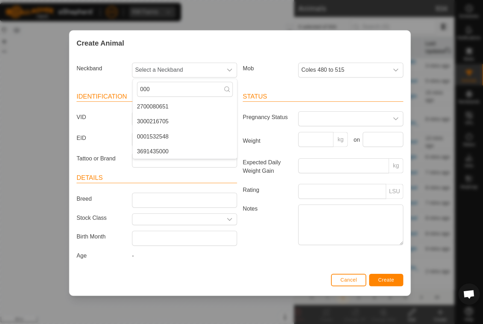
type input "000"
click at [175, 134] on li "0001532548" at bounding box center [187, 136] width 104 height 14
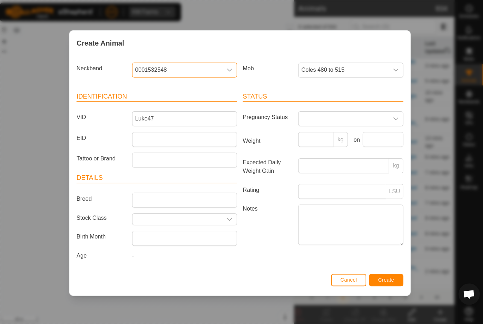
click at [385, 277] on span "Create" at bounding box center [387, 278] width 16 height 6
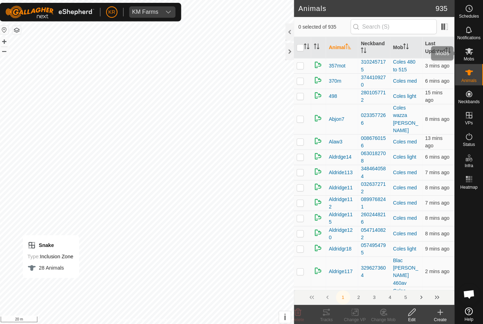
click at [469, 55] on es-mob-svg-icon at bounding box center [469, 50] width 13 height 11
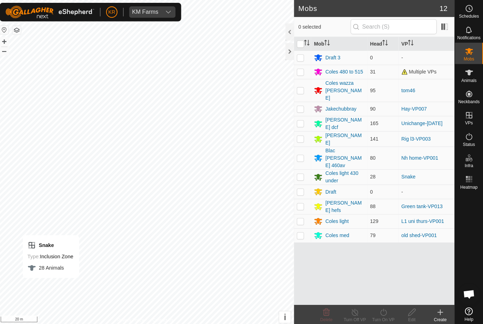
click at [426, 72] on span "Multiple VPs" at bounding box center [419, 72] width 35 height 6
click at [347, 70] on div "Coles 480 to 515" at bounding box center [344, 71] width 37 height 7
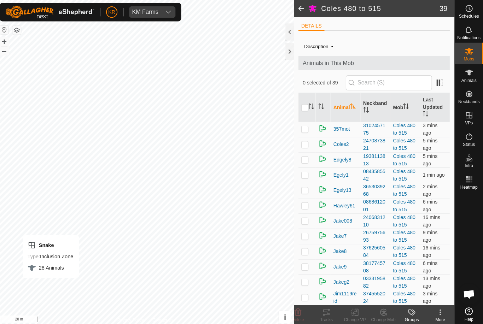
click at [305, 110] on input "checkbox" at bounding box center [306, 107] width 7 height 7
checkbox input "true"
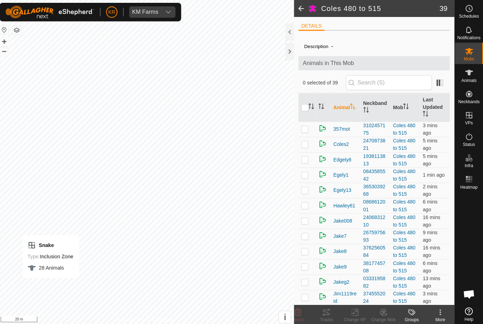
checkbox input "true"
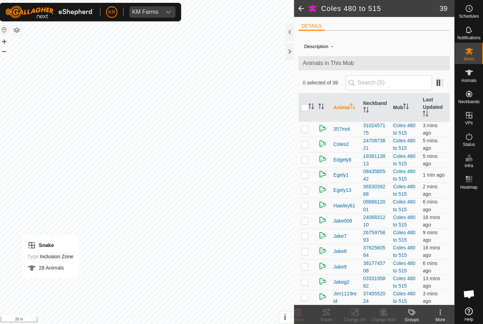
checkbox input "true"
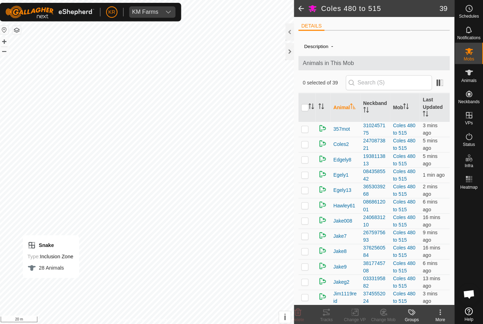
checkbox input "true"
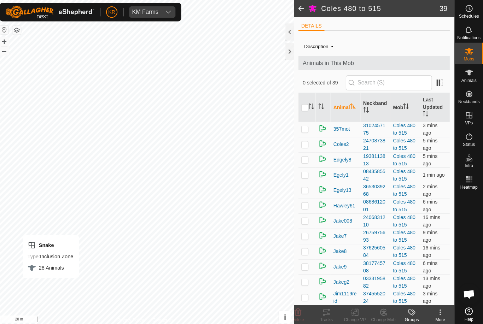
checkbox input "true"
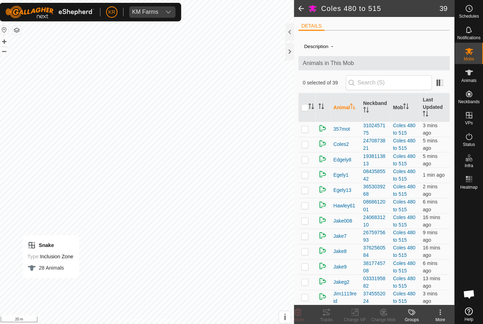
checkbox input "true"
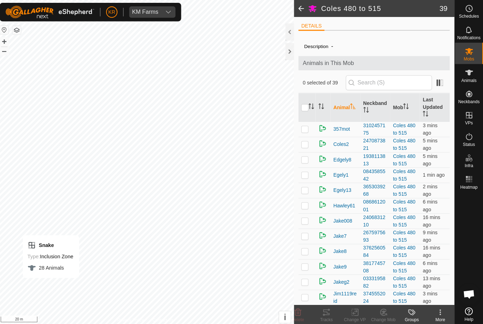
checkbox input "true"
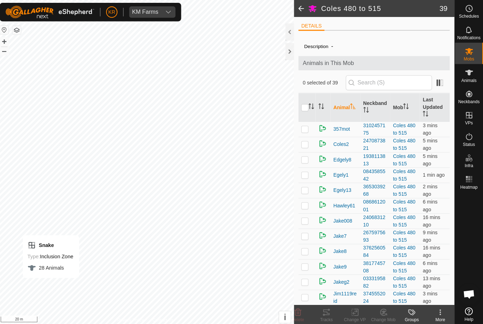
checkbox input "true"
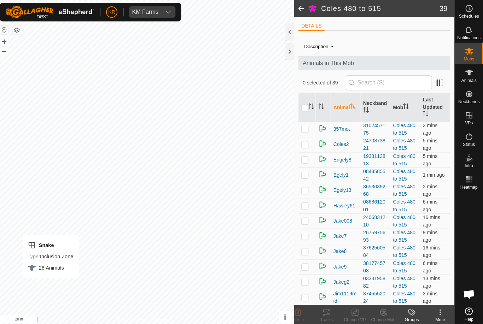
checkbox input "true"
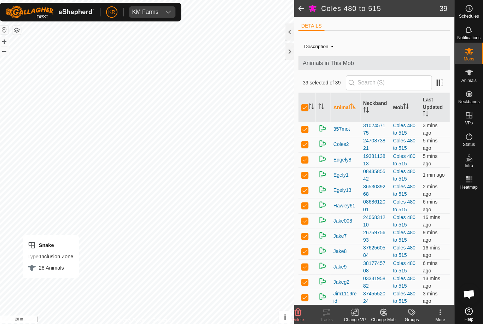
click at [353, 312] on icon at bounding box center [355, 310] width 9 height 8
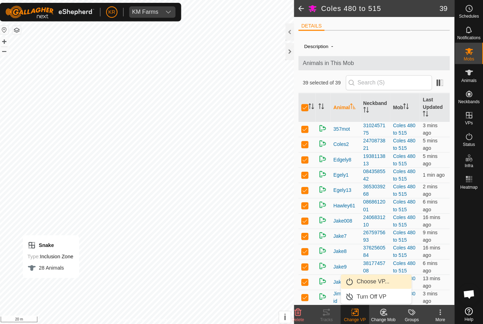
click at [380, 281] on span "Choose VP..." at bounding box center [373, 280] width 33 height 8
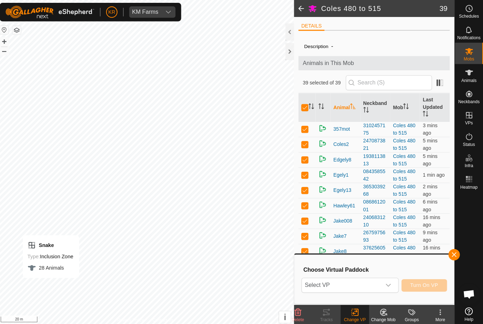
click at [377, 284] on span "Select VP" at bounding box center [342, 283] width 78 height 14
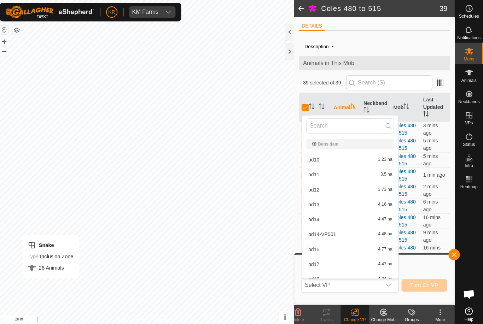
type input "B"
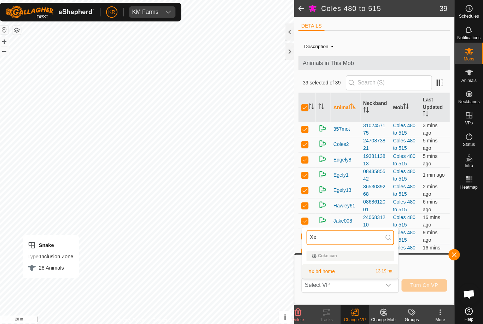
type input "Xx"
click at [351, 271] on div "Xx bd home 13.19 ha" at bounding box center [351, 269] width 87 height 8
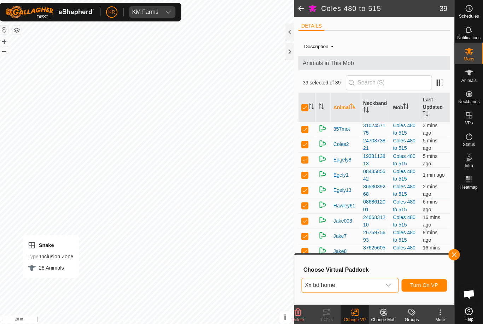
click at [422, 283] on span "Turn On VP" at bounding box center [425, 284] width 28 height 6
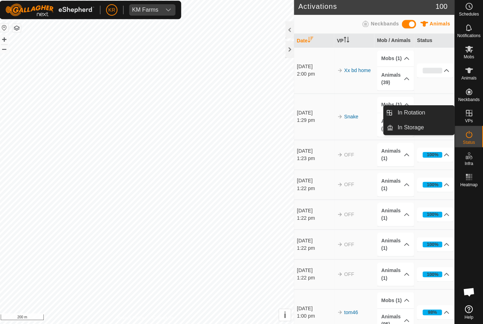
click at [416, 114] on span "In Rotation" at bounding box center [411, 114] width 27 height 8
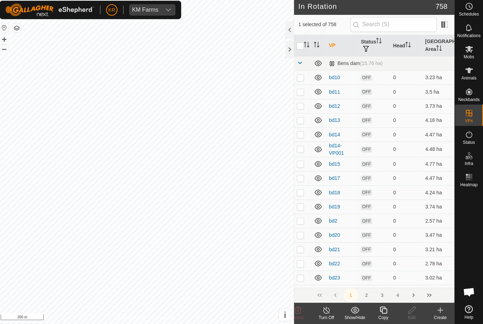
click at [436, 309] on icon at bounding box center [440, 310] width 8 height 8
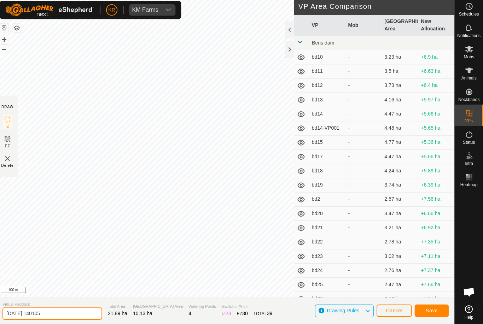
click at [64, 315] on input "2025-09-03 140105" at bounding box center [55, 314] width 99 height 12
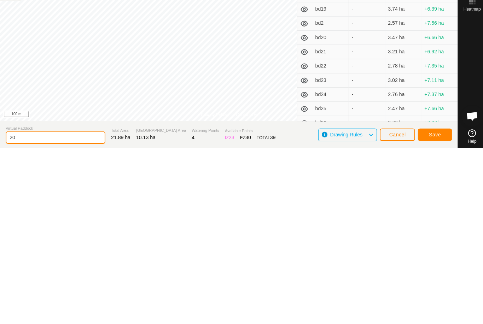
type input "2"
type input "Uni r4"
click at [427, 308] on span "Save" at bounding box center [432, 311] width 12 height 6
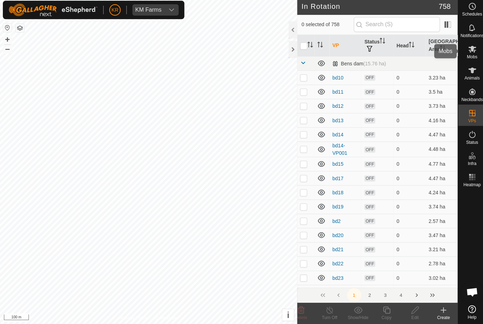
click at [463, 53] on es-mob-svg-icon at bounding box center [469, 50] width 13 height 11
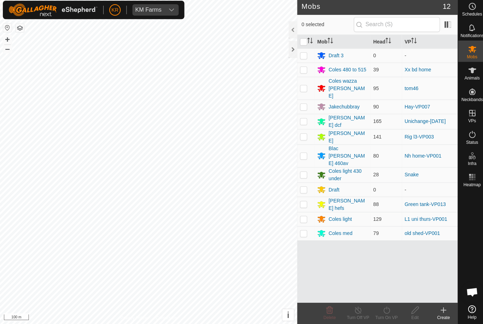
click at [304, 120] on p-checkbox at bounding box center [301, 123] width 7 height 6
checkbox input "true"
click at [389, 310] on turn-on-svg-icon at bounding box center [384, 310] width 28 height 8
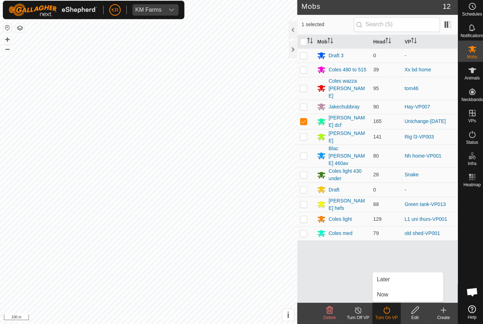
click at [390, 291] on link "Now" at bounding box center [405, 295] width 70 height 14
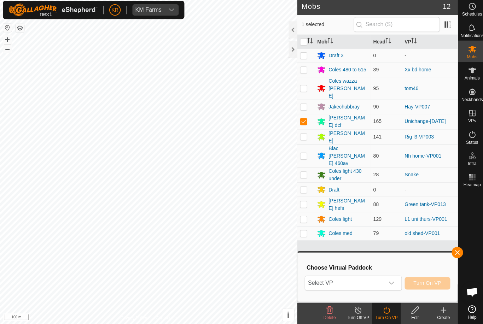
click at [372, 284] on span "Select VP" at bounding box center [342, 283] width 78 height 14
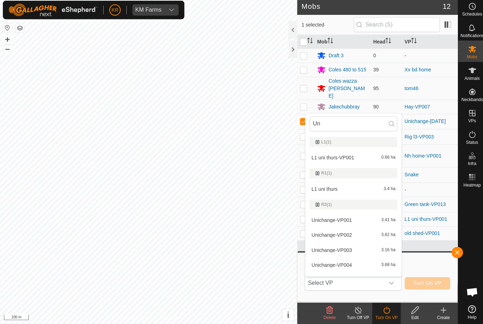
type input "Uni"
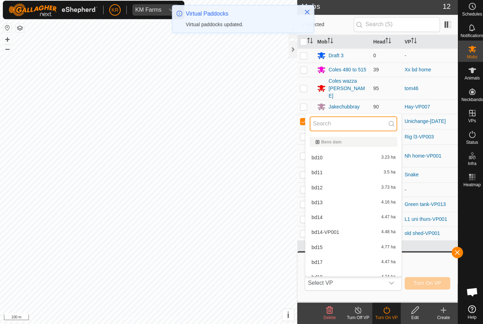
click at [351, 125] on input "text" at bounding box center [351, 125] width 87 height 15
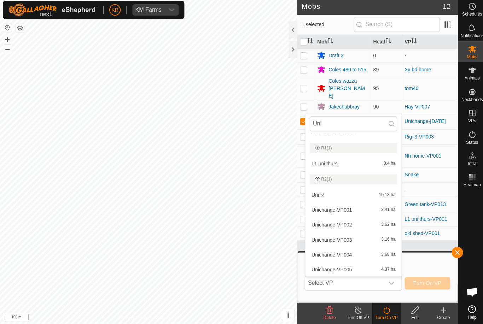
scroll to position [27, 0]
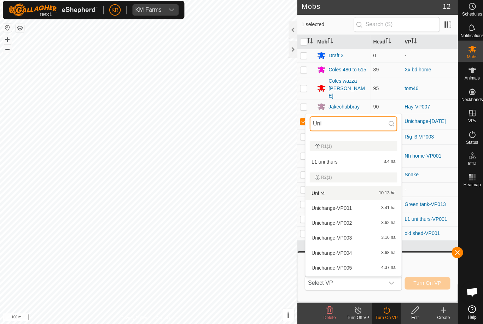
type input "Uni"
click at [340, 191] on div "Uni r4 10.13 ha" at bounding box center [351, 194] width 87 height 8
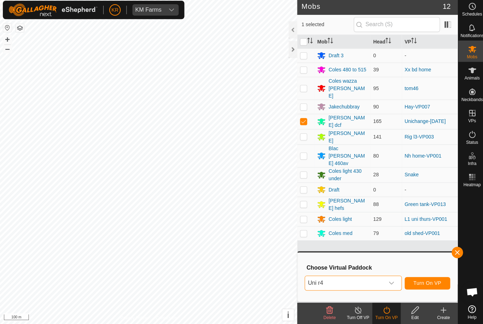
click at [427, 281] on span "Turn On VP" at bounding box center [425, 284] width 28 height 6
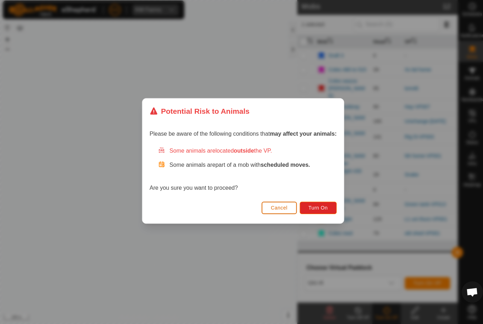
click at [317, 208] on span "Turn On" at bounding box center [315, 209] width 19 height 6
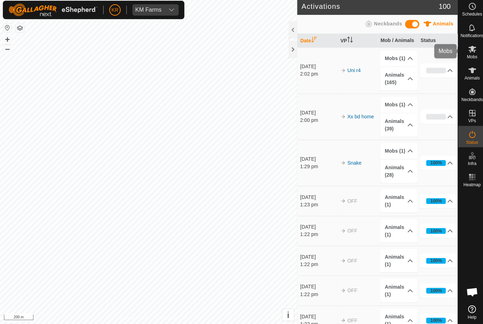
click at [472, 59] on div "Mobs" at bounding box center [469, 52] width 28 height 21
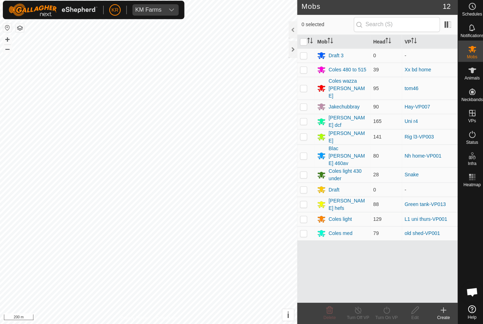
click at [349, 70] on div "Coles 480 to 515" at bounding box center [344, 71] width 37 height 7
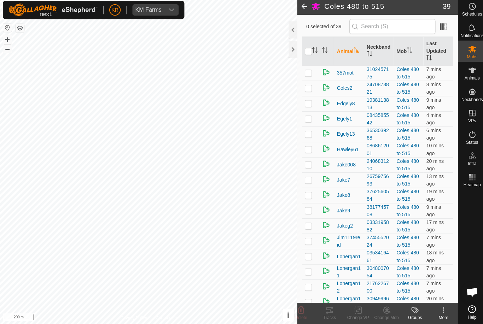
scroll to position [54, 0]
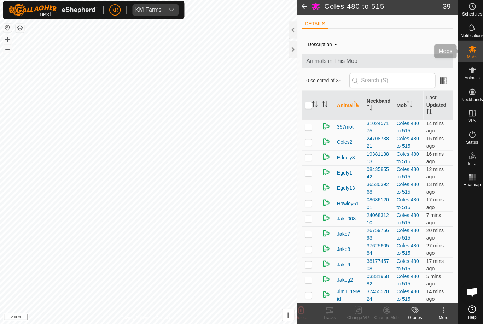
click at [472, 57] on span "Mobs" at bounding box center [469, 59] width 10 height 4
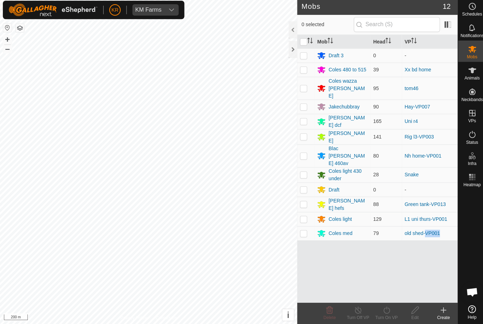
click at [436, 233] on div "Mob Head VP Draft 3 0 - Coles 480 to 515 39 Xx bd home Coles wazza reid 95 tom4…" at bounding box center [374, 170] width 159 height 266
